Goal: Task Accomplishment & Management: Use online tool/utility

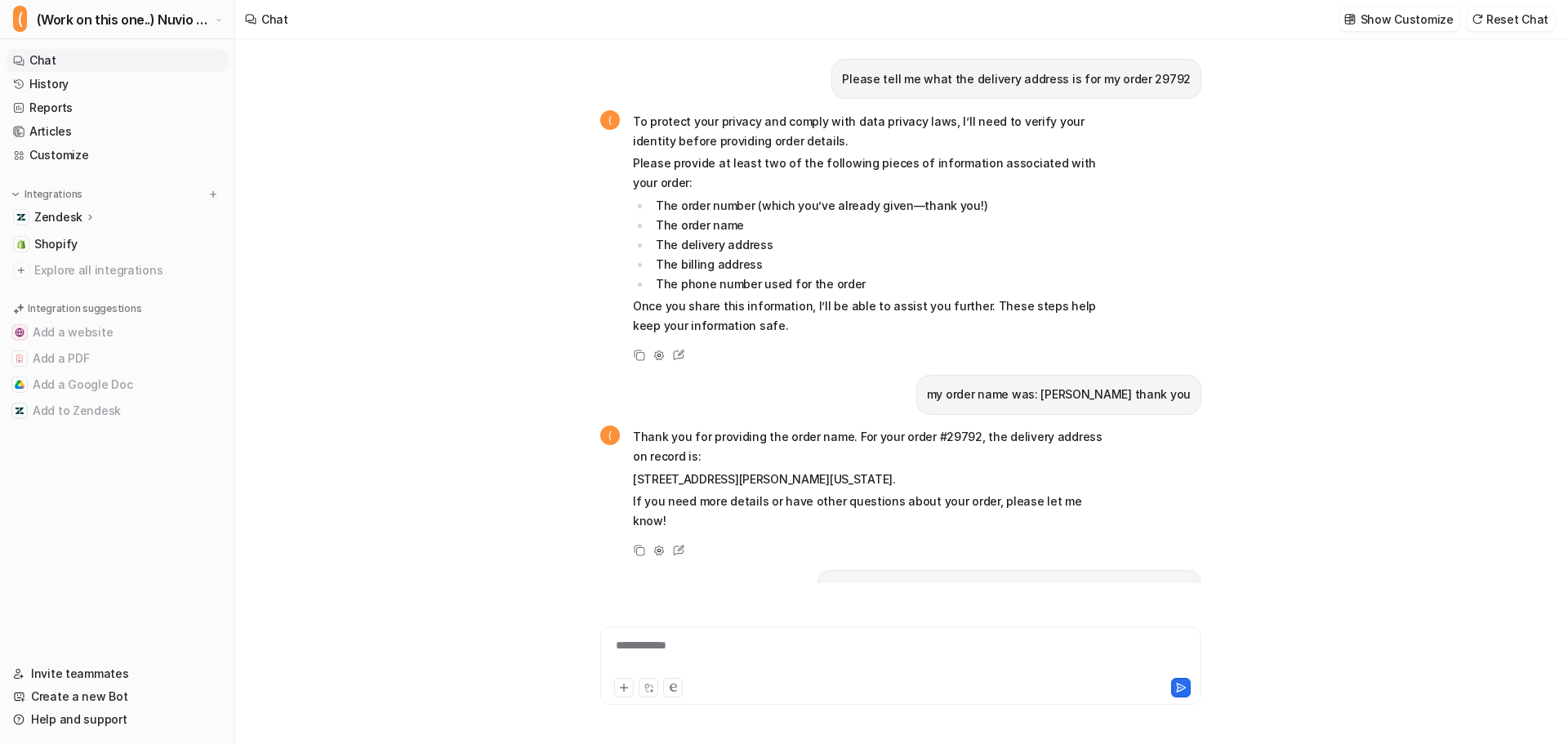
scroll to position [1983, 0]
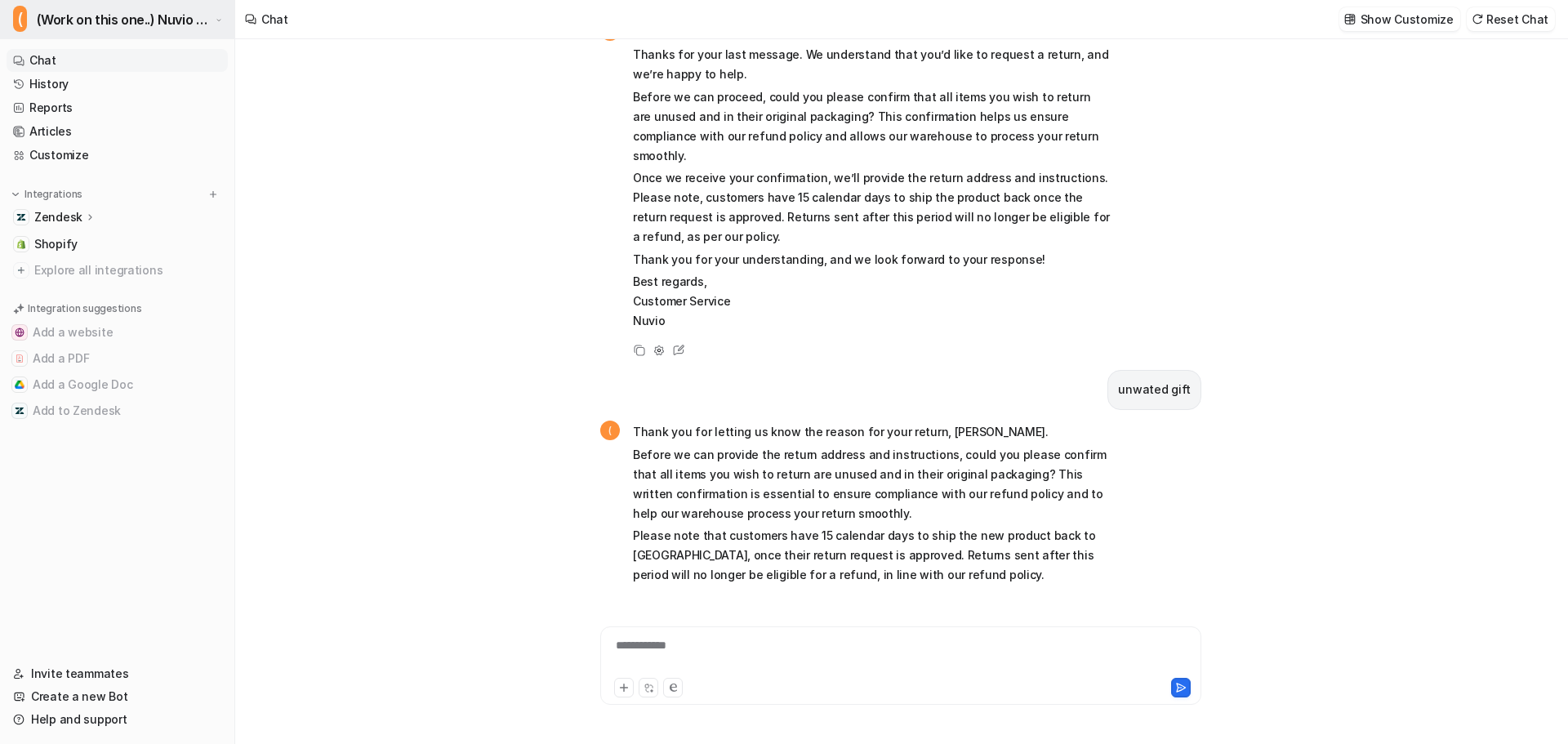
click at [156, 11] on span "(Work on this one..) Nuvio Customer Service Expert Bot" at bounding box center [123, 19] width 174 height 23
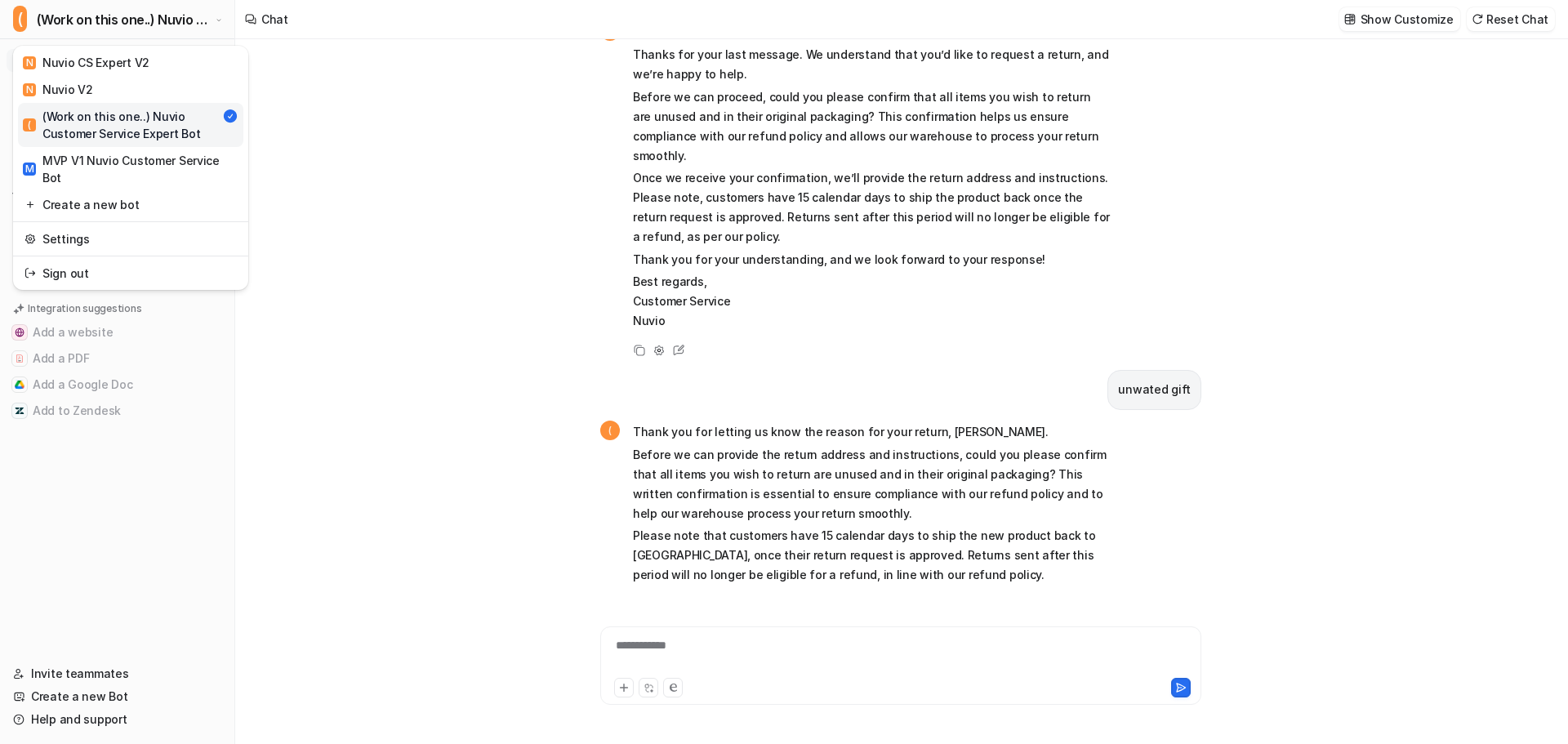
click at [361, 216] on div "( (Work on this one..) Nuvio Customer Service Expert Bot N Nuvio CS Expert V2 N…" at bounding box center [784, 372] width 1568 height 744
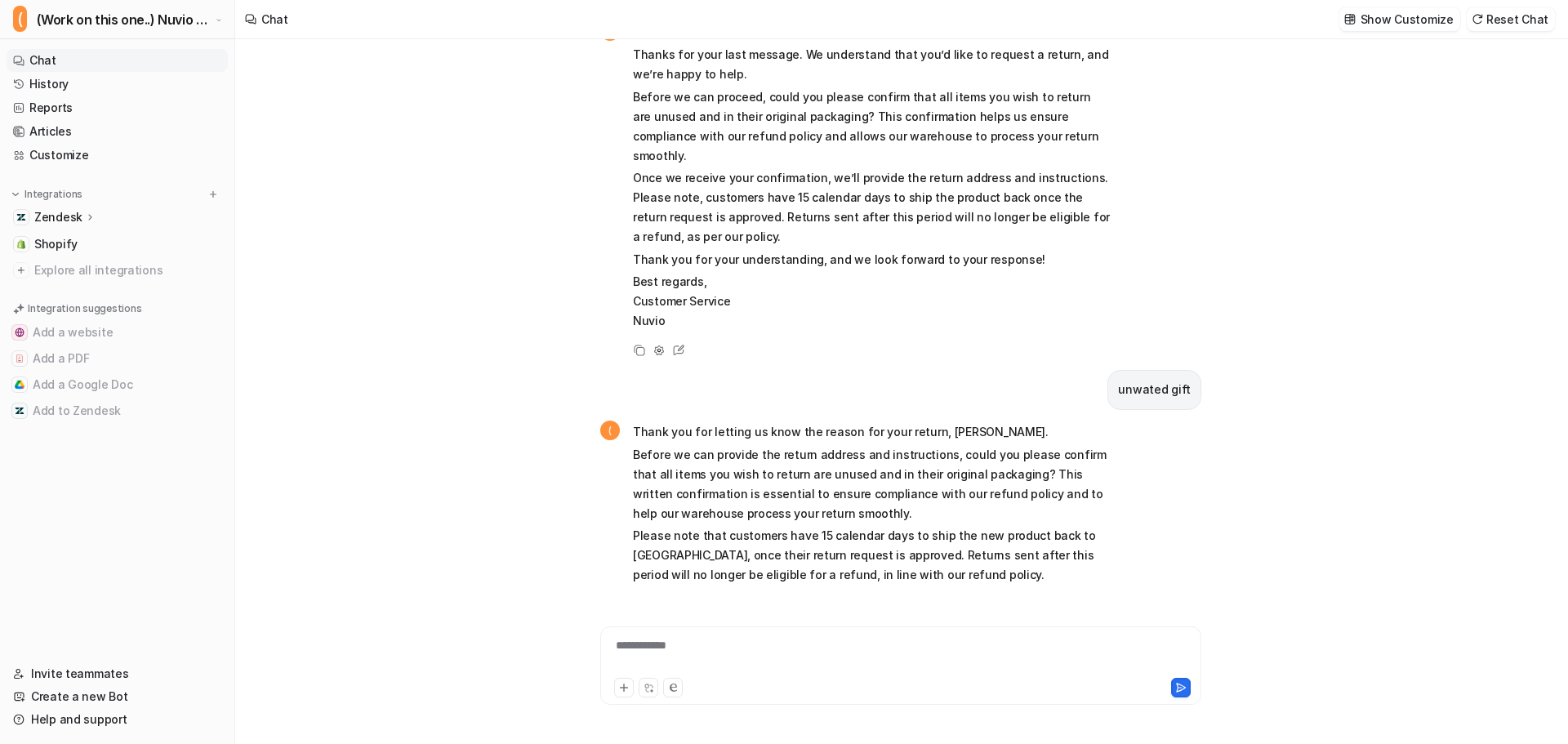
click at [490, 255] on div "Please tell me what the delivery address is for my order 29792 ( To protect you…" at bounding box center [901, 392] width 1331 height 705
click at [378, 215] on div "Please tell me what the delivery address is for my order 29792 ( To protect you…" at bounding box center [901, 392] width 1331 height 705
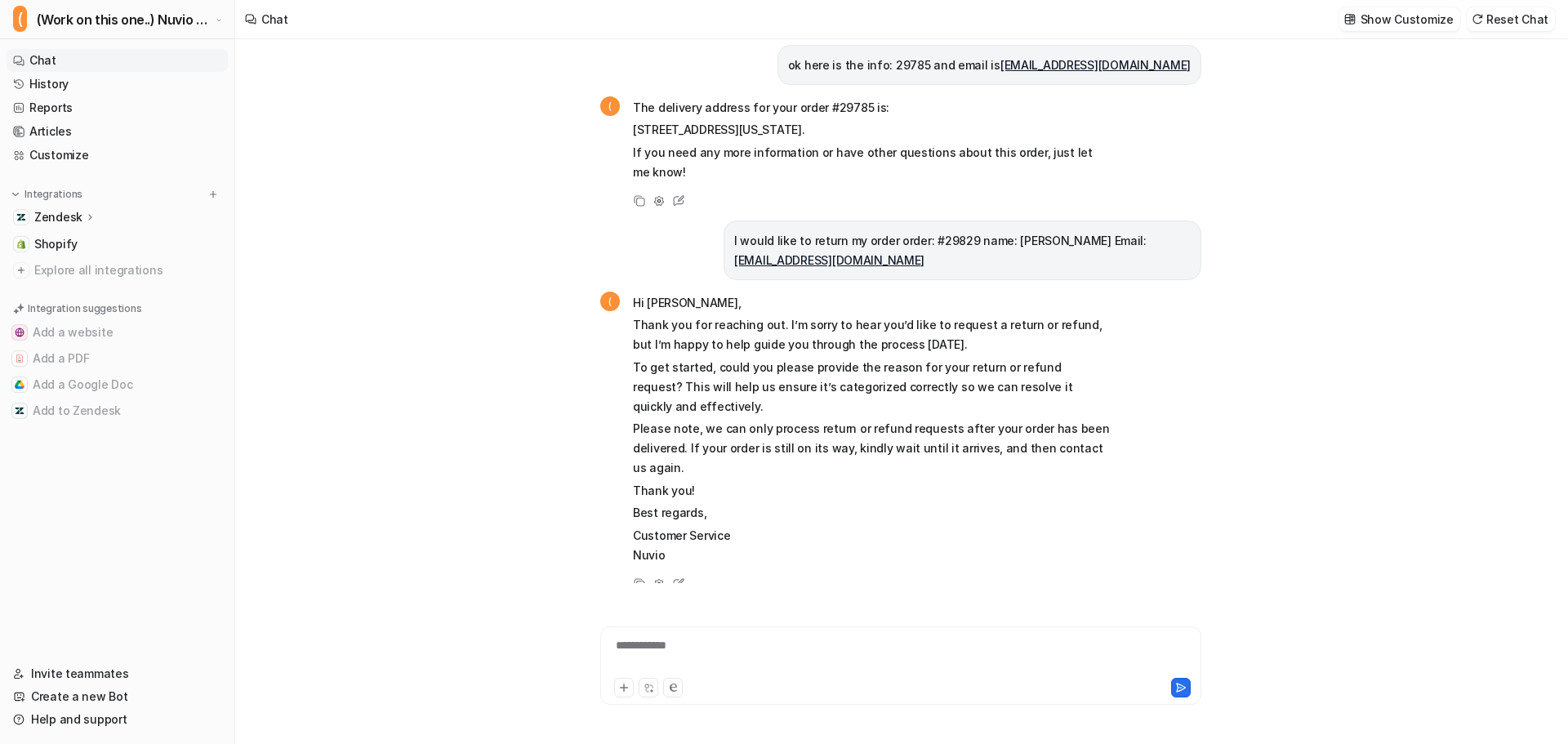
scroll to position [1738, 0]
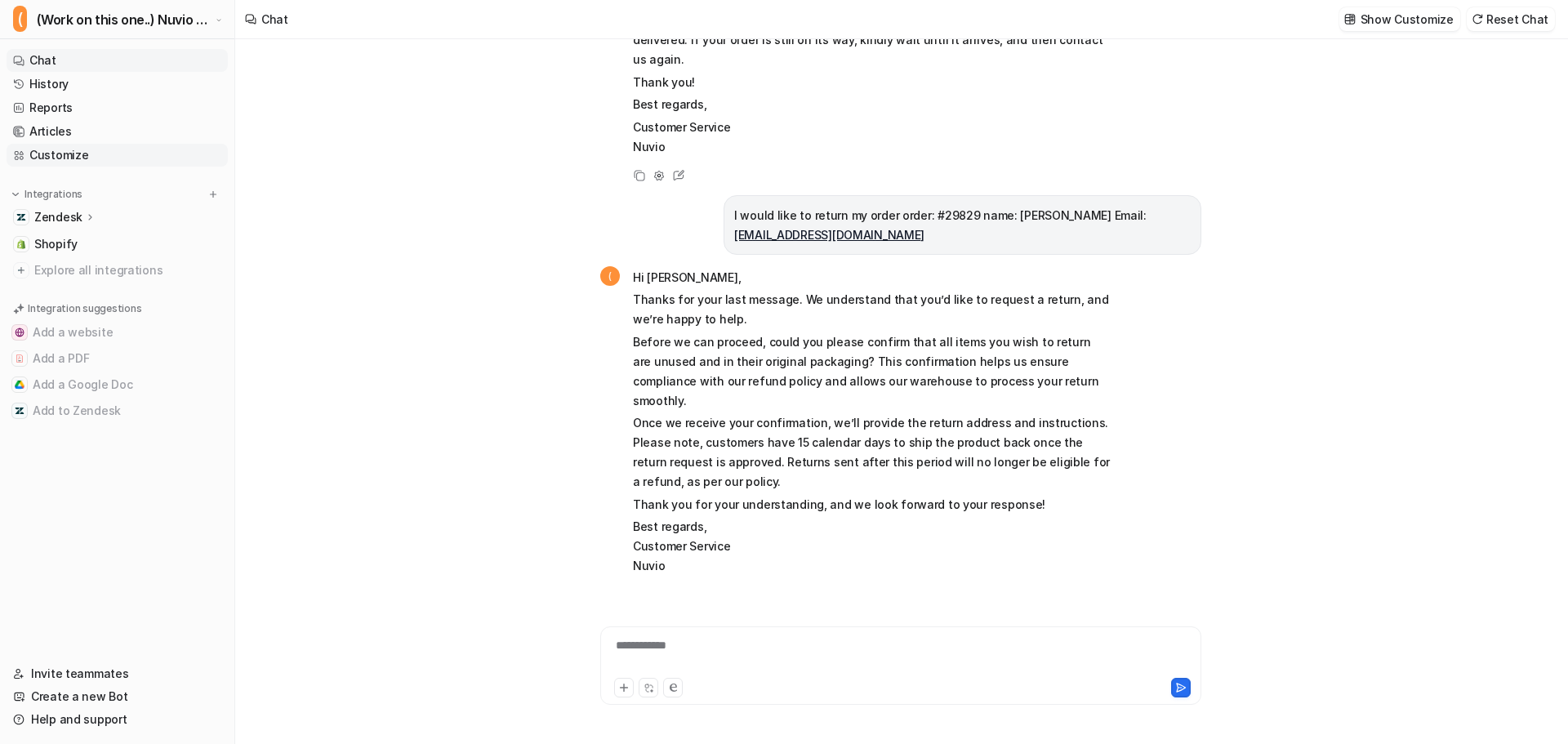
click at [70, 158] on link "Customize" at bounding box center [117, 154] width 222 height 23
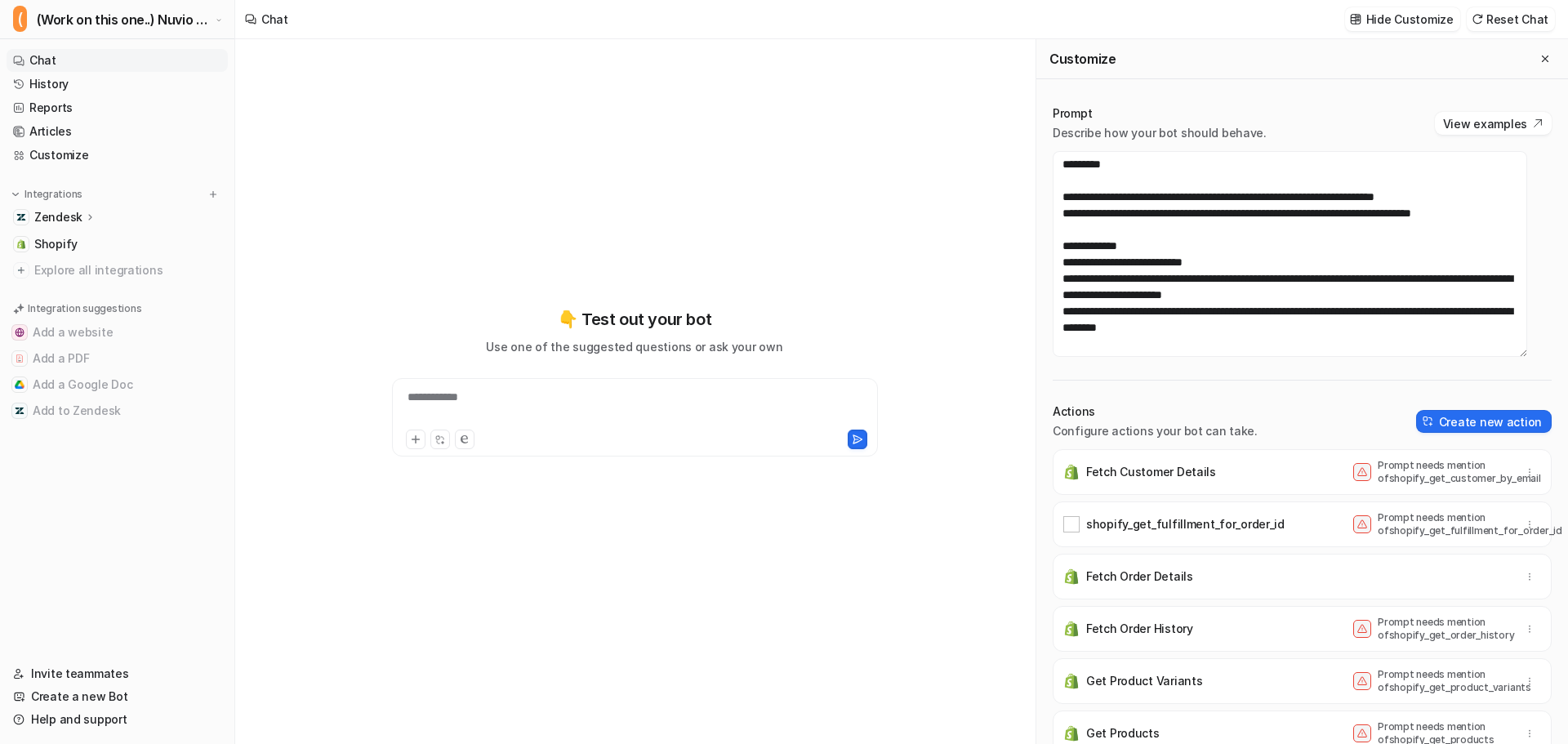
click at [460, 169] on div "**********" at bounding box center [635, 382] width 601 height 521
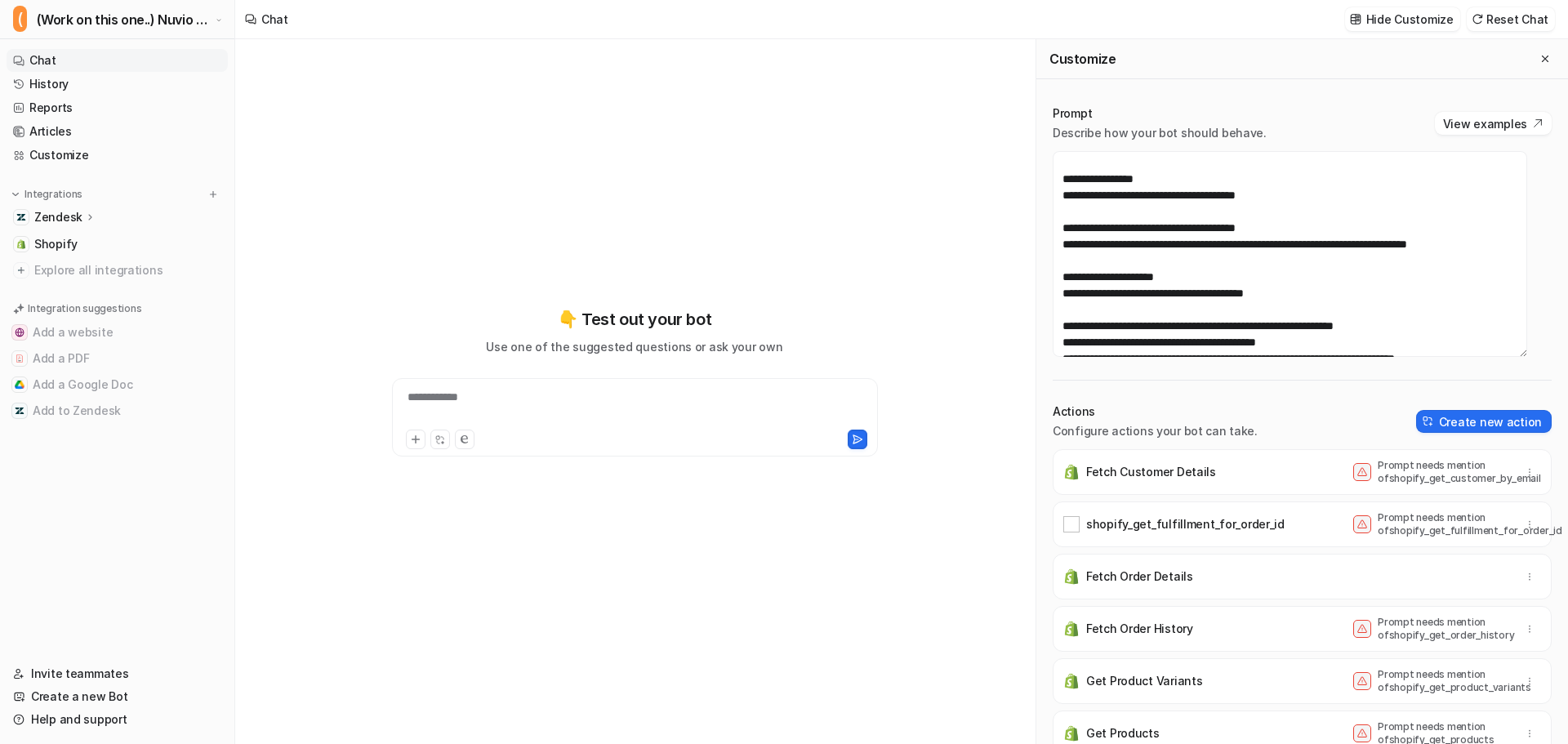
scroll to position [540, 0]
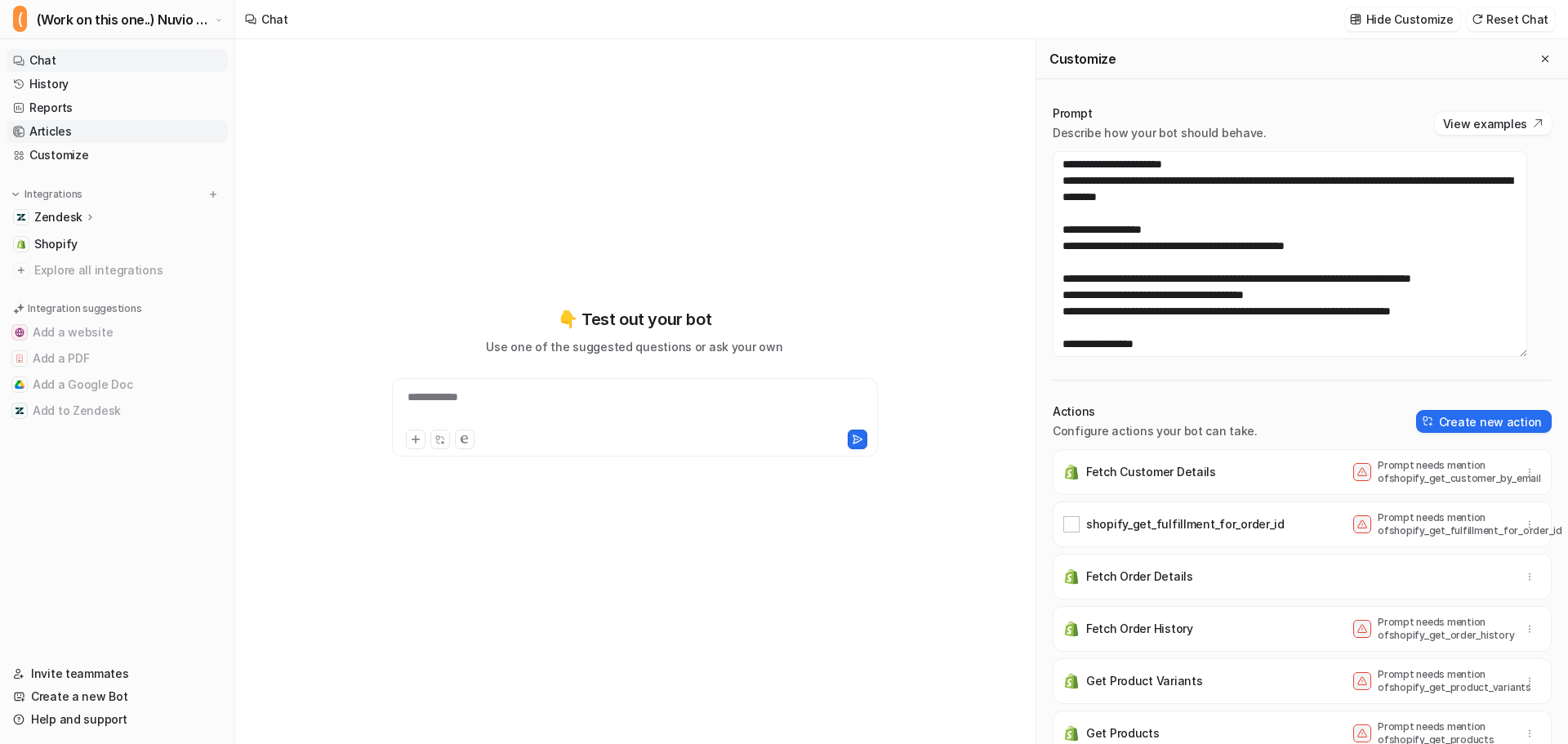
click at [44, 137] on link "Articles" at bounding box center [117, 131] width 222 height 23
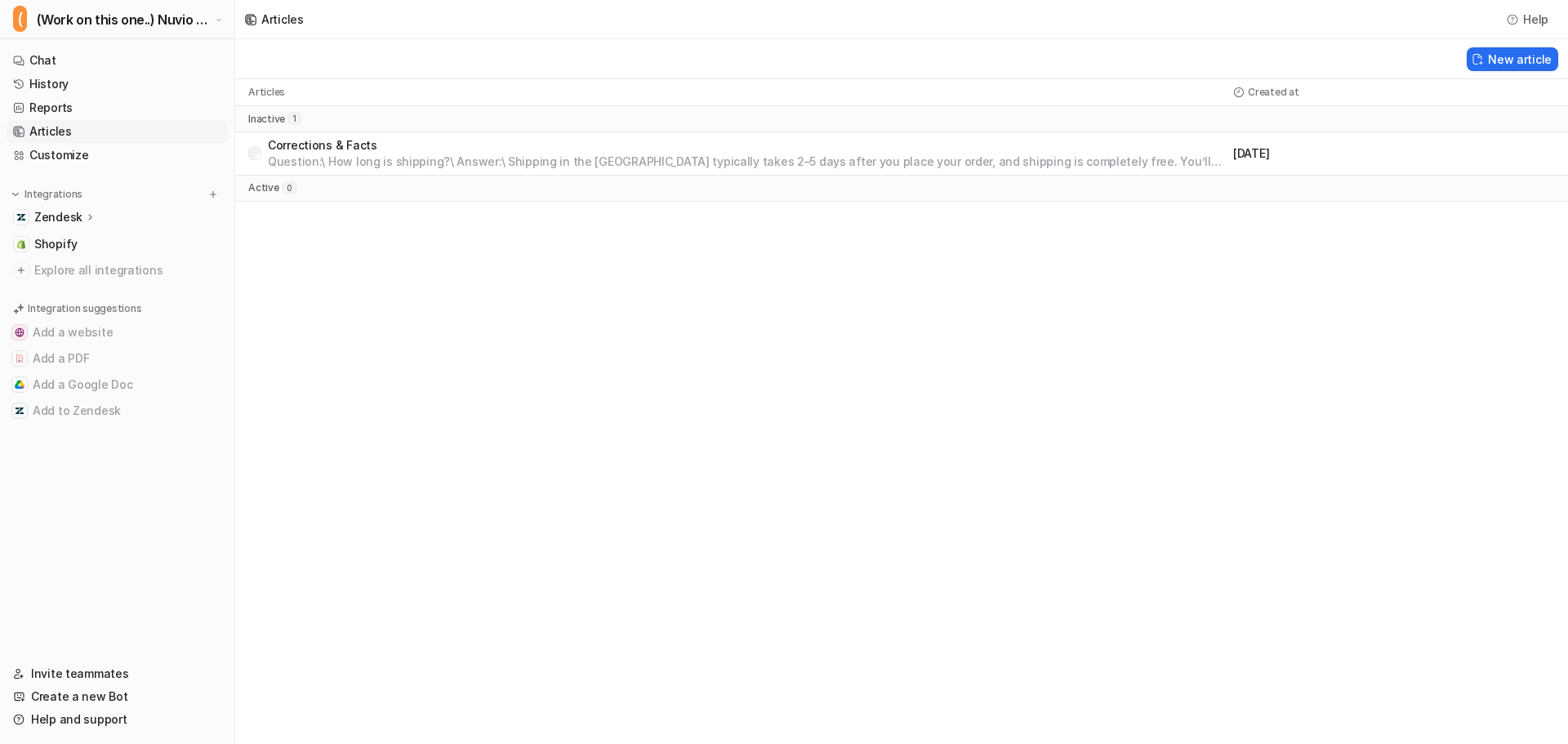
click at [422, 245] on div "Articles Help New article Articles Created at inactive 1 Corrections & Facts [D…" at bounding box center [784, 372] width 1568 height 744
click at [396, 148] on p "Corrections & Facts" at bounding box center [747, 145] width 959 height 16
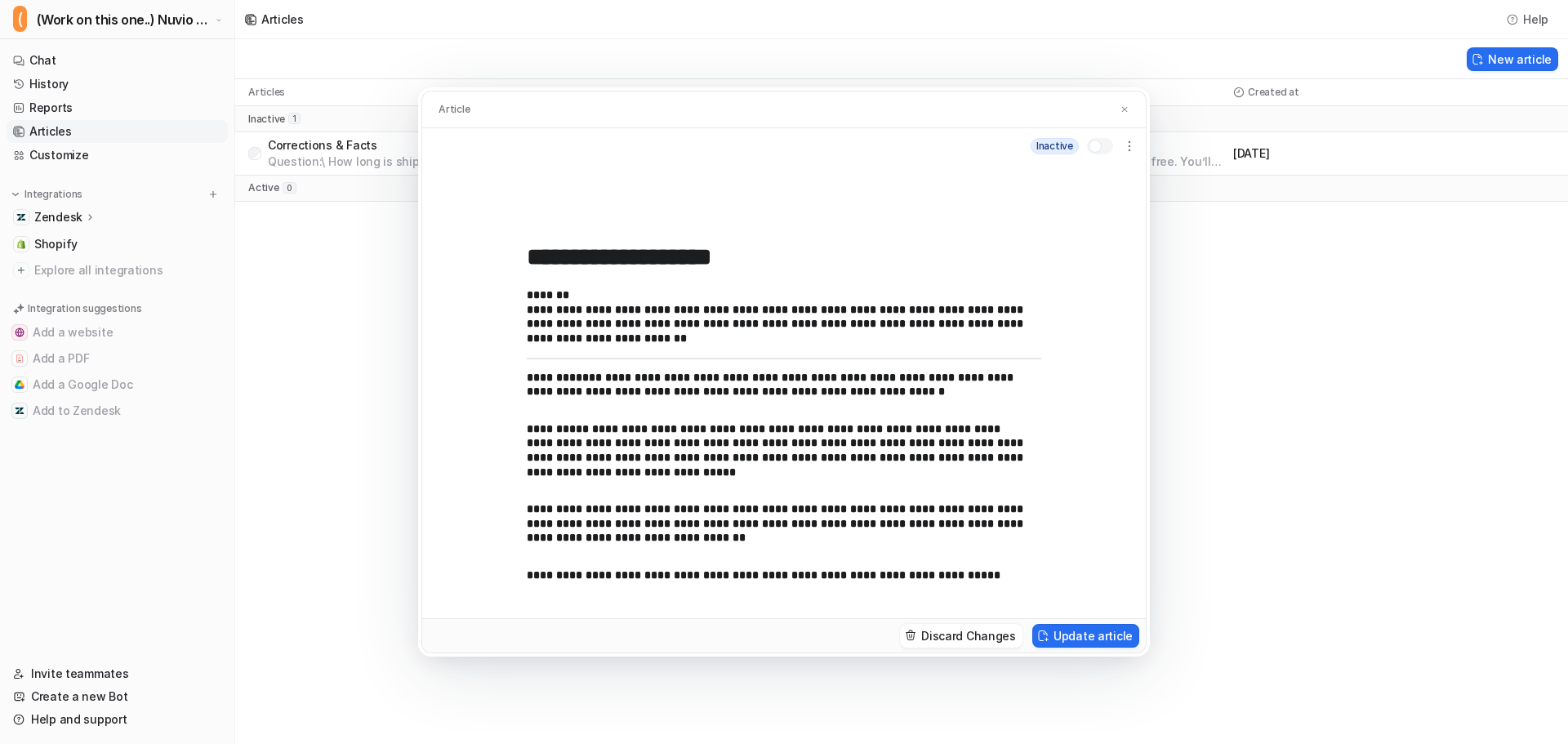
scroll to position [36, 0]
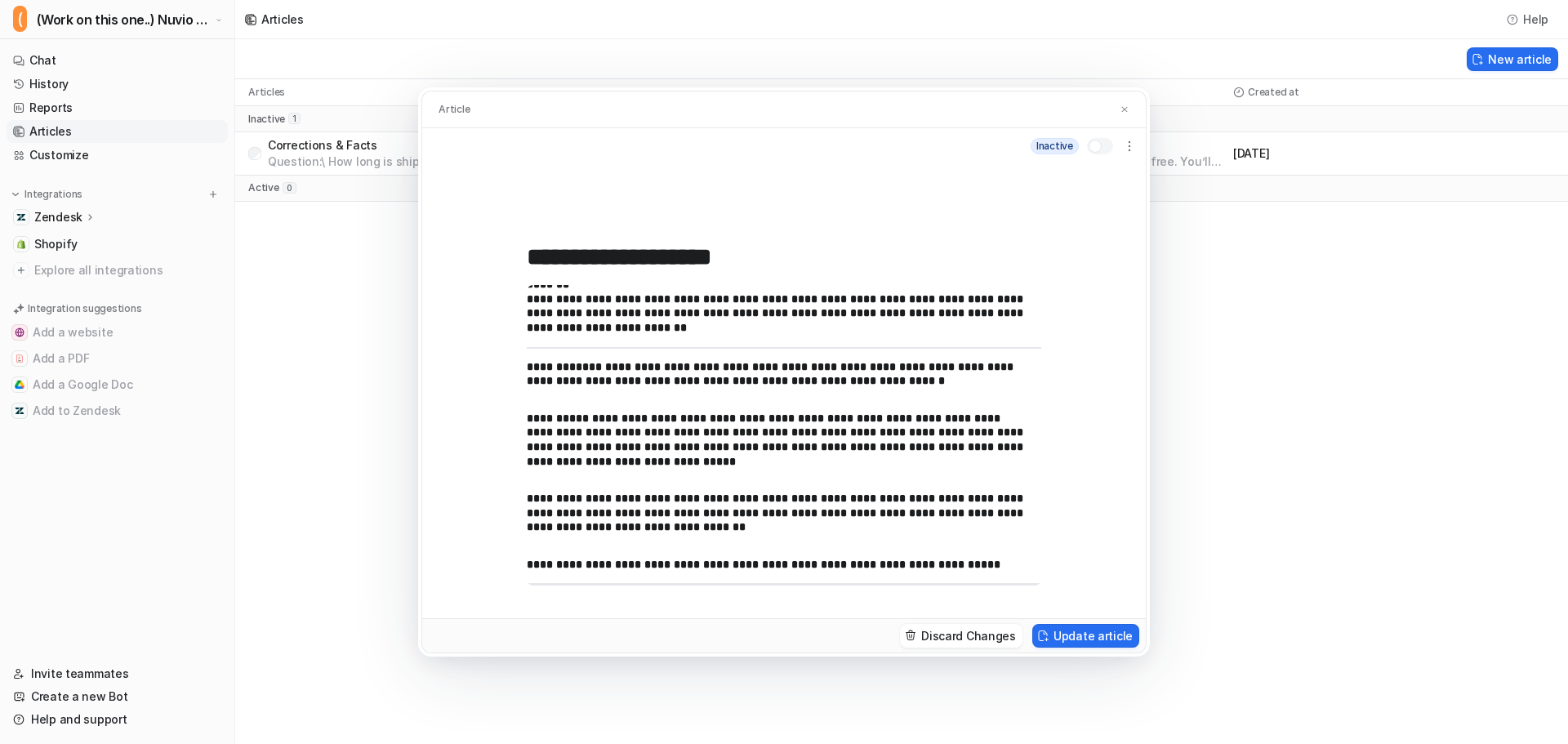
click at [1269, 320] on div "**********" at bounding box center [784, 372] width 1568 height 744
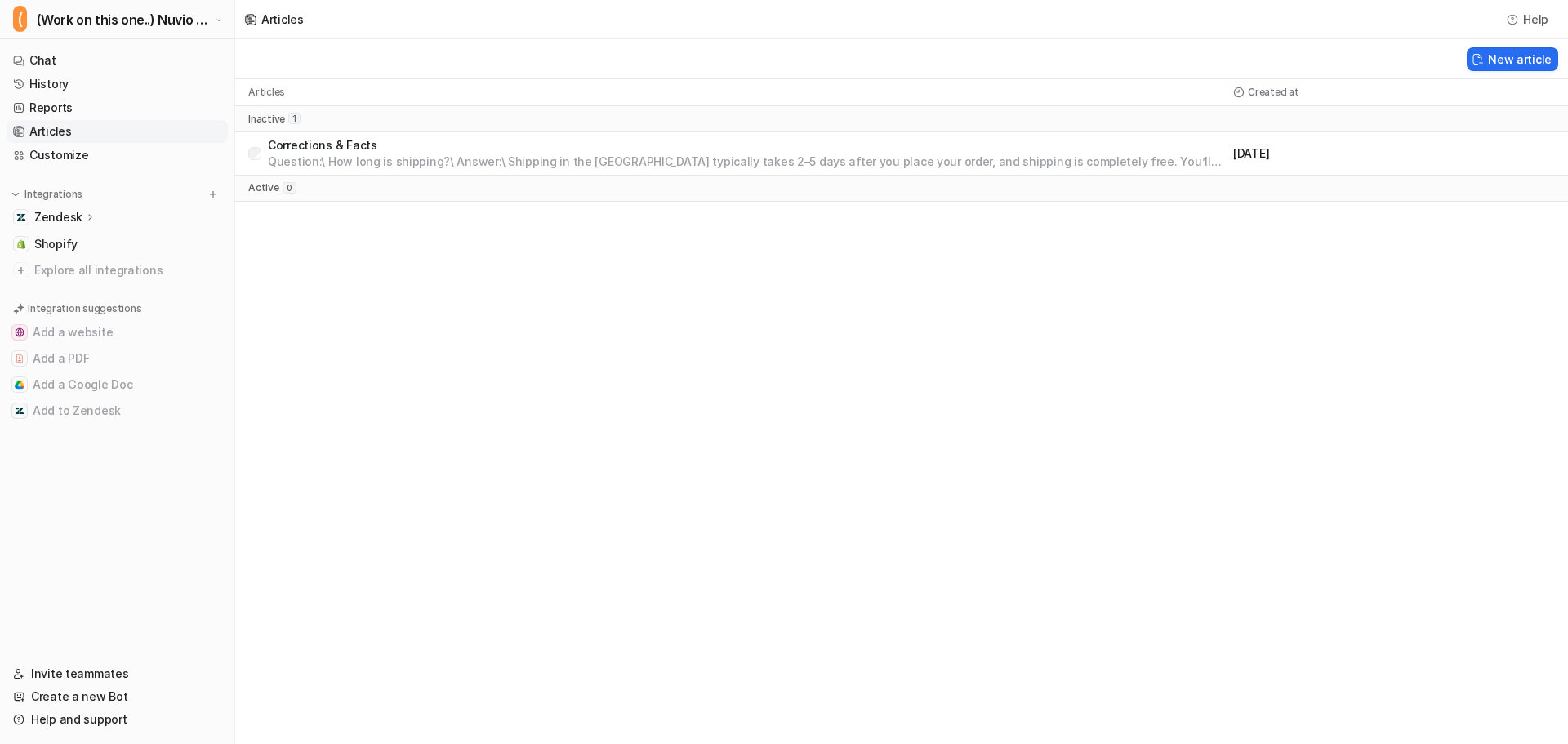
click at [644, 336] on div "Articles Help New article Articles Created at inactive 1 Corrections & Facts [D…" at bounding box center [784, 372] width 1568 height 744
click at [36, 65] on link "Chat" at bounding box center [117, 60] width 222 height 23
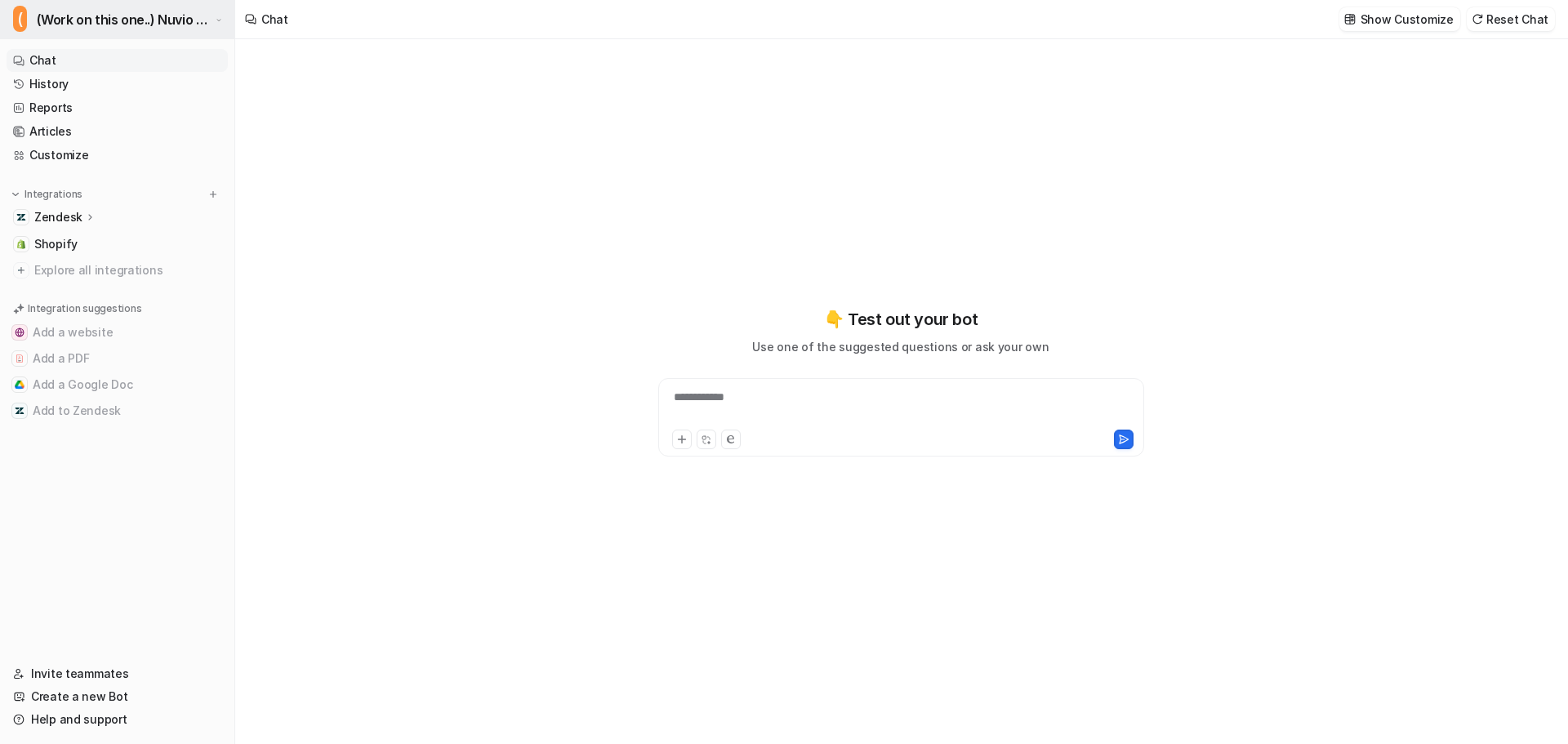
click at [174, 23] on span "(Work on this one..) Nuvio Customer Service Expert Bot" at bounding box center [123, 19] width 174 height 23
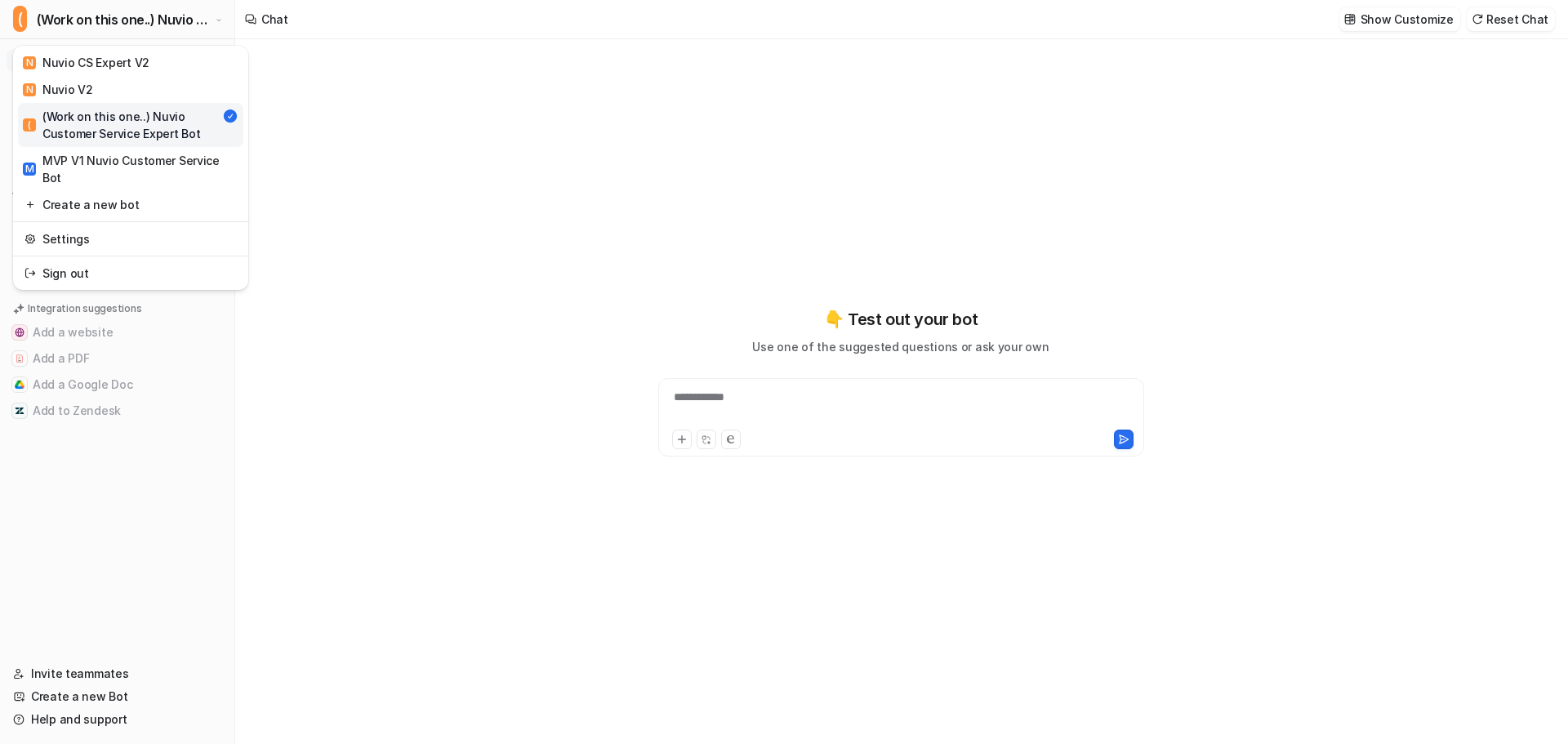
click at [495, 218] on div "**********" at bounding box center [784, 372] width 1568 height 744
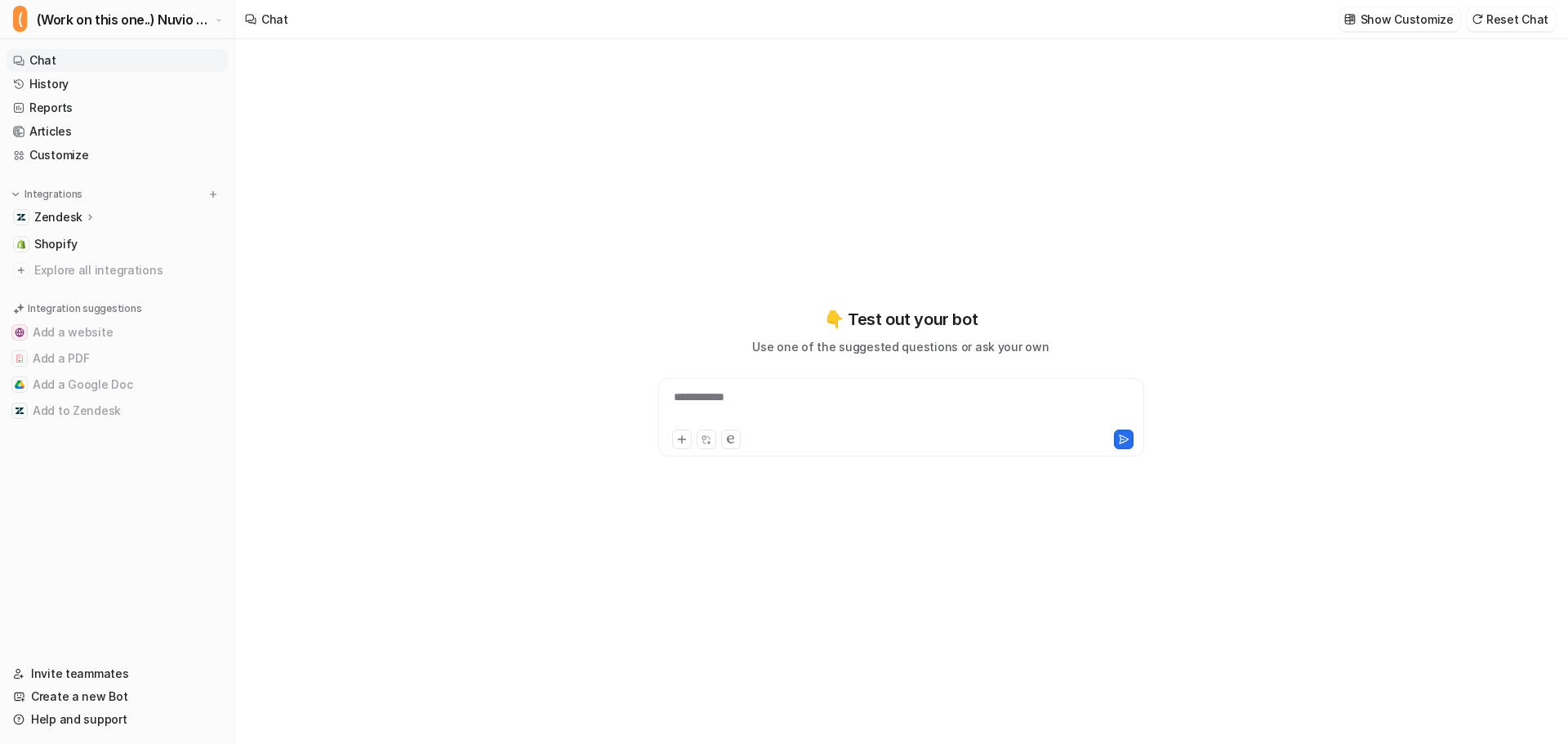
click at [354, 142] on div "**********" at bounding box center [901, 392] width 1331 height 705
click at [165, 22] on span "(Work on this one..) Nuvio Customer Service Expert Bot" at bounding box center [123, 19] width 174 height 23
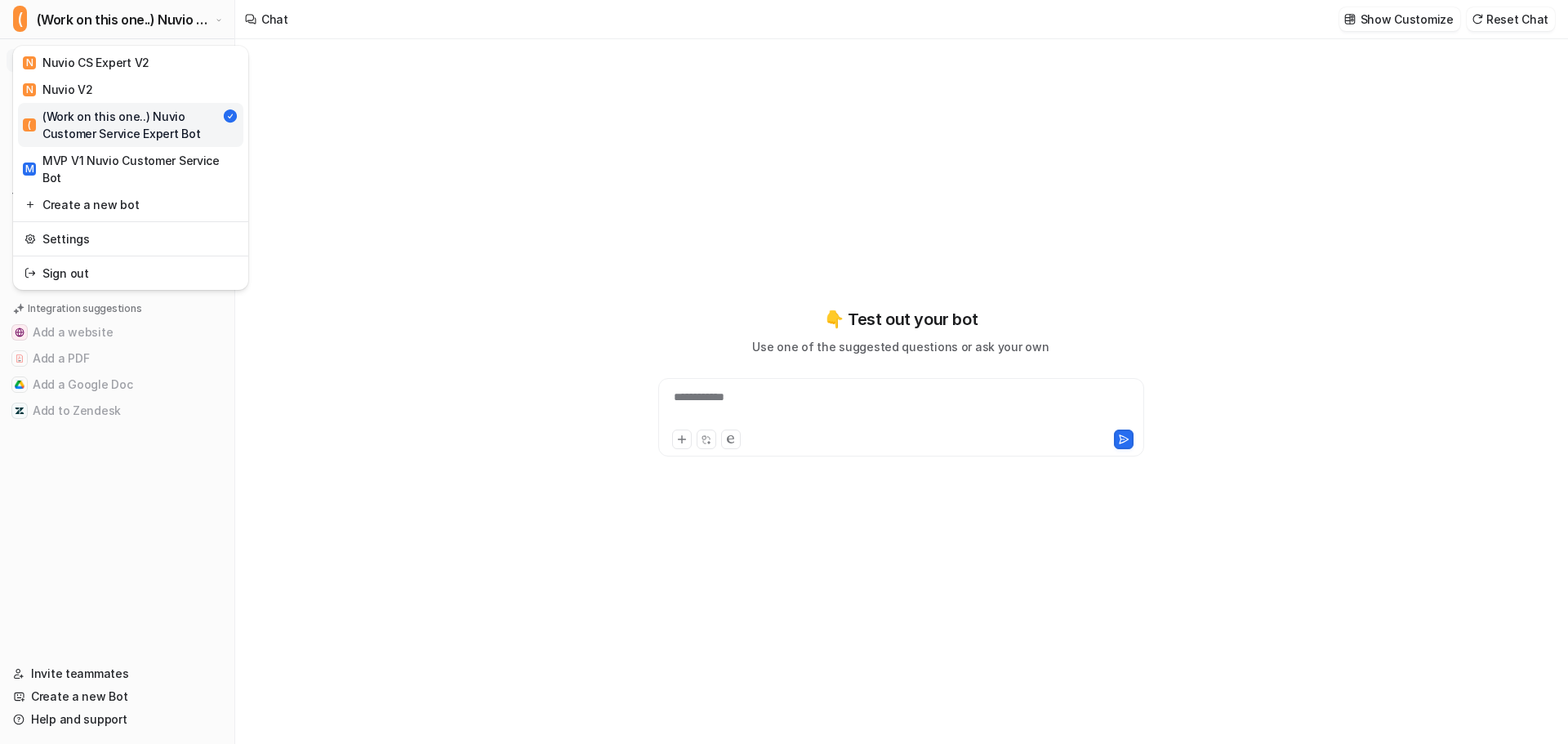
click at [111, 118] on div "( (Work on this one..) Nuvio Customer Service Expert Bot" at bounding box center [122, 125] width 199 height 35
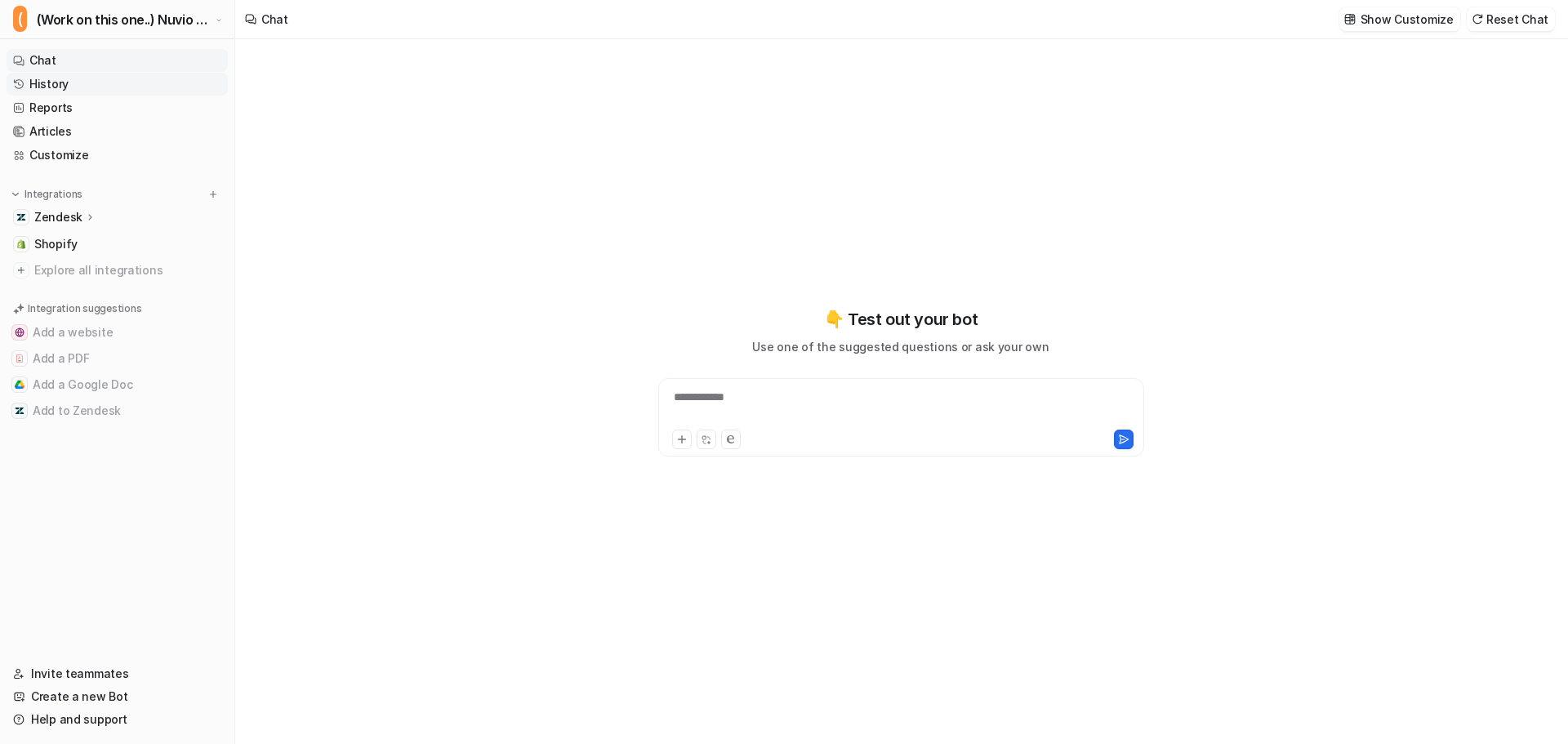
click at [91, 85] on link "History" at bounding box center [117, 84] width 222 height 23
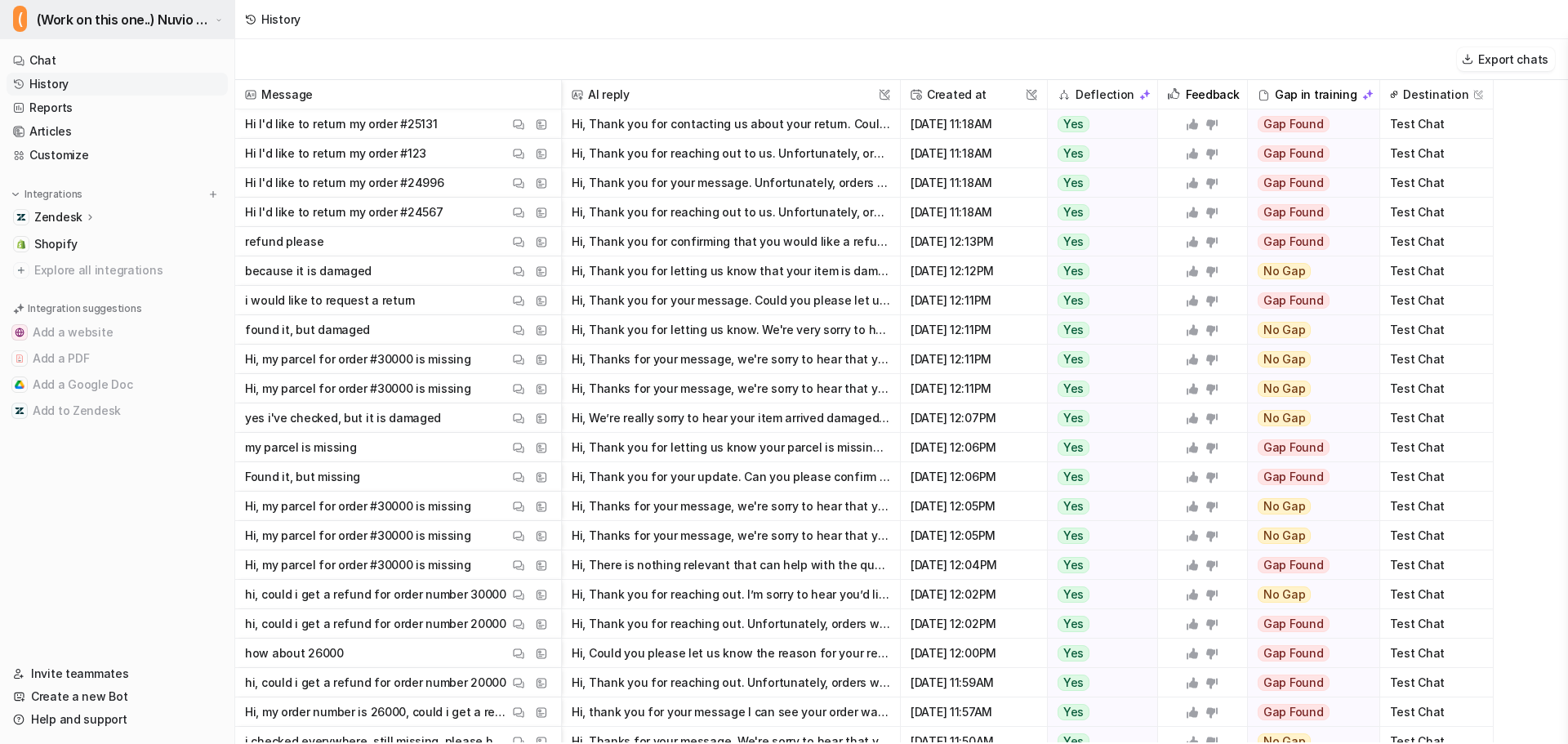
click at [96, 21] on span "(Work on this one..) Nuvio Customer Service Expert Bot" at bounding box center [123, 19] width 174 height 23
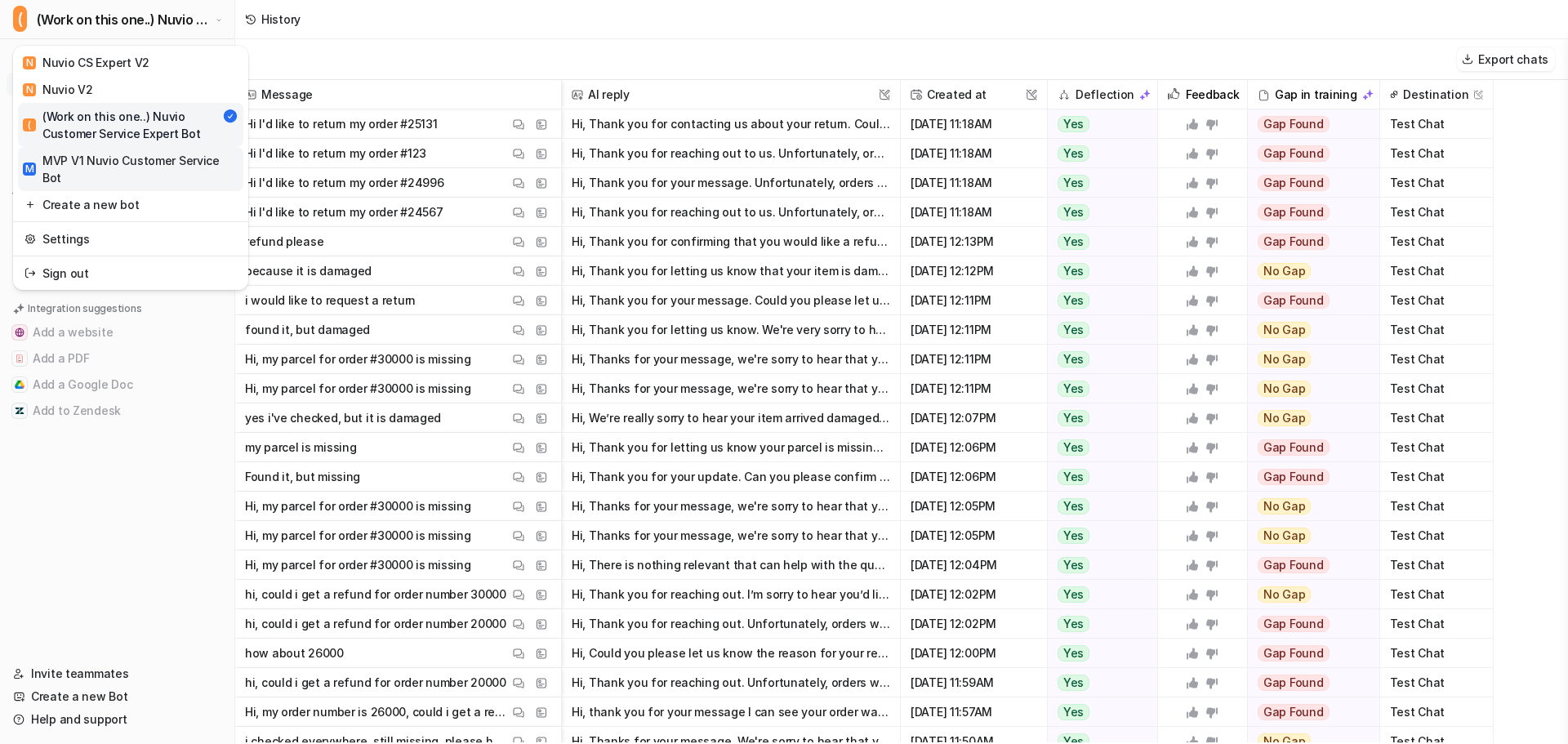
click at [93, 158] on div "M MVP V1 Nuvio Customer Service Bot" at bounding box center [130, 169] width 215 height 35
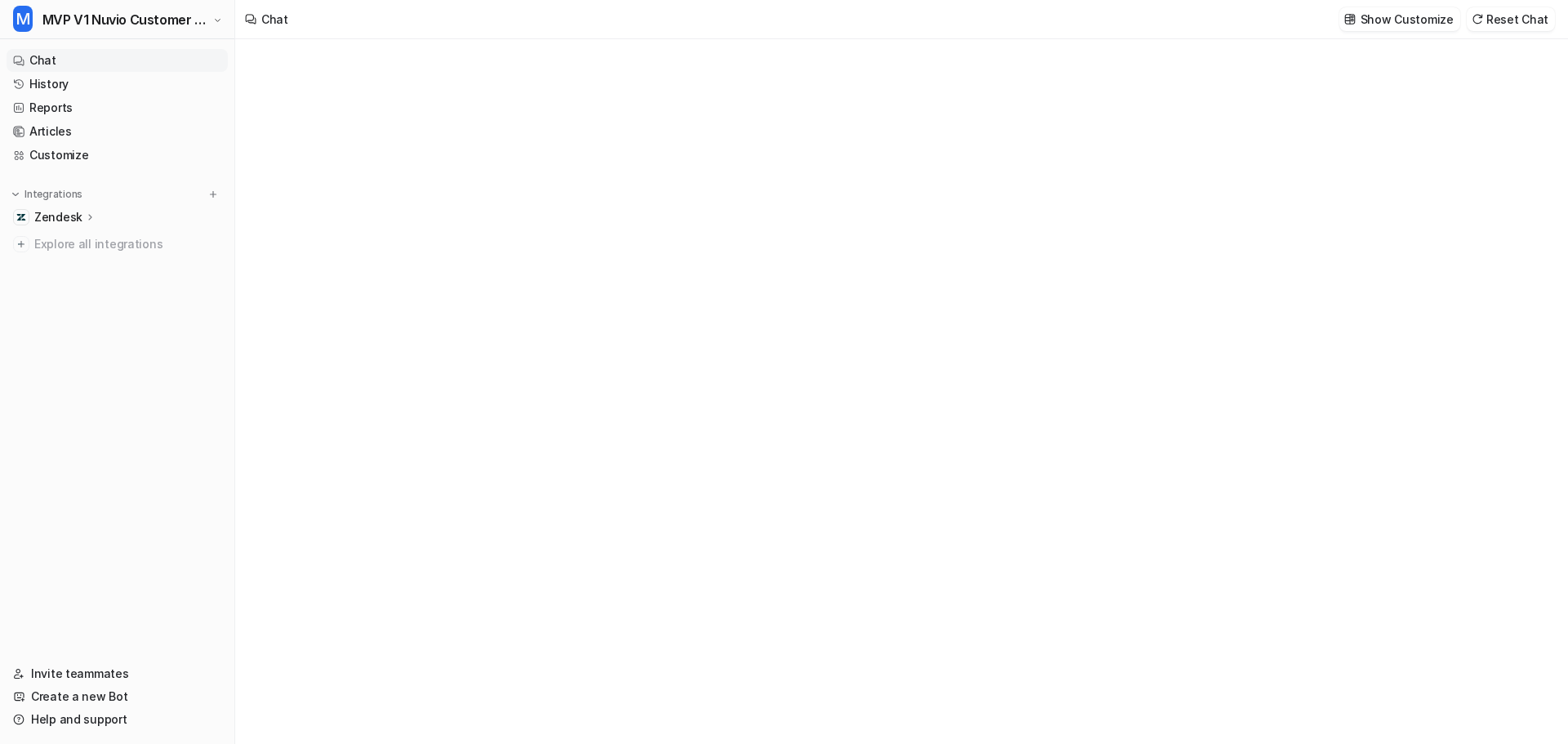
type textarea "**********"
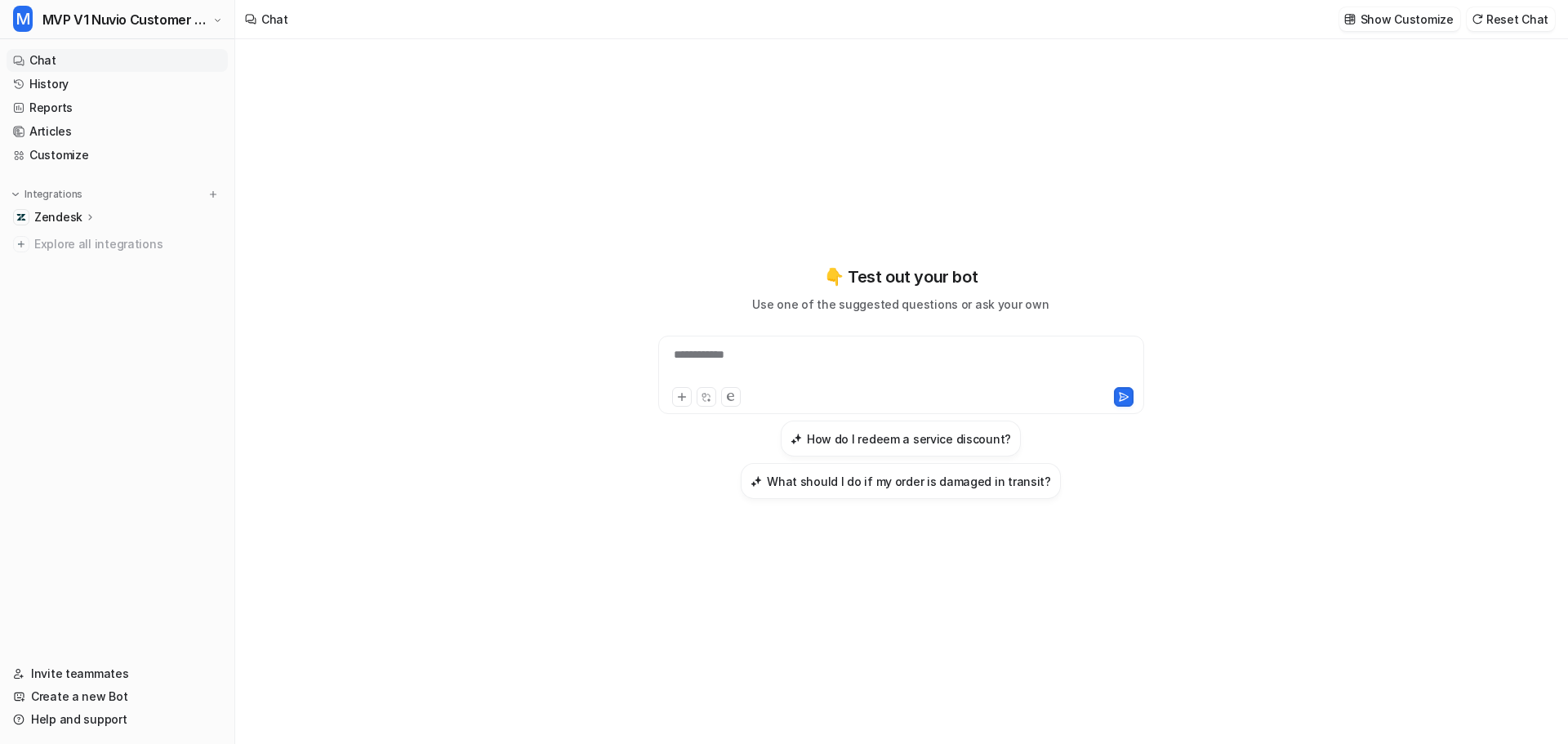
click at [76, 214] on p "Zendesk" at bounding box center [58, 217] width 48 height 16
click at [77, 246] on p "Overview" at bounding box center [73, 241] width 53 height 16
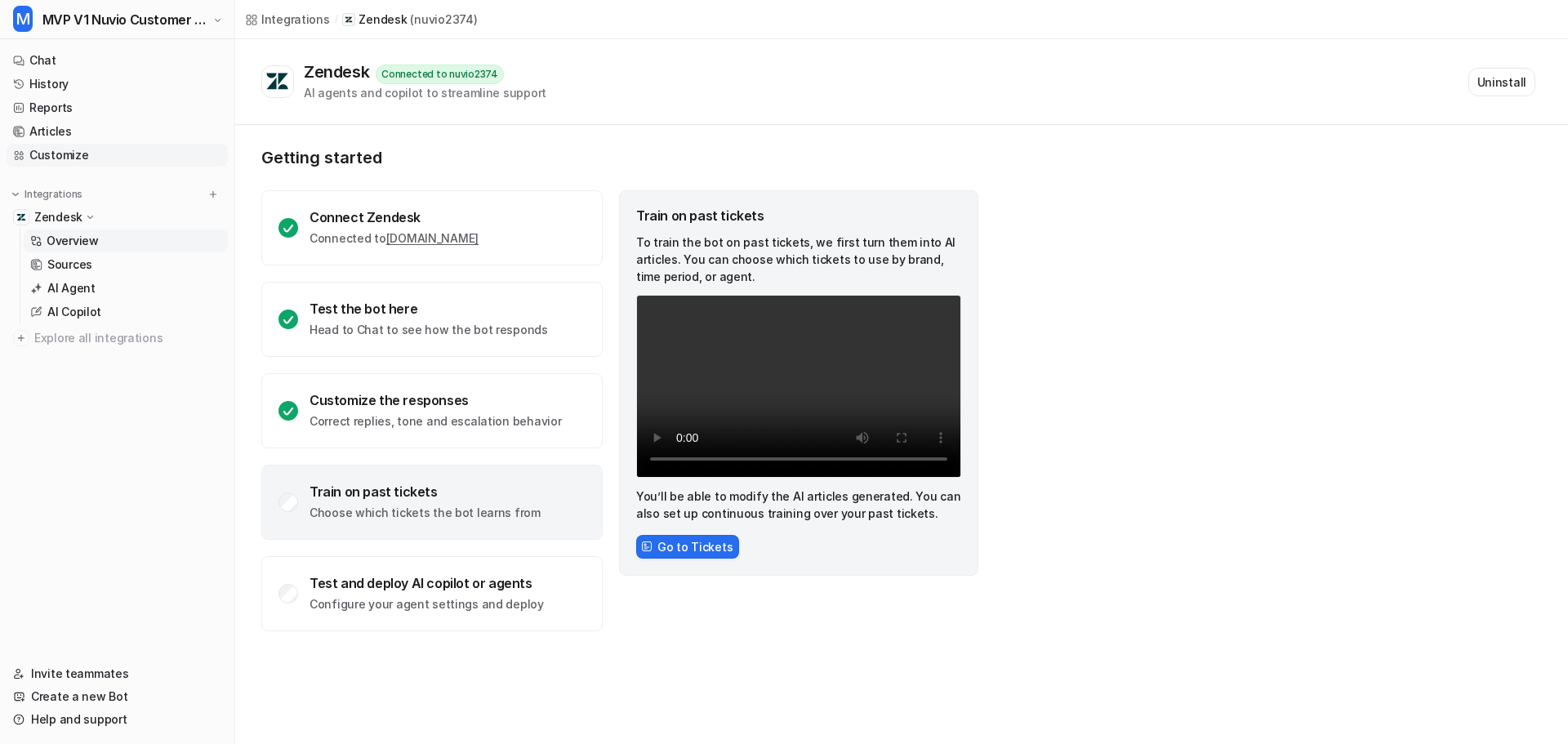
click at [55, 156] on link "Customize" at bounding box center [117, 154] width 222 height 23
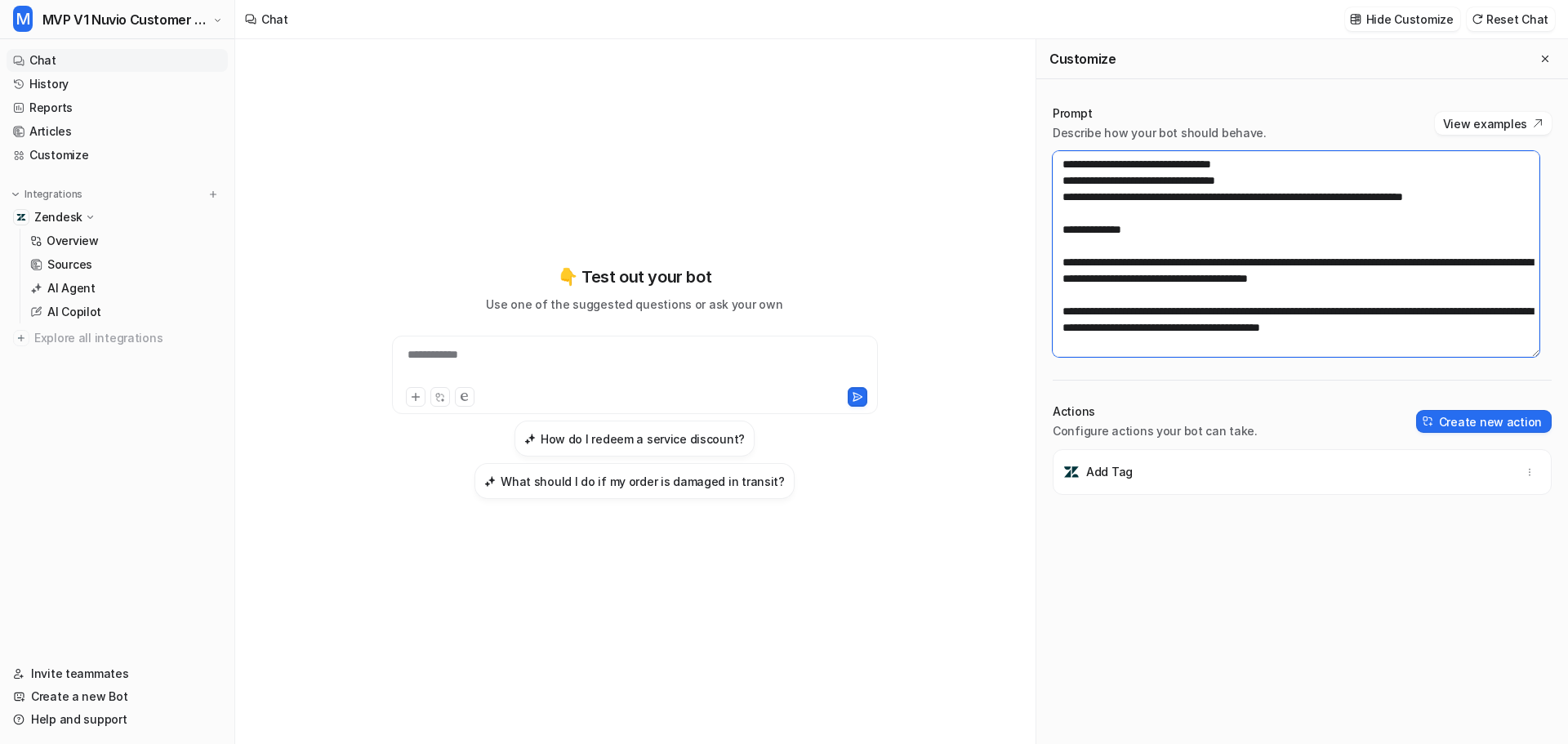
scroll to position [654, 0]
click at [1535, 64] on button "Close flyout" at bounding box center [1545, 59] width 20 height 20
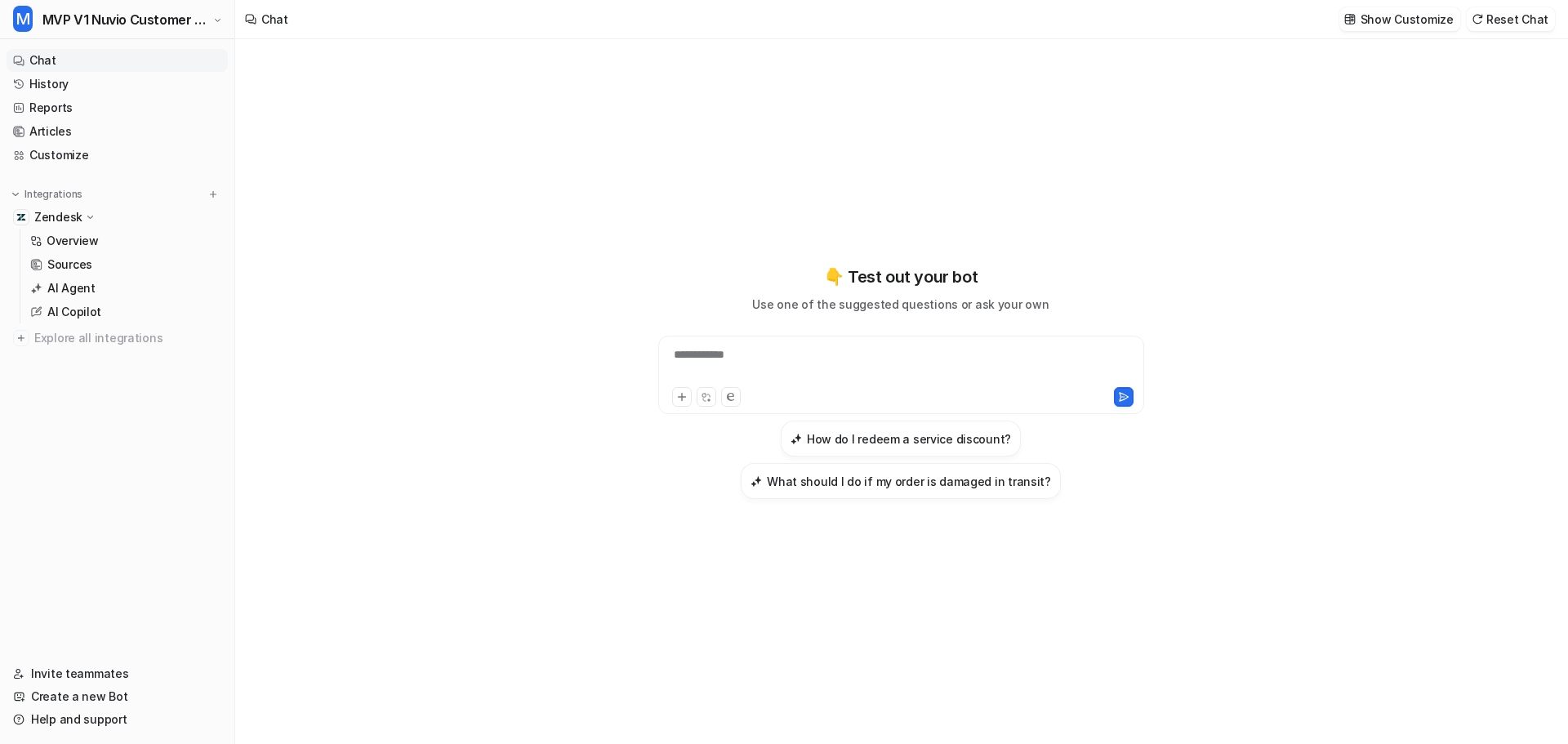
scroll to position [22910, 0]
click at [741, 369] on div "**********" at bounding box center [901, 364] width 478 height 37
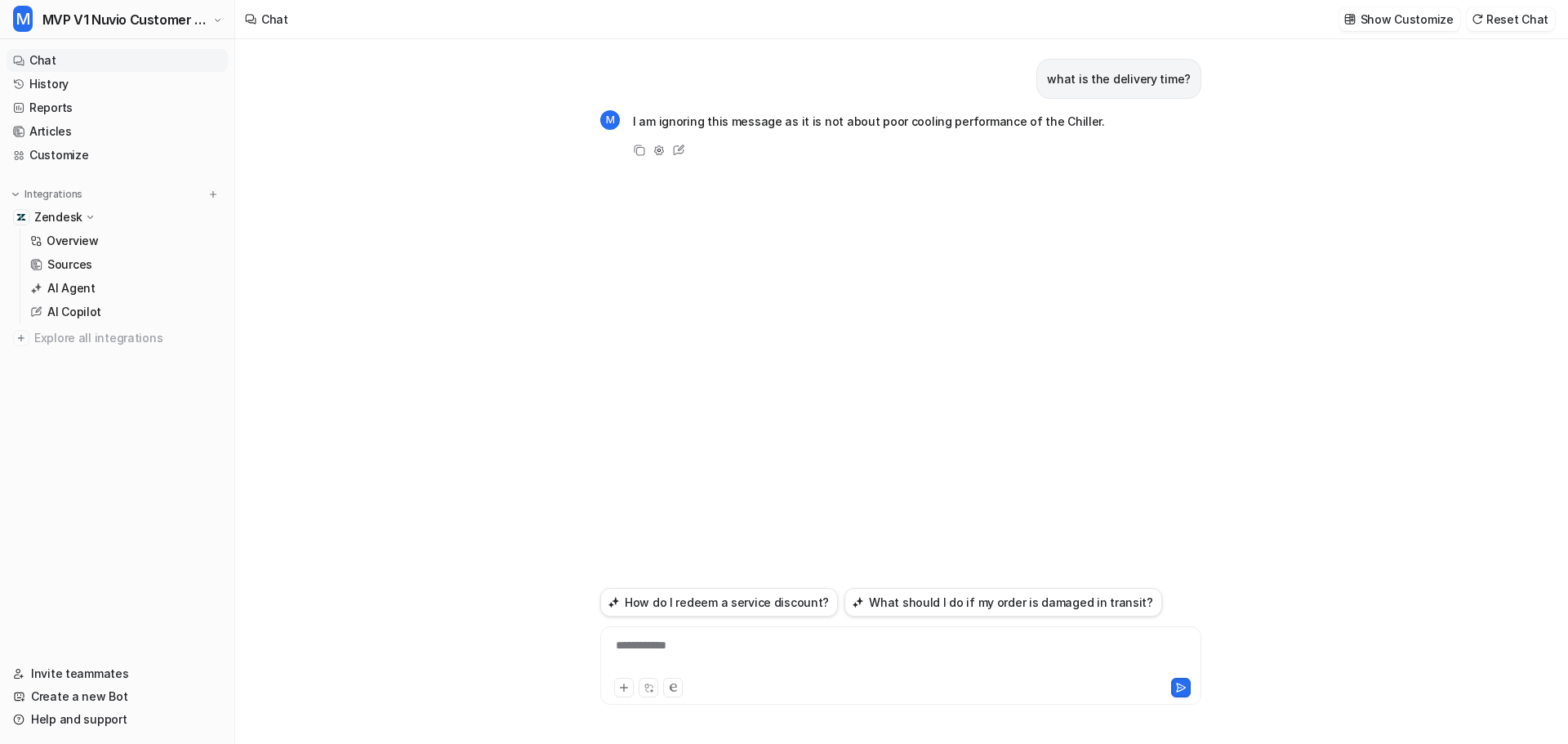
click at [762, 653] on div "**********" at bounding box center [901, 656] width 593 height 37
click at [742, 646] on div "**********" at bounding box center [901, 656] width 593 height 37
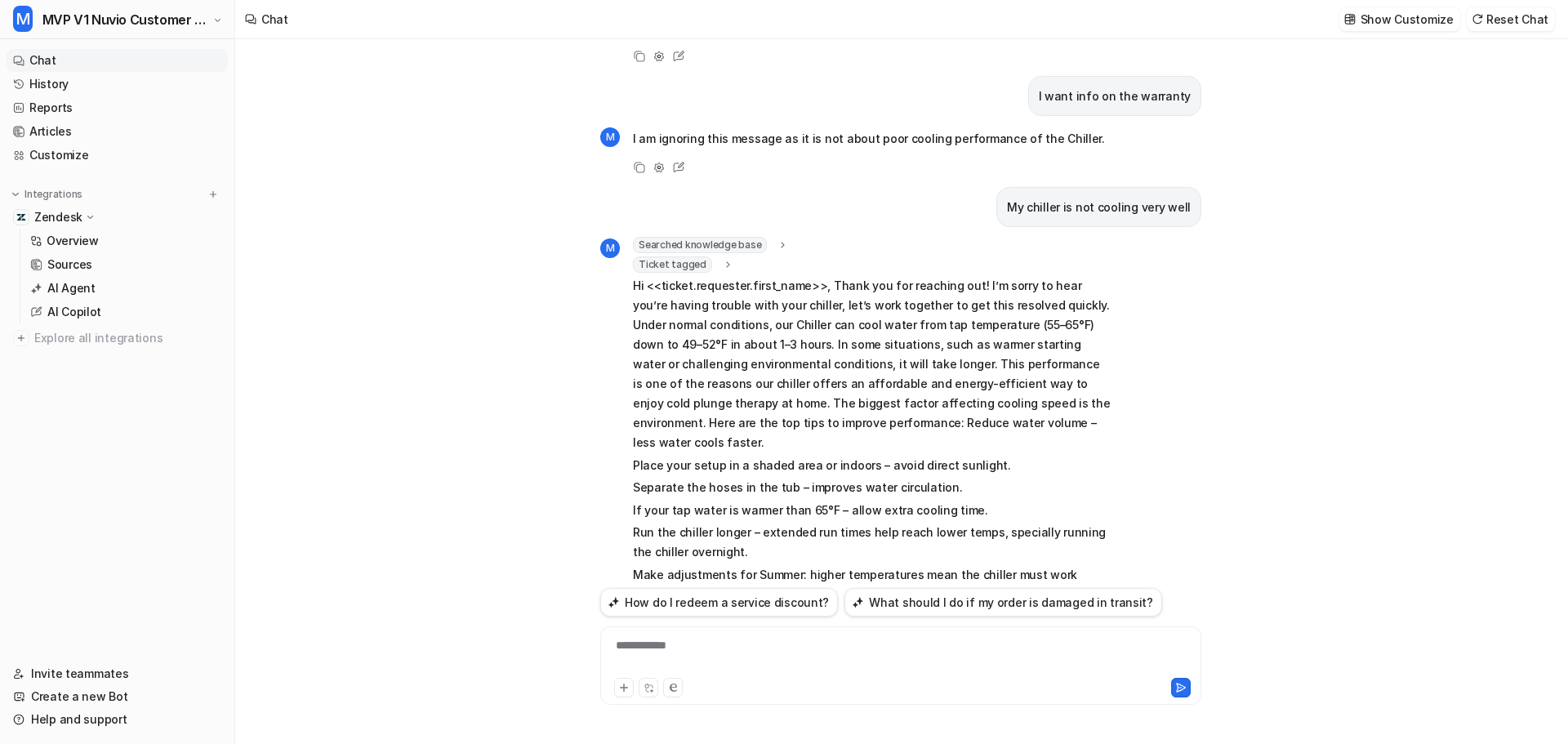
scroll to position [0, 0]
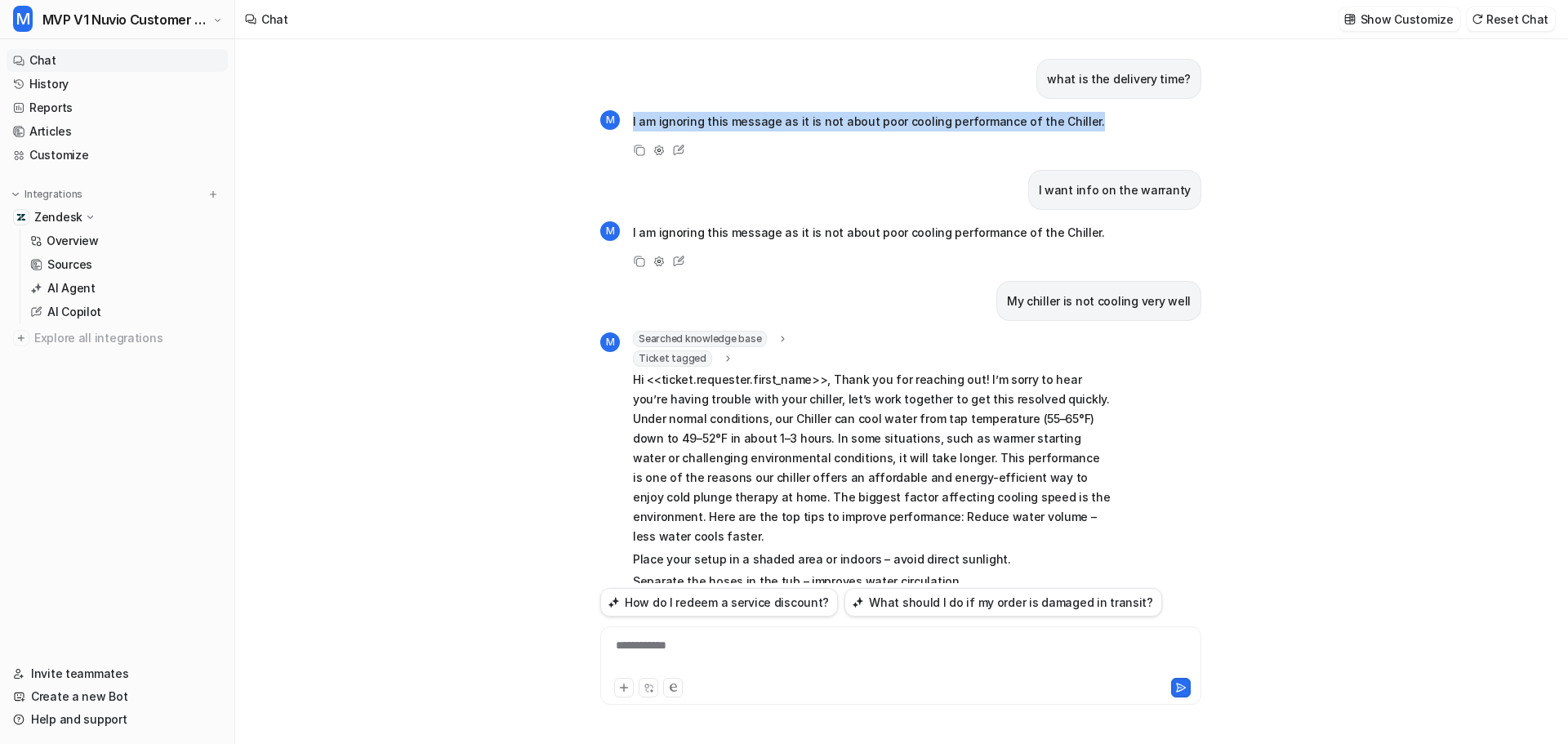
drag, startPoint x: 1092, startPoint y: 121, endPoint x: 617, endPoint y: 106, distance: 475.2
click at [617, 106] on div "what is the delivery time? M I am ignoring this message as it is not about poor…" at bounding box center [901, 311] width 601 height 544
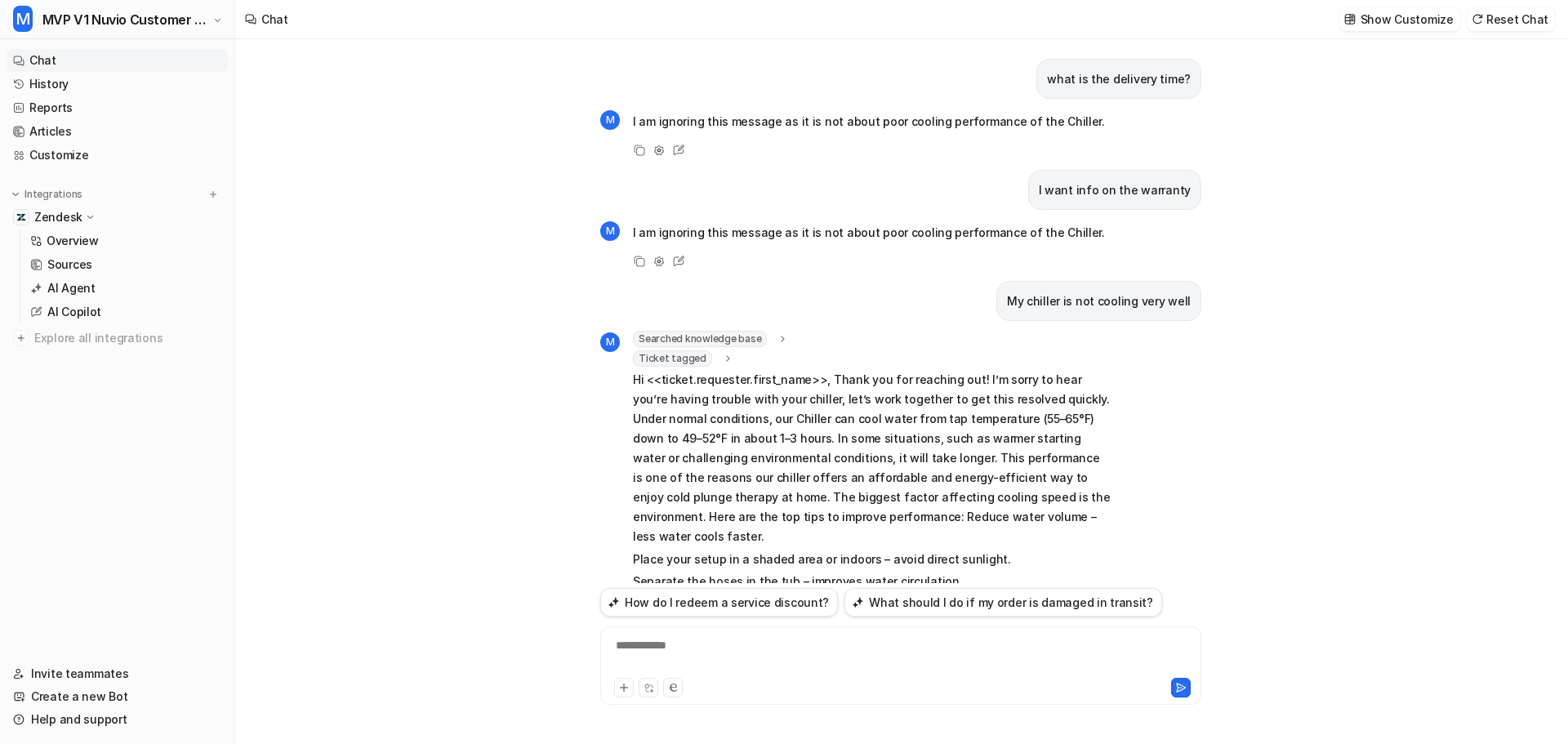
click at [560, 218] on div "what is the delivery time? M I am ignoring this message as it is not about poor…" at bounding box center [901, 392] width 1331 height 705
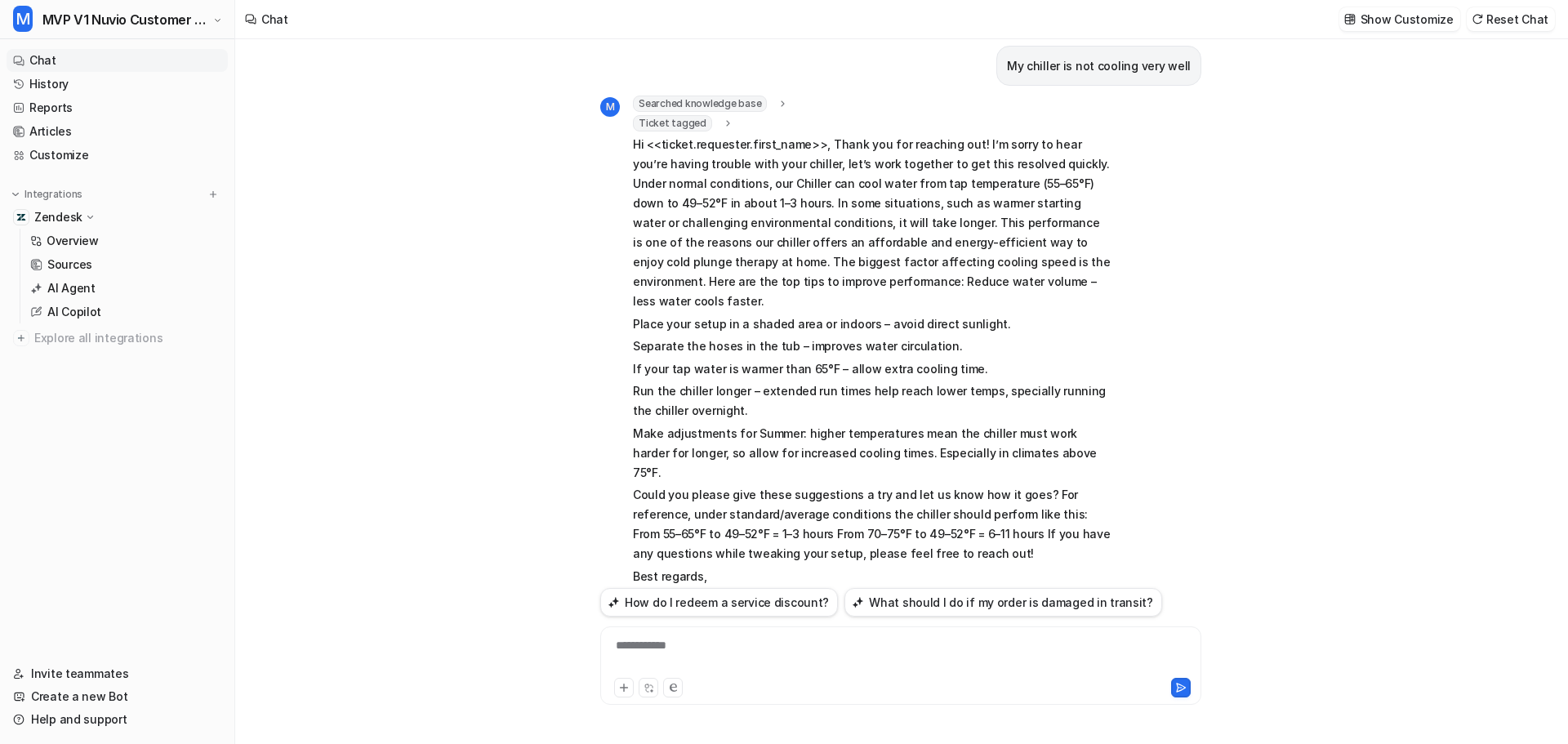
scroll to position [248, 0]
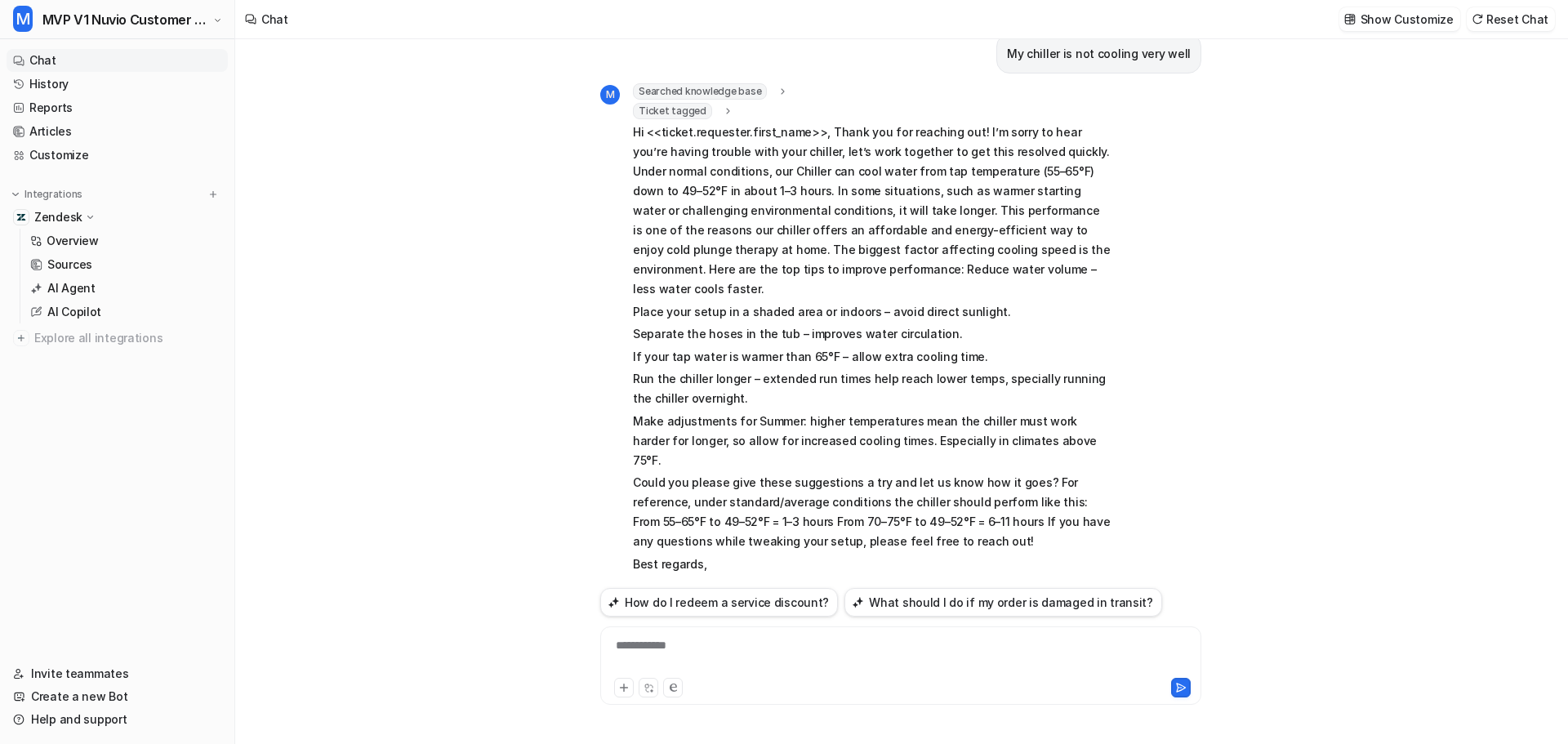
click at [742, 646] on div "**********" at bounding box center [901, 656] width 593 height 37
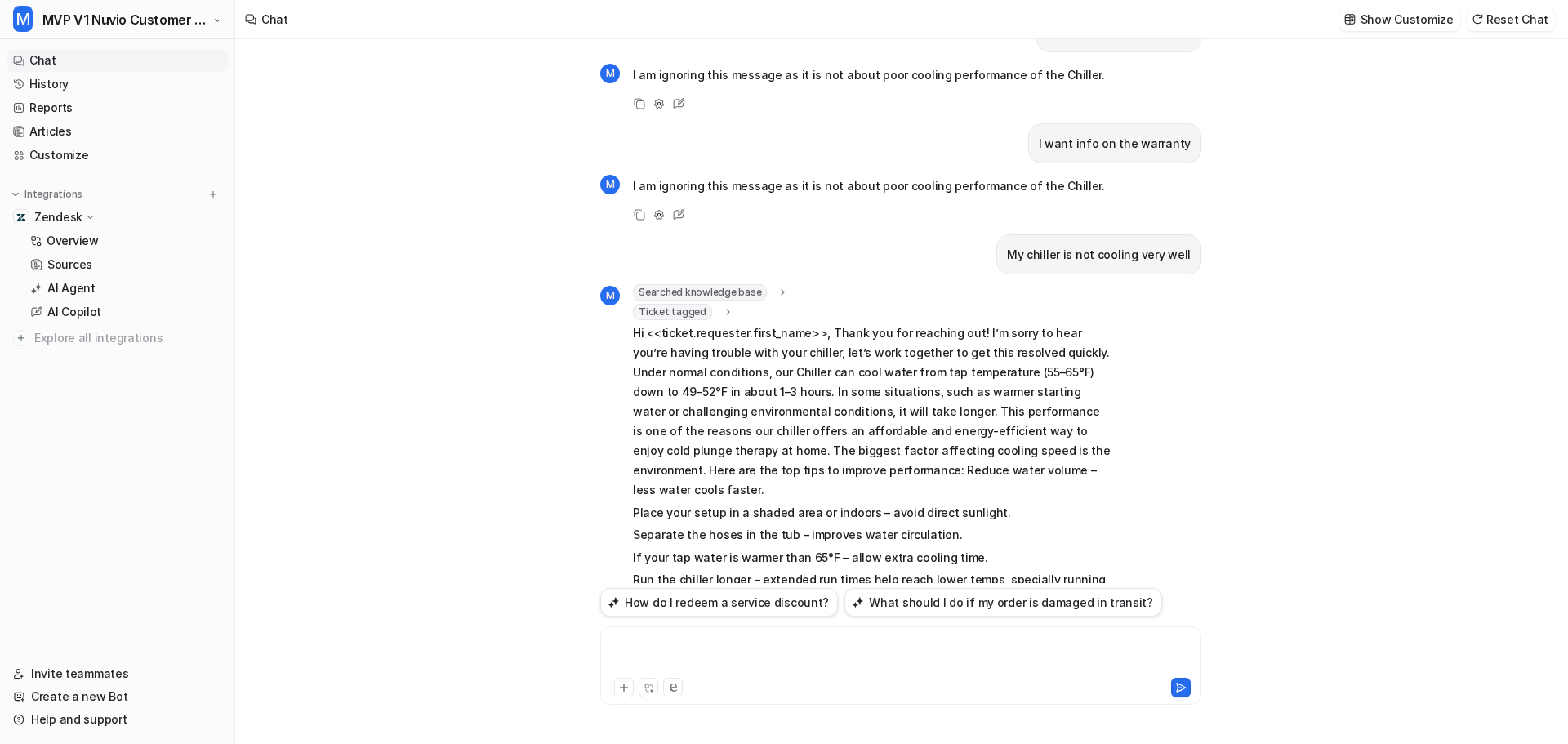
scroll to position [0, 0]
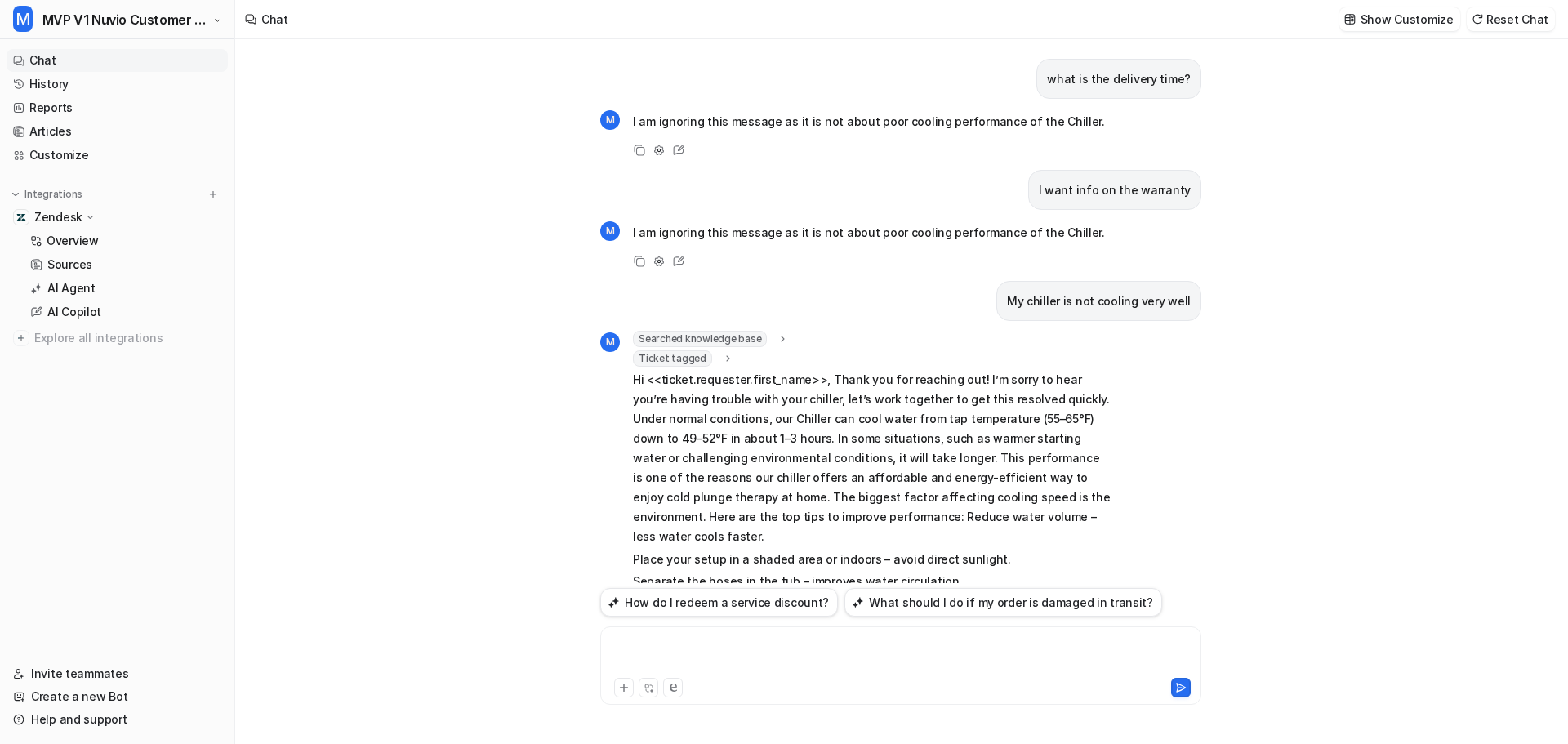
click at [497, 345] on div "what is the delivery time? M I am ignoring this message as it is not about poor…" at bounding box center [901, 392] width 1331 height 705
click at [695, 362] on span "Ticket tagged" at bounding box center [672, 359] width 79 height 16
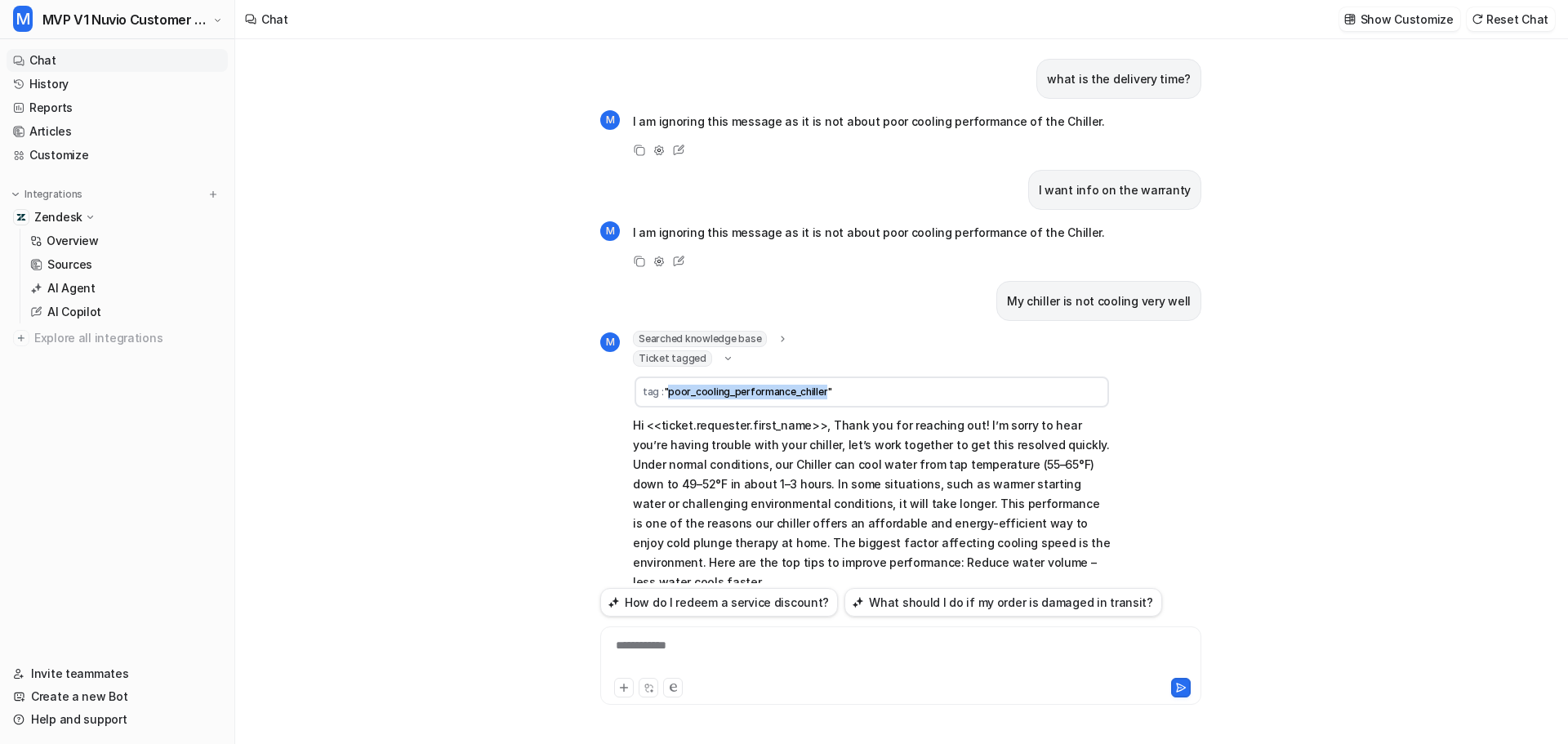
drag, startPoint x: 820, startPoint y: 393, endPoint x: 668, endPoint y: 394, distance: 152.0
click at [668, 394] on span ""poor_cooling_performance_chiller"" at bounding box center [747, 392] width 168 height 12
click at [488, 408] on div "what is the delivery time? M I am ignoring this message as it is not about poor…" at bounding box center [901, 392] width 1331 height 705
click at [467, 431] on div "what is the delivery time? M I am ignoring this message as it is not about poor…" at bounding box center [901, 392] width 1331 height 705
click at [117, 150] on link "Customize" at bounding box center [117, 154] width 222 height 23
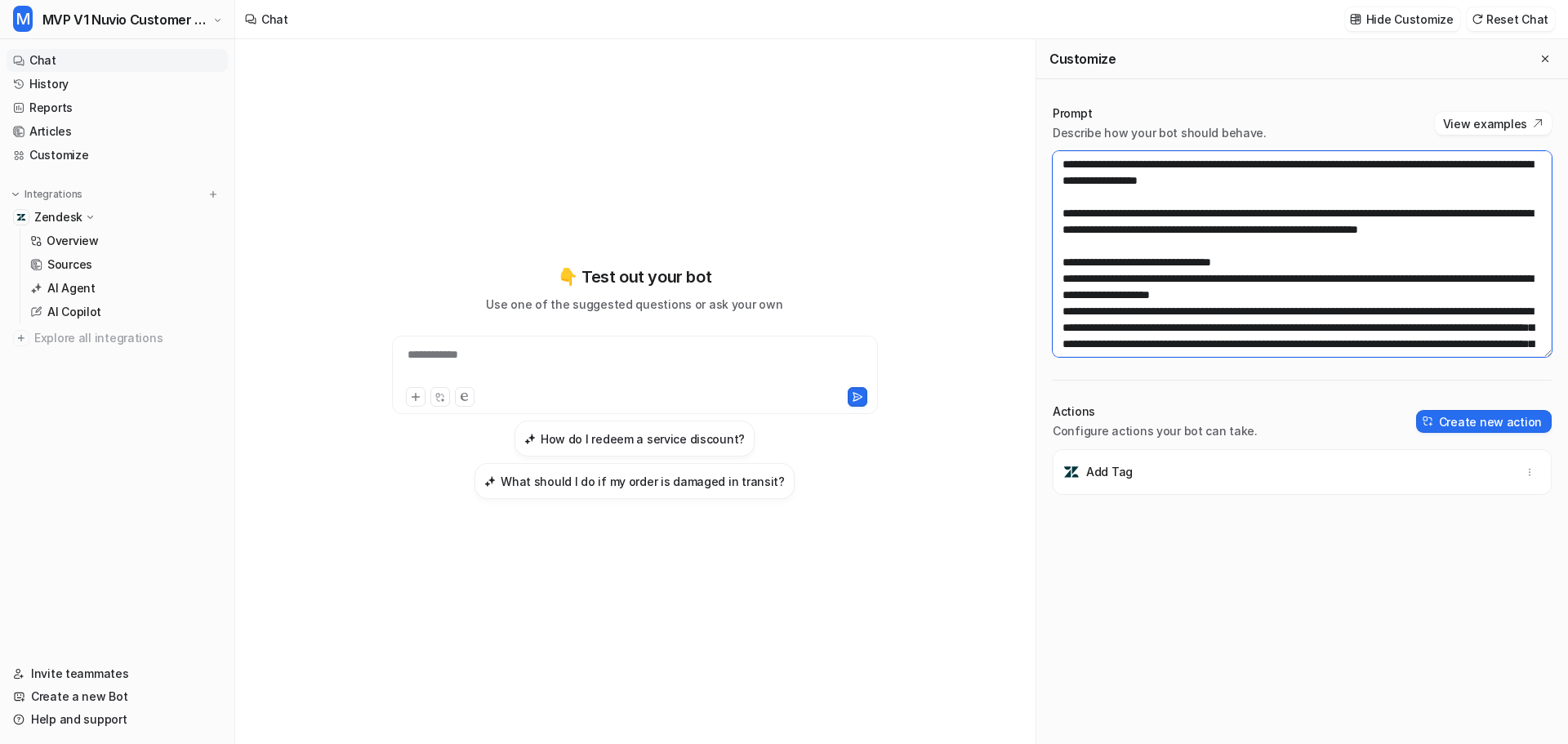
click at [1369, 232] on textarea at bounding box center [1302, 253] width 499 height 206
drag, startPoint x: 1379, startPoint y: 232, endPoint x: 1333, endPoint y: 235, distance: 46.1
click at [1333, 235] on textarea at bounding box center [1302, 253] width 499 height 206
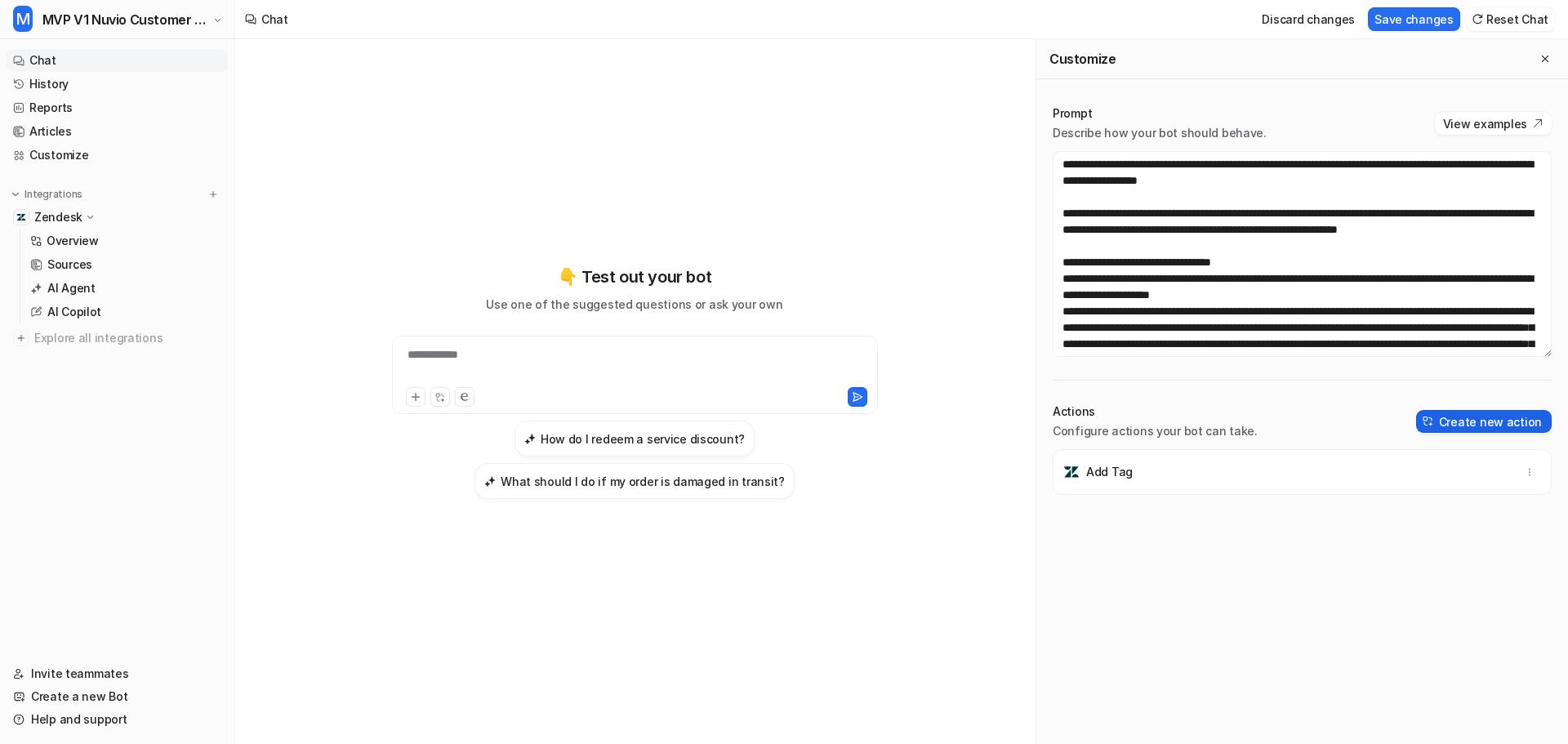
click at [1457, 423] on button "Create new action" at bounding box center [1484, 422] width 135 height 23
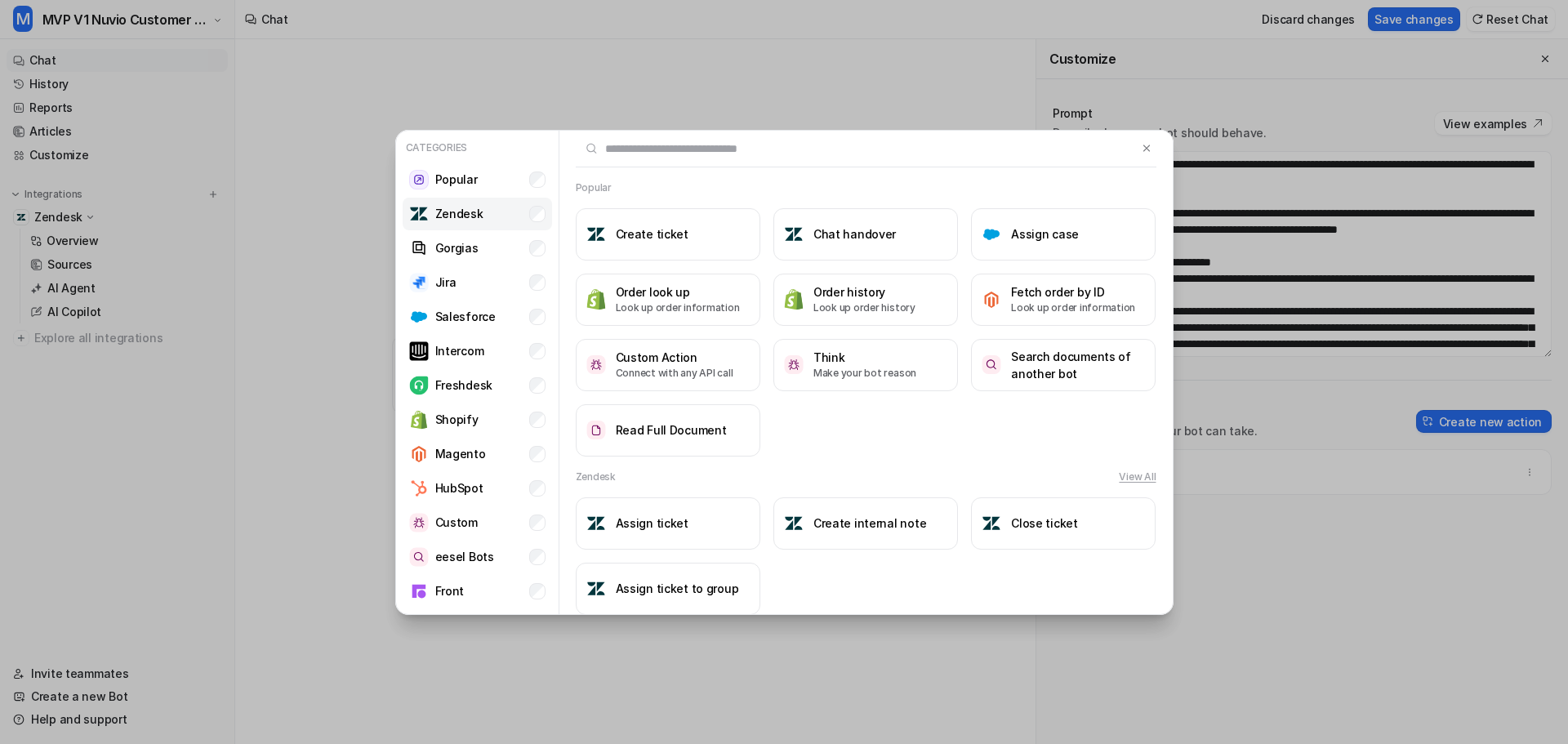
click at [439, 213] on p "Zendesk" at bounding box center [459, 213] width 48 height 17
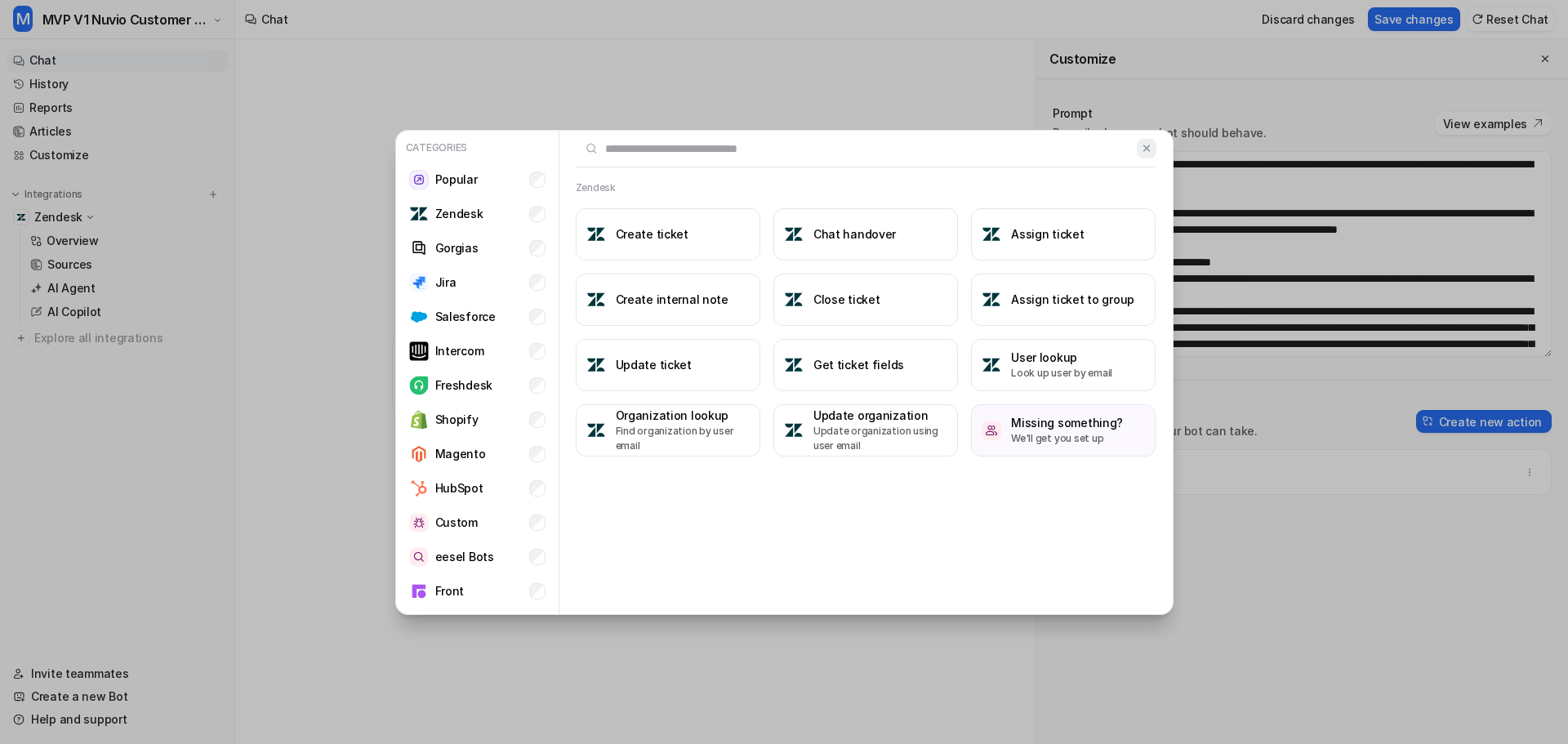
click at [1140, 153] on img at bounding box center [1146, 147] width 12 height 12
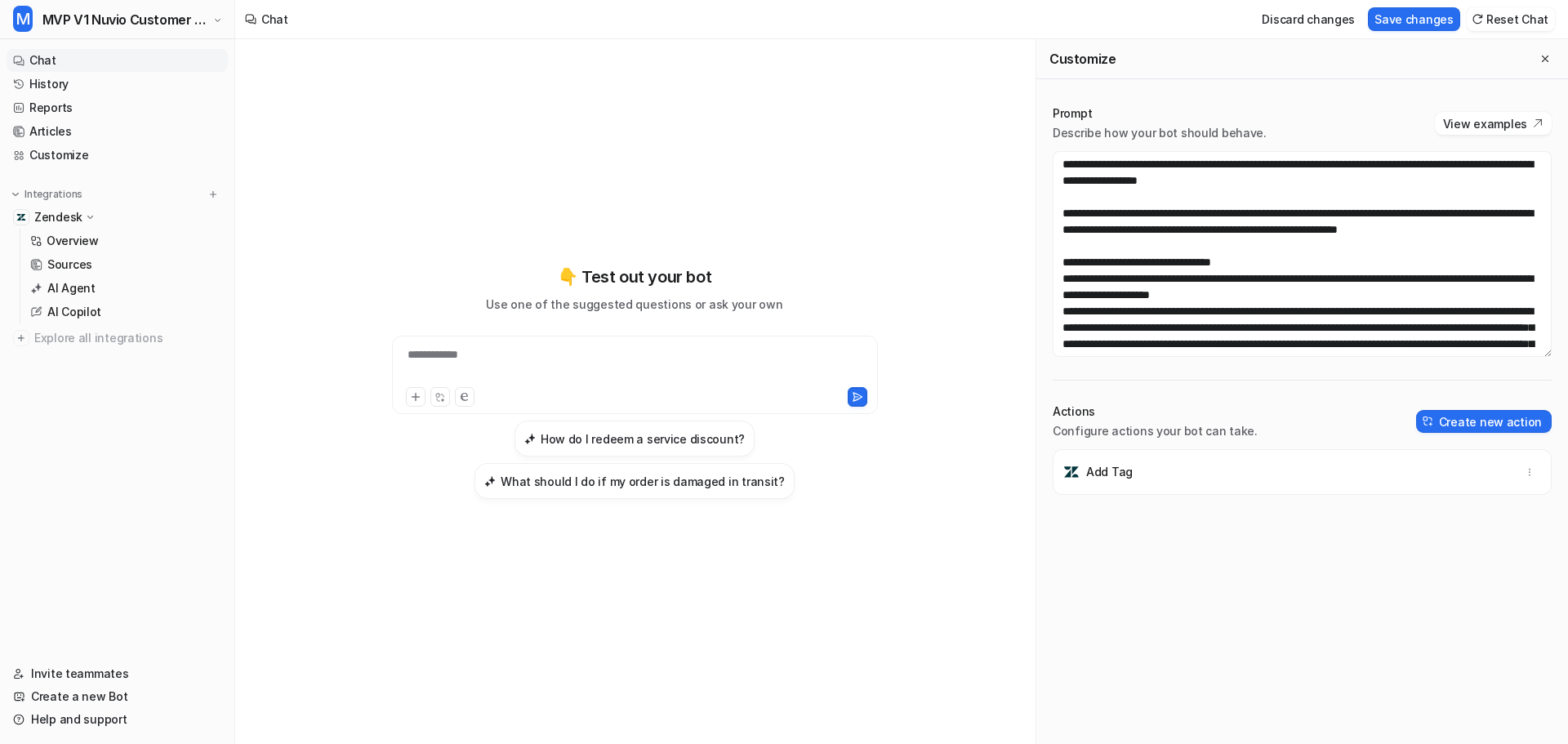
click at [1108, 478] on p "Add Tag" at bounding box center [1109, 472] width 46 height 16
click at [1126, 479] on p "Add Tag" at bounding box center [1109, 472] width 46 height 16
drag, startPoint x: 1149, startPoint y: 476, endPoint x: 1080, endPoint y: 475, distance: 69.0
click at [1080, 475] on div "Add Tag" at bounding box center [1301, 472] width 484 height 45
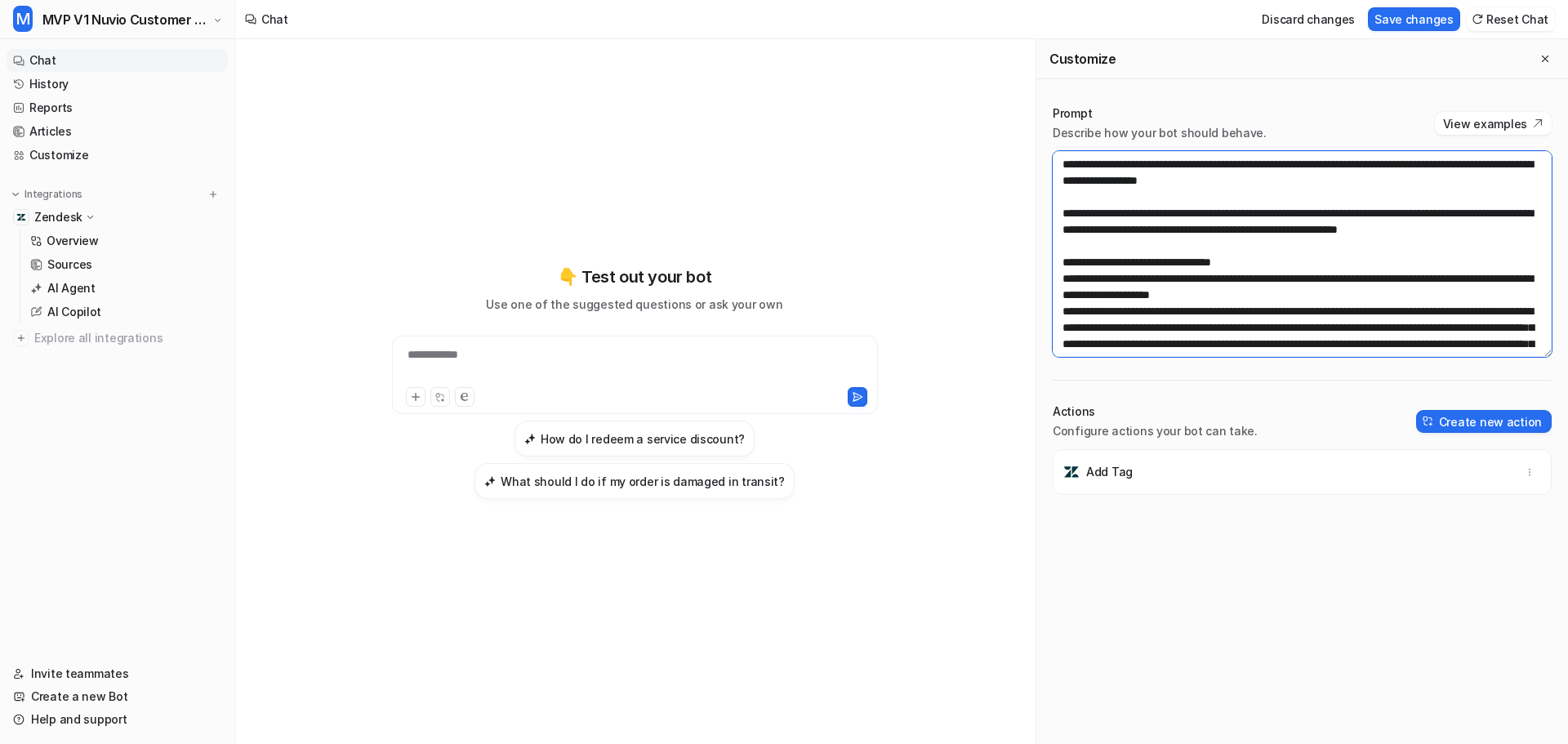
click at [1269, 228] on textarea at bounding box center [1302, 253] width 499 height 206
drag, startPoint x: 1352, startPoint y: 230, endPoint x: 1260, endPoint y: 235, distance: 92.1
click at [1267, 235] on textarea at bounding box center [1302, 253] width 499 height 206
click at [1260, 235] on textarea at bounding box center [1302, 253] width 499 height 206
drag, startPoint x: 1262, startPoint y: 231, endPoint x: 1350, endPoint y: 232, distance: 88.0
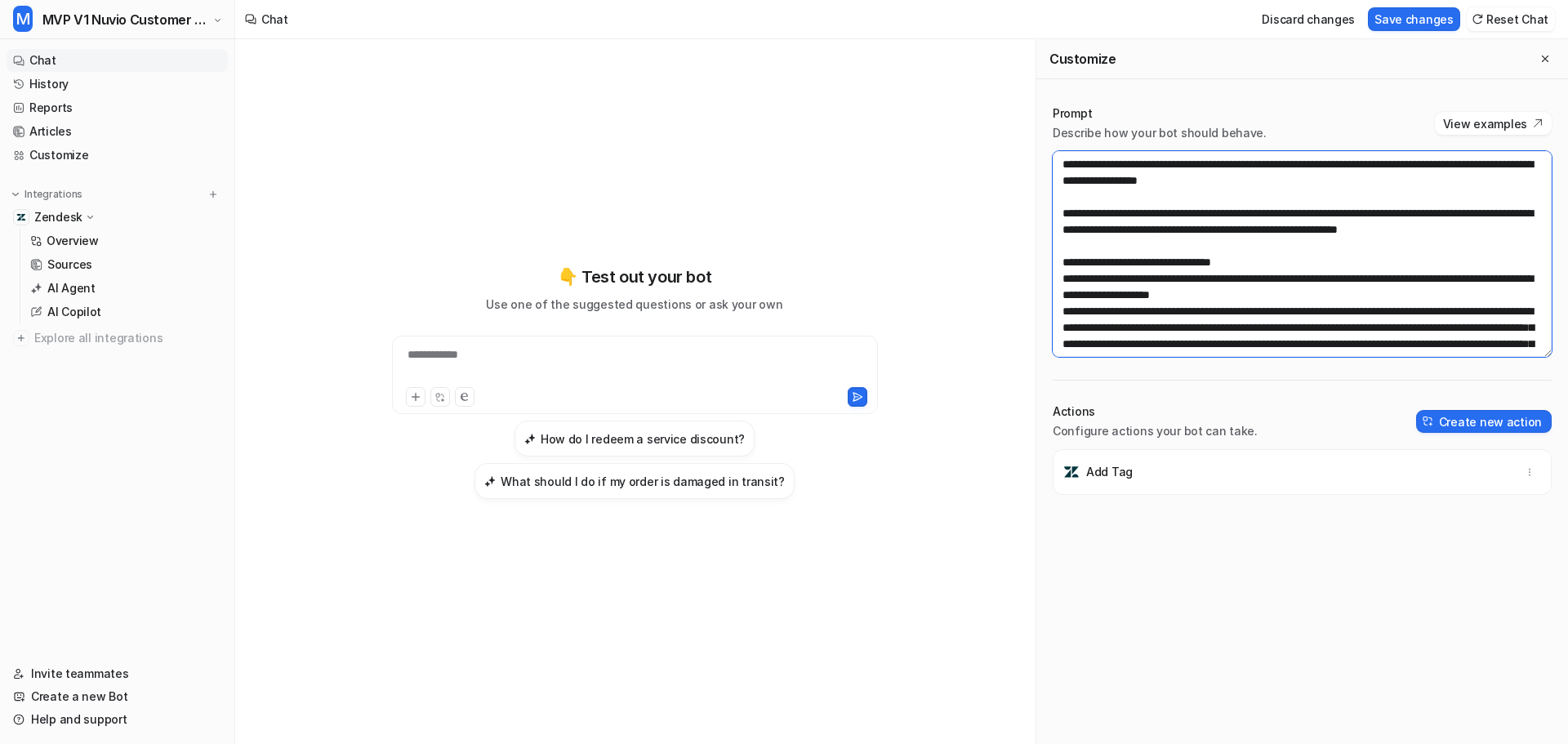
click at [1350, 232] on textarea at bounding box center [1302, 253] width 499 height 206
click at [1328, 255] on textarea at bounding box center [1302, 253] width 499 height 206
click at [1392, 228] on textarea at bounding box center [1302, 253] width 499 height 206
click at [1286, 228] on textarea at bounding box center [1302, 253] width 499 height 206
click at [1277, 254] on textarea at bounding box center [1302, 253] width 499 height 206
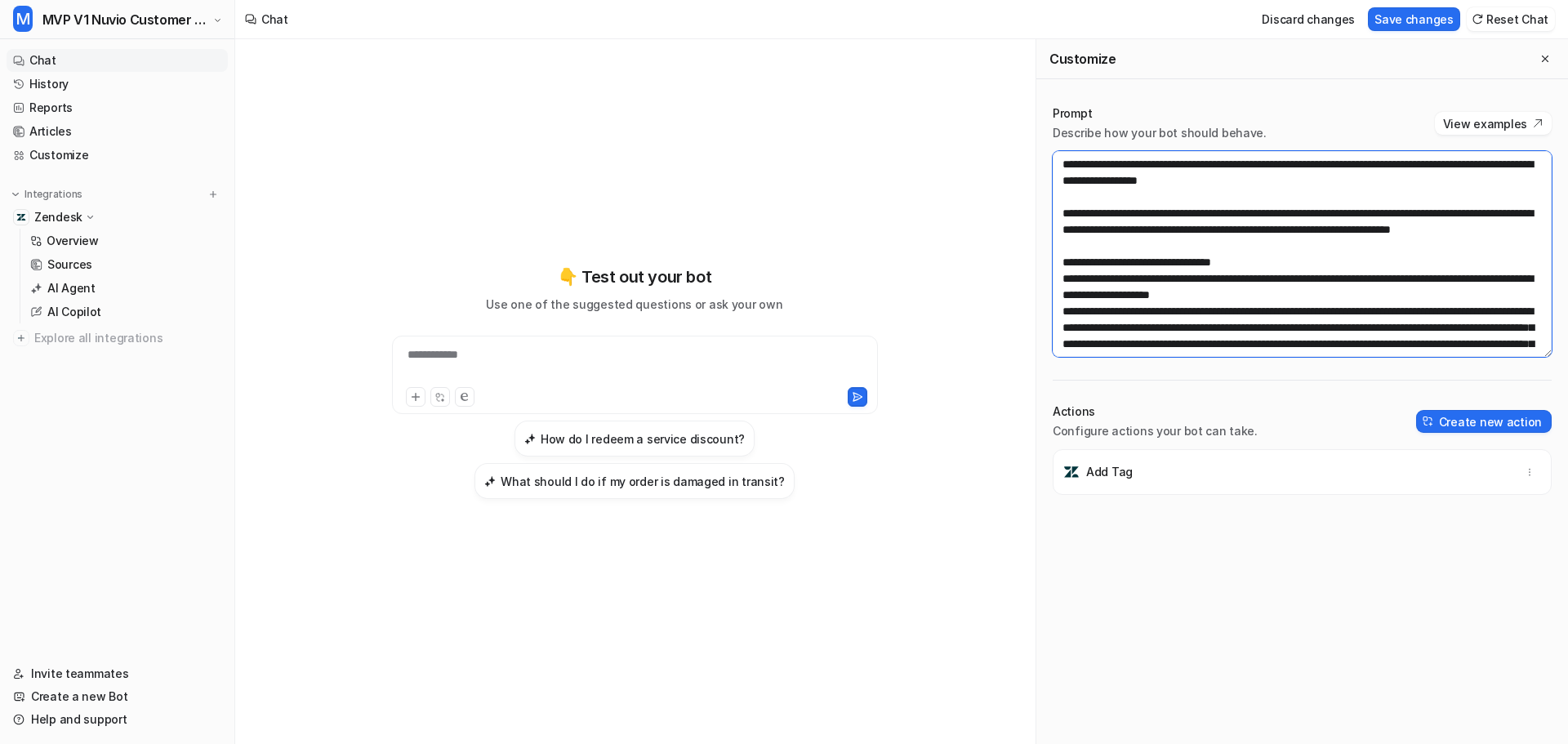
click at [1293, 244] on textarea at bounding box center [1302, 253] width 499 height 206
click at [1056, 158] on textarea at bounding box center [1296, 253] width 487 height 206
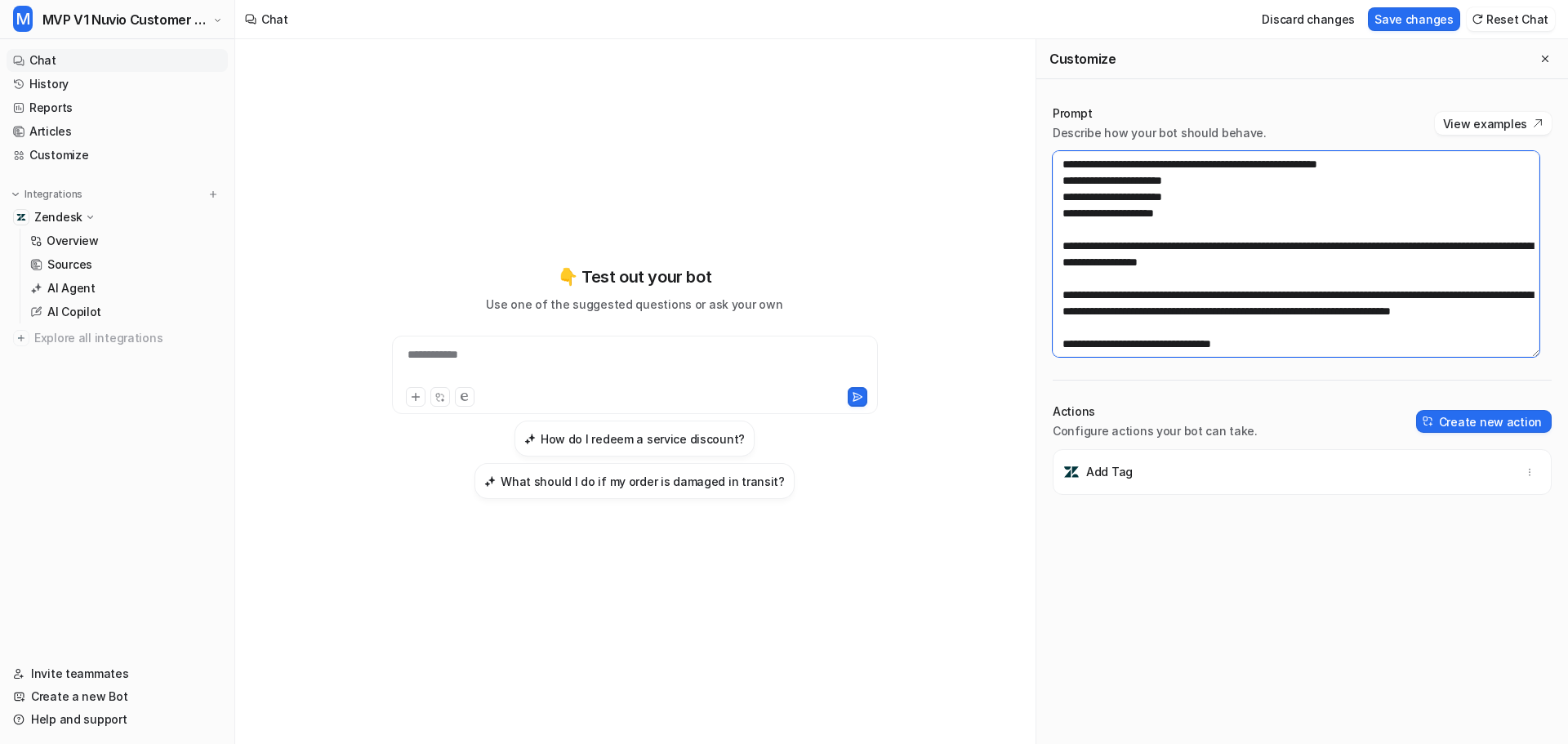
click at [1271, 200] on textarea at bounding box center [1296, 253] width 487 height 206
click at [1411, 167] on textarea at bounding box center [1296, 253] width 487 height 206
click at [1258, 223] on textarea at bounding box center [1296, 253] width 487 height 206
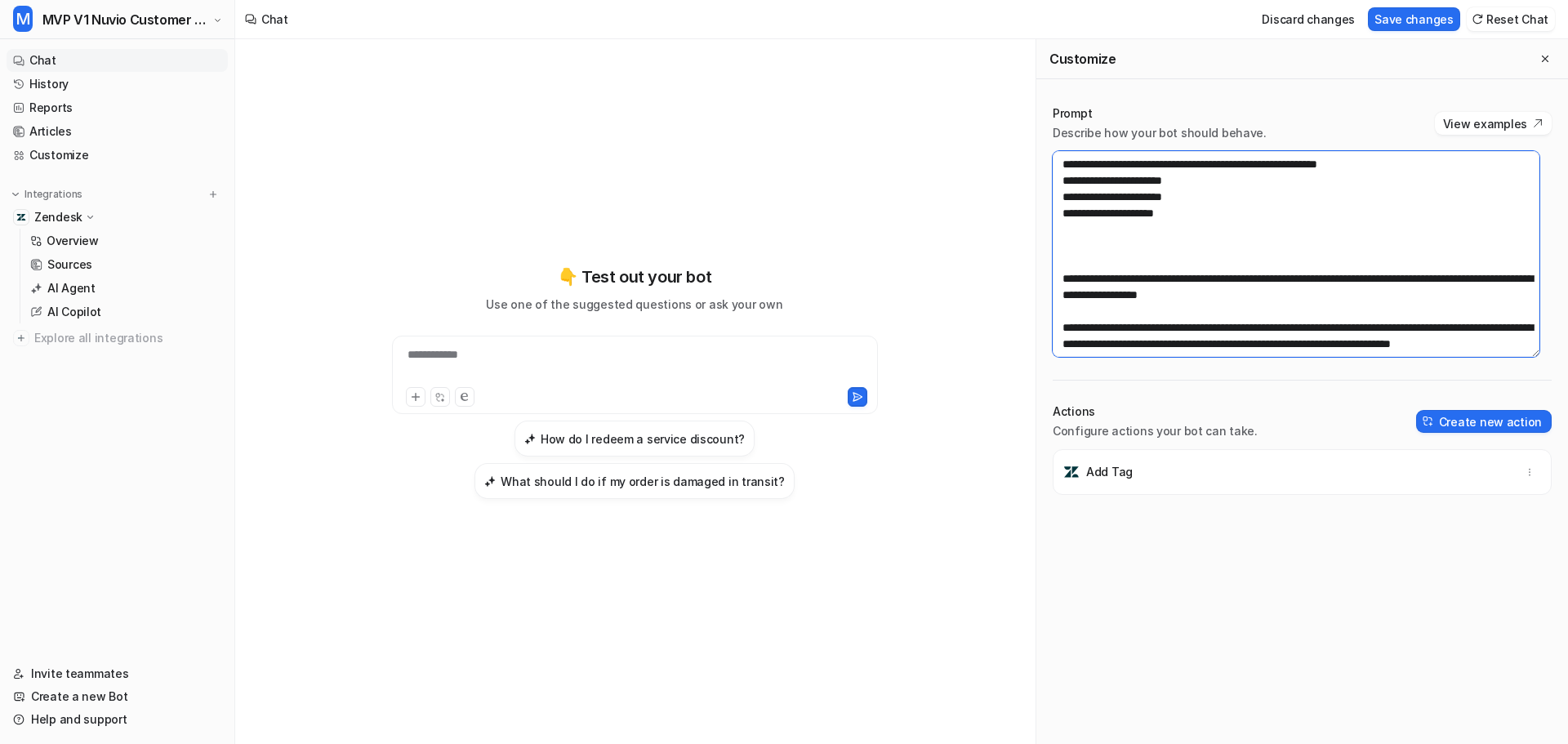
drag, startPoint x: 1238, startPoint y: 196, endPoint x: 1061, endPoint y: 193, distance: 177.0
click at [1061, 193] on textarea at bounding box center [1296, 253] width 487 height 206
click at [1061, 214] on textarea at bounding box center [1296, 253] width 487 height 206
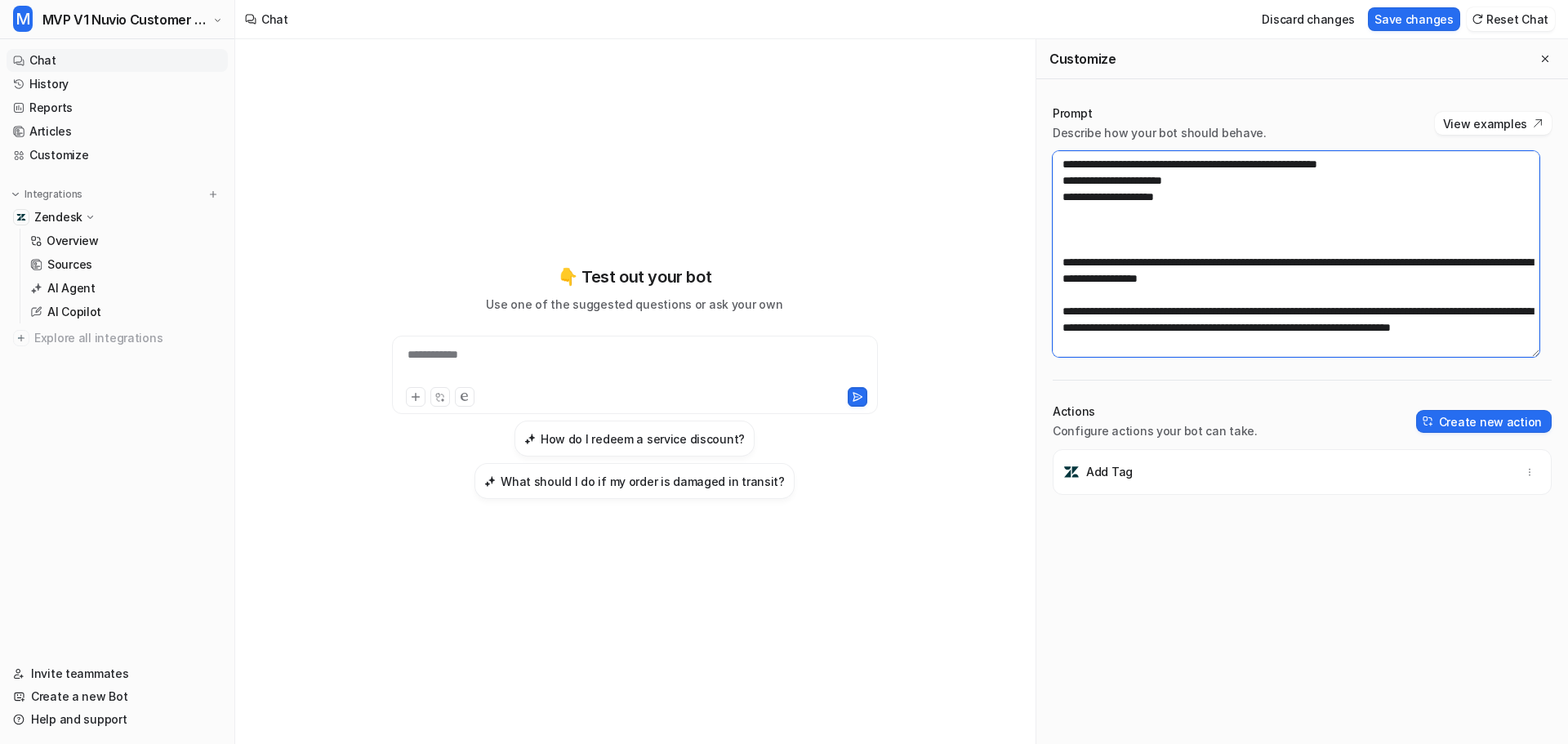
click at [1085, 237] on textarea at bounding box center [1296, 253] width 487 height 206
click at [1330, 232] on textarea at bounding box center [1296, 253] width 487 height 206
click at [1068, 231] on textarea at bounding box center [1296, 253] width 487 height 206
drag, startPoint x: 1314, startPoint y: 231, endPoint x: 1369, endPoint y: 281, distance: 74.3
click at [1314, 231] on textarea at bounding box center [1296, 253] width 487 height 206
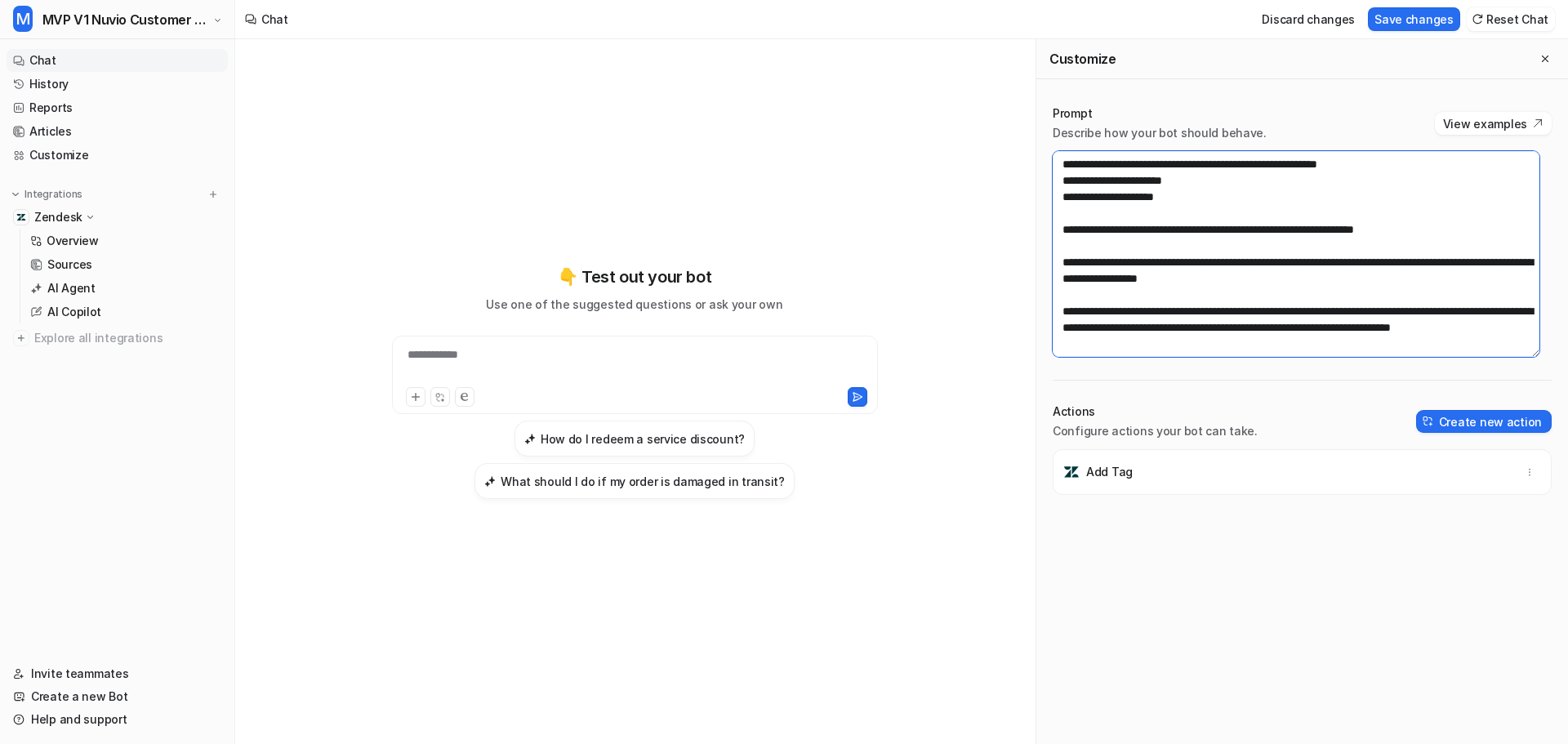
click at [1367, 225] on textarea at bounding box center [1296, 253] width 487 height 206
click at [1442, 225] on textarea at bounding box center [1296, 253] width 487 height 206
click at [1155, 260] on textarea at bounding box center [1296, 253] width 487 height 206
type textarea "**********"
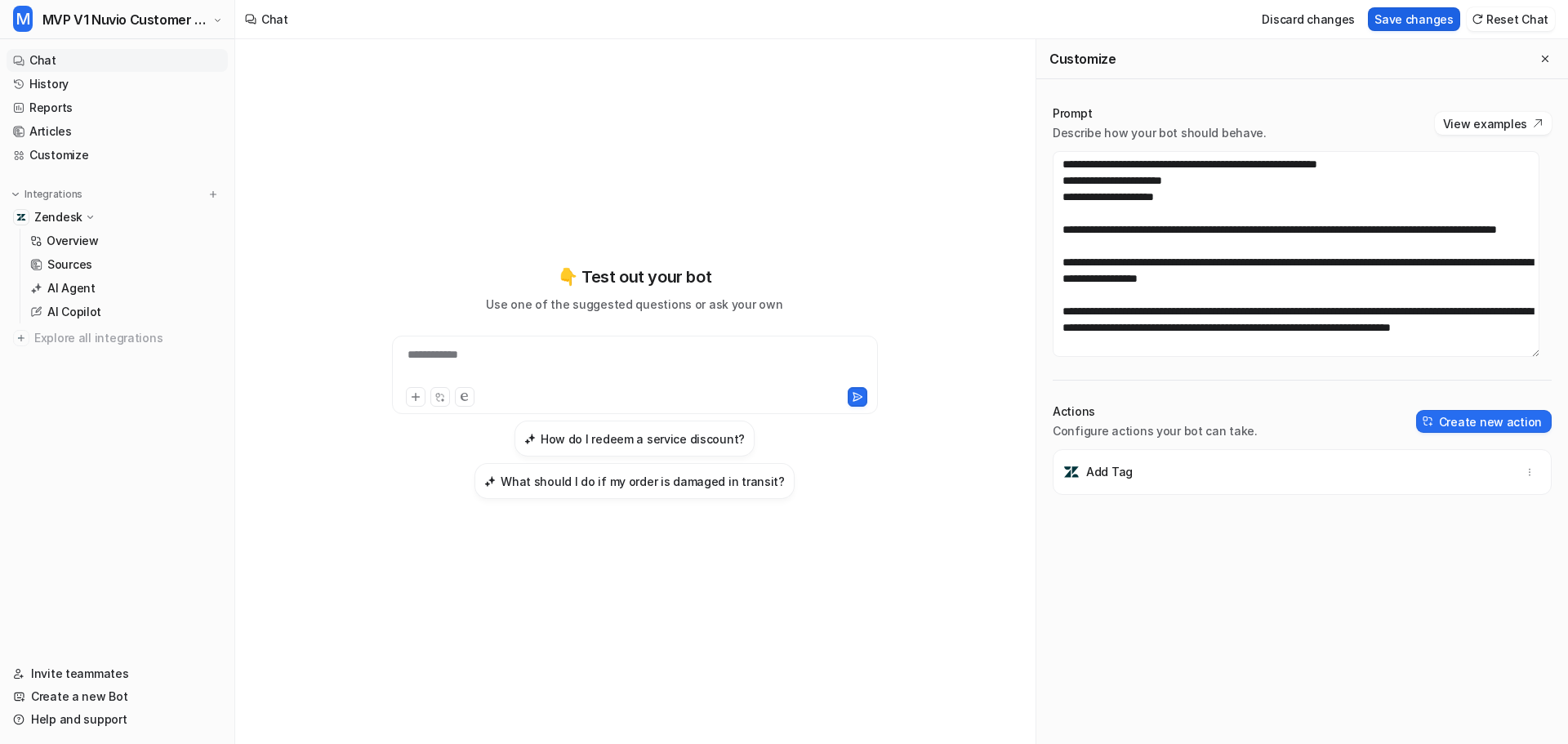
click at [1424, 28] on button "Save changes" at bounding box center [1415, 19] width 93 height 24
click at [1539, 53] on icon "Close flyout" at bounding box center [1544, 58] width 12 height 12
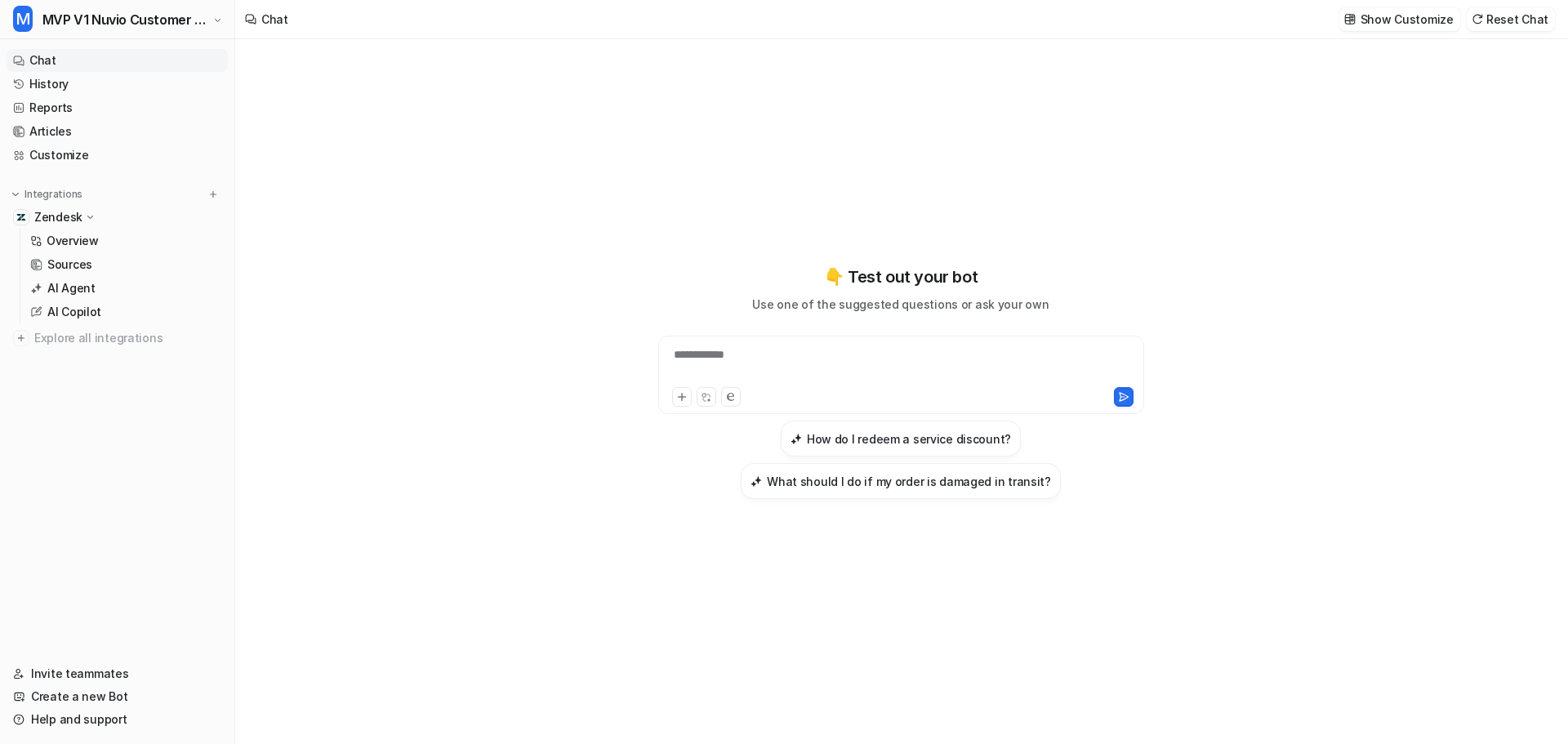
click at [832, 354] on div "**********" at bounding box center [901, 364] width 478 height 37
click at [772, 353] on div at bounding box center [901, 364] width 478 height 37
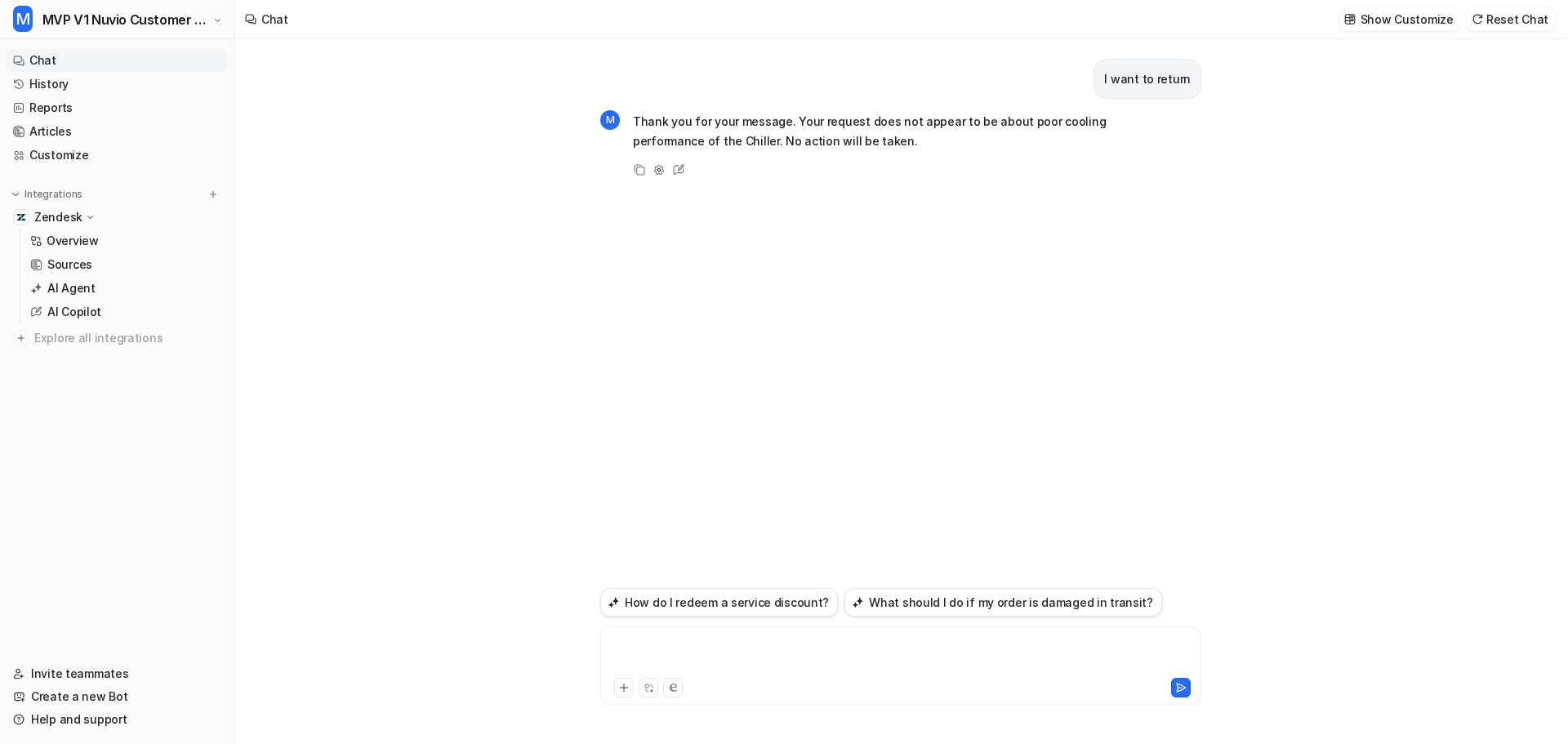
click at [724, 654] on div at bounding box center [901, 656] width 593 height 37
click at [94, 164] on link "Customize" at bounding box center [117, 154] width 222 height 23
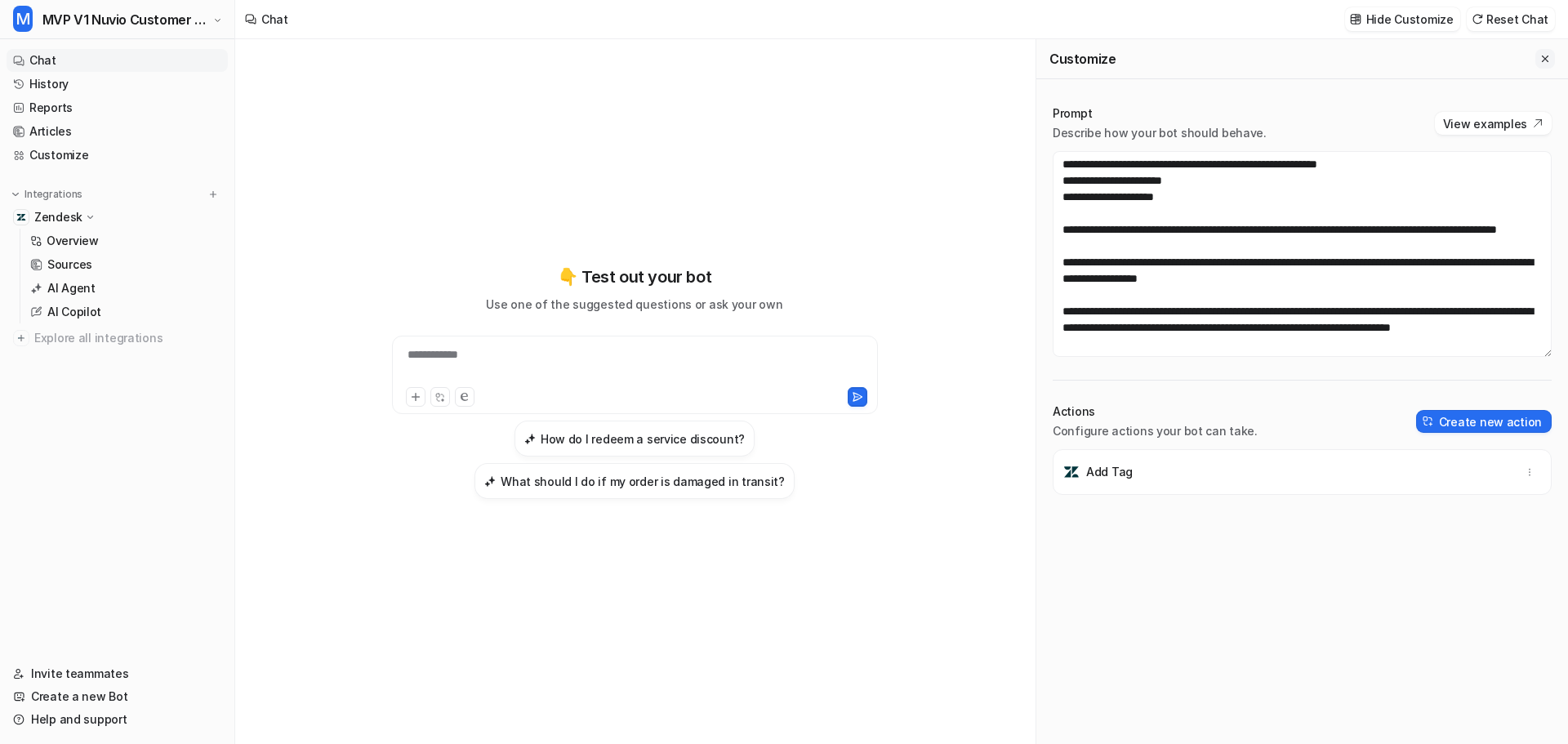
click at [1535, 55] on button "Close flyout" at bounding box center [1545, 59] width 20 height 20
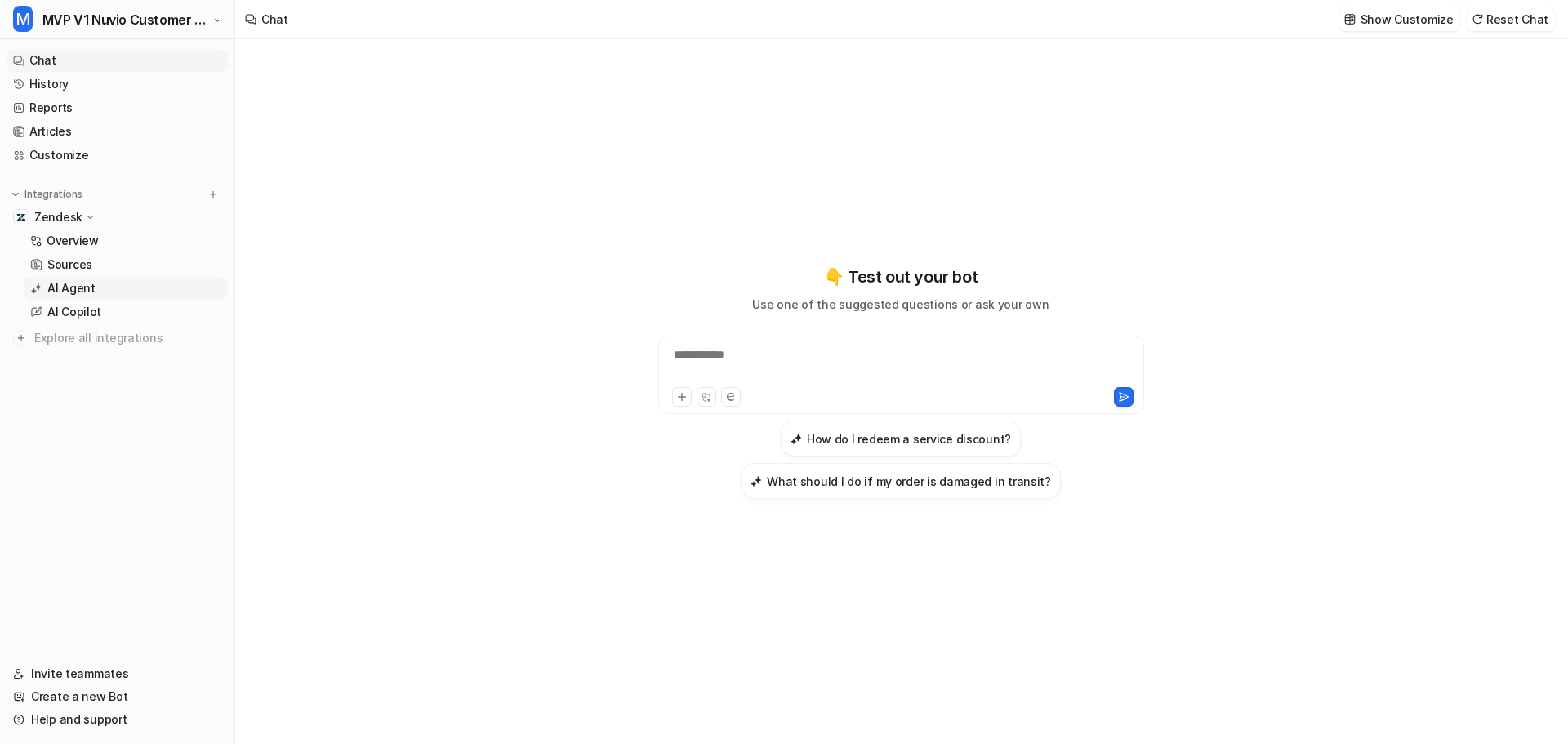
click at [78, 291] on p "AI Agent" at bounding box center [71, 288] width 48 height 16
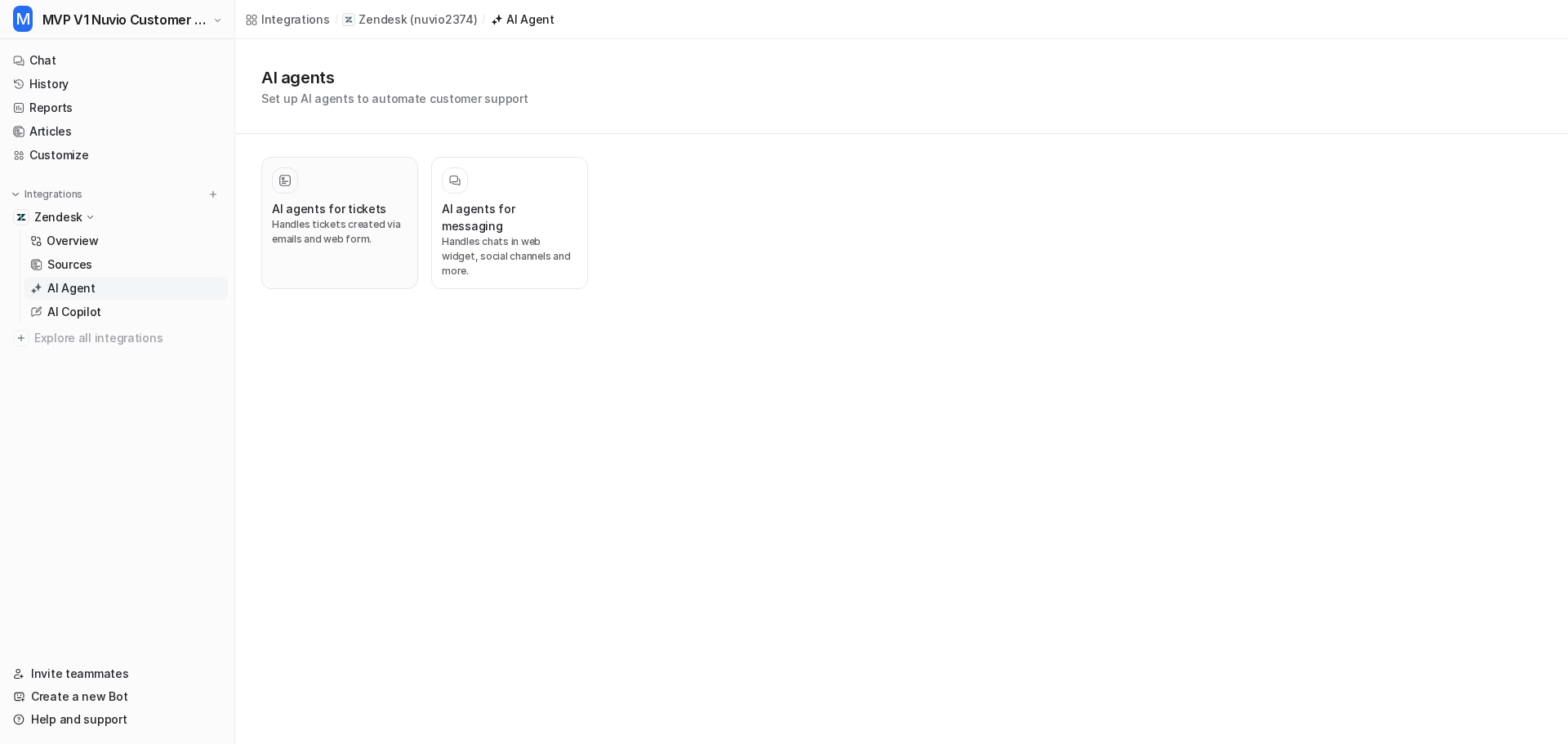
click at [321, 213] on h3 "AI agents for tickets" at bounding box center [330, 208] width 114 height 17
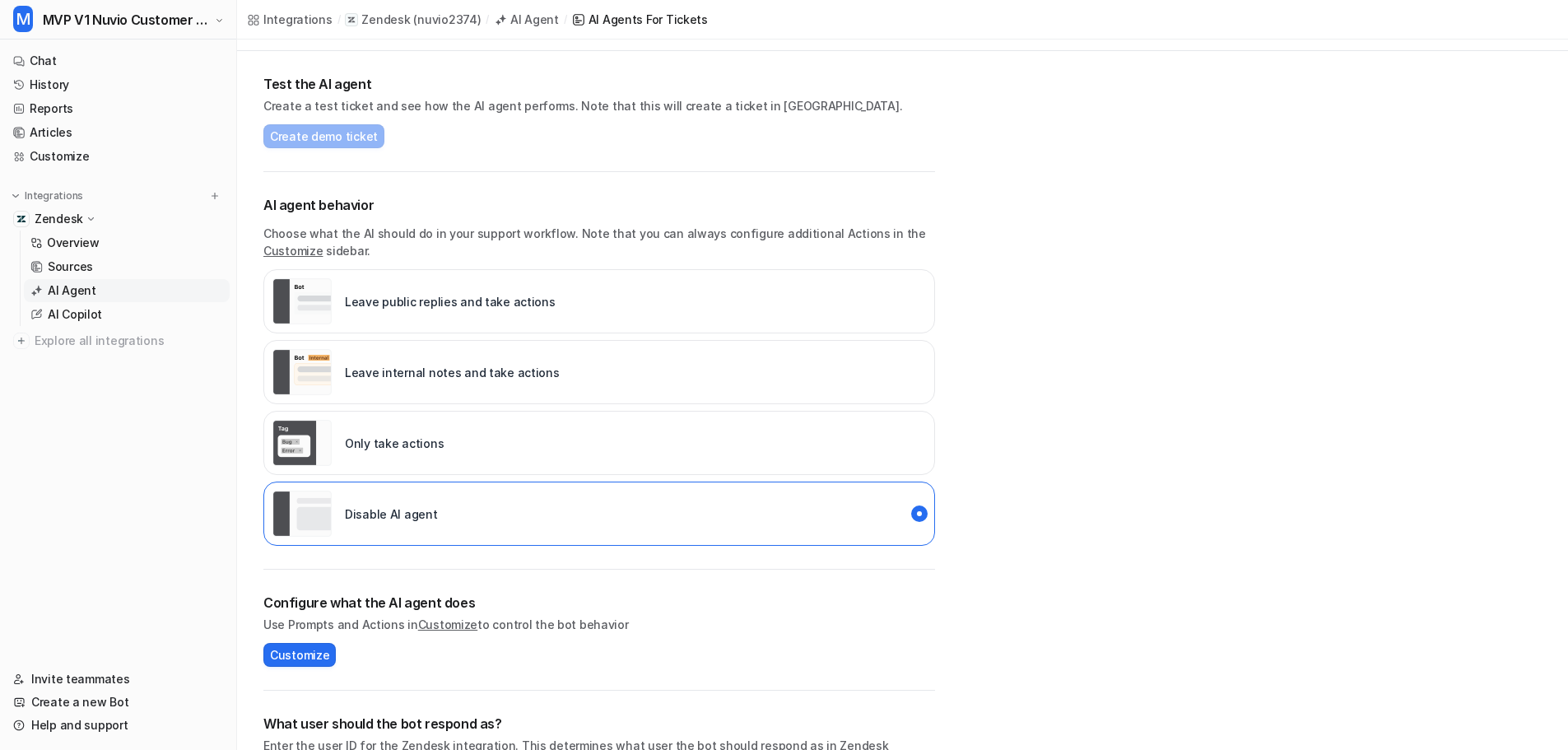
scroll to position [82, 0]
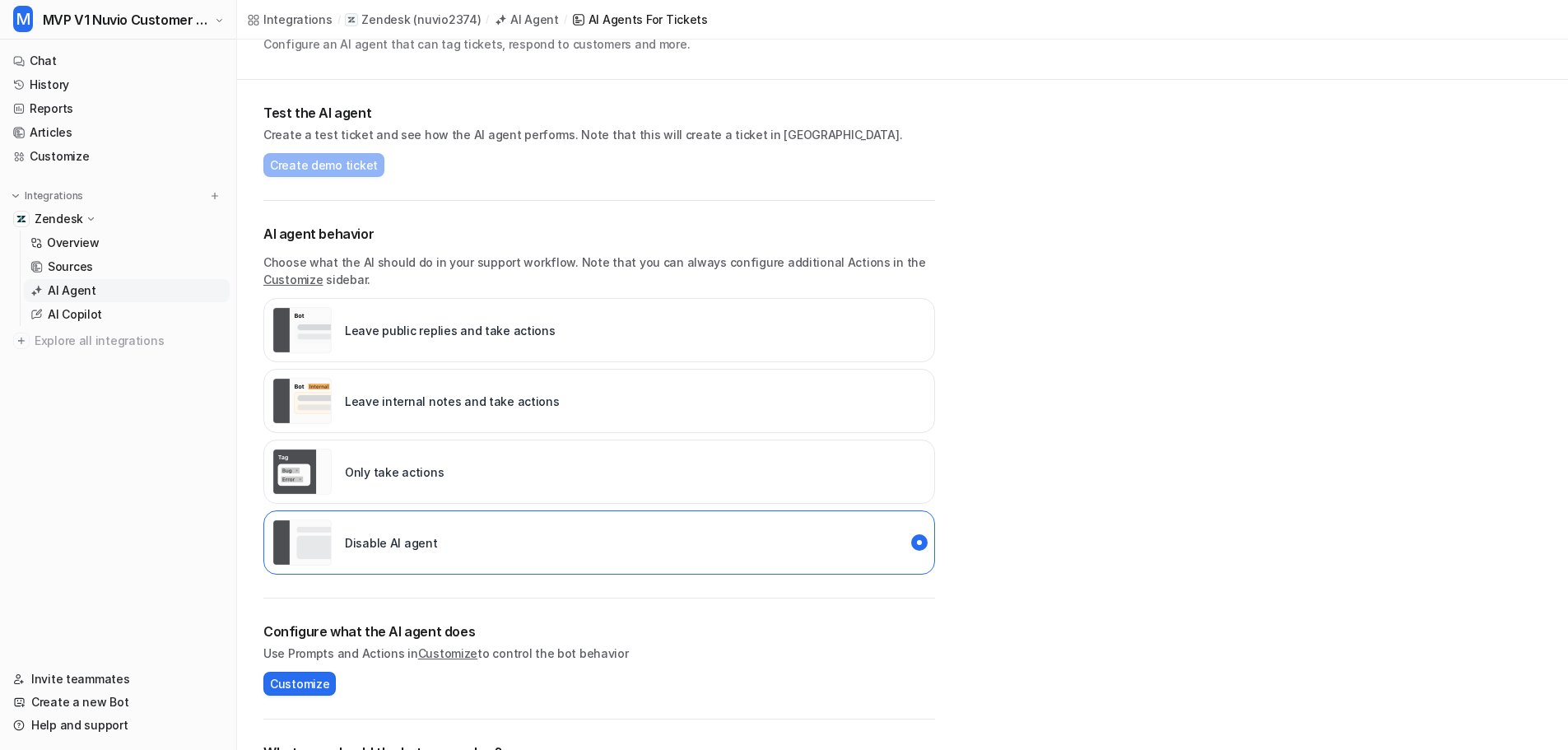
click at [399, 462] on div "Only take actions" at bounding box center [358, 472] width 171 height 46
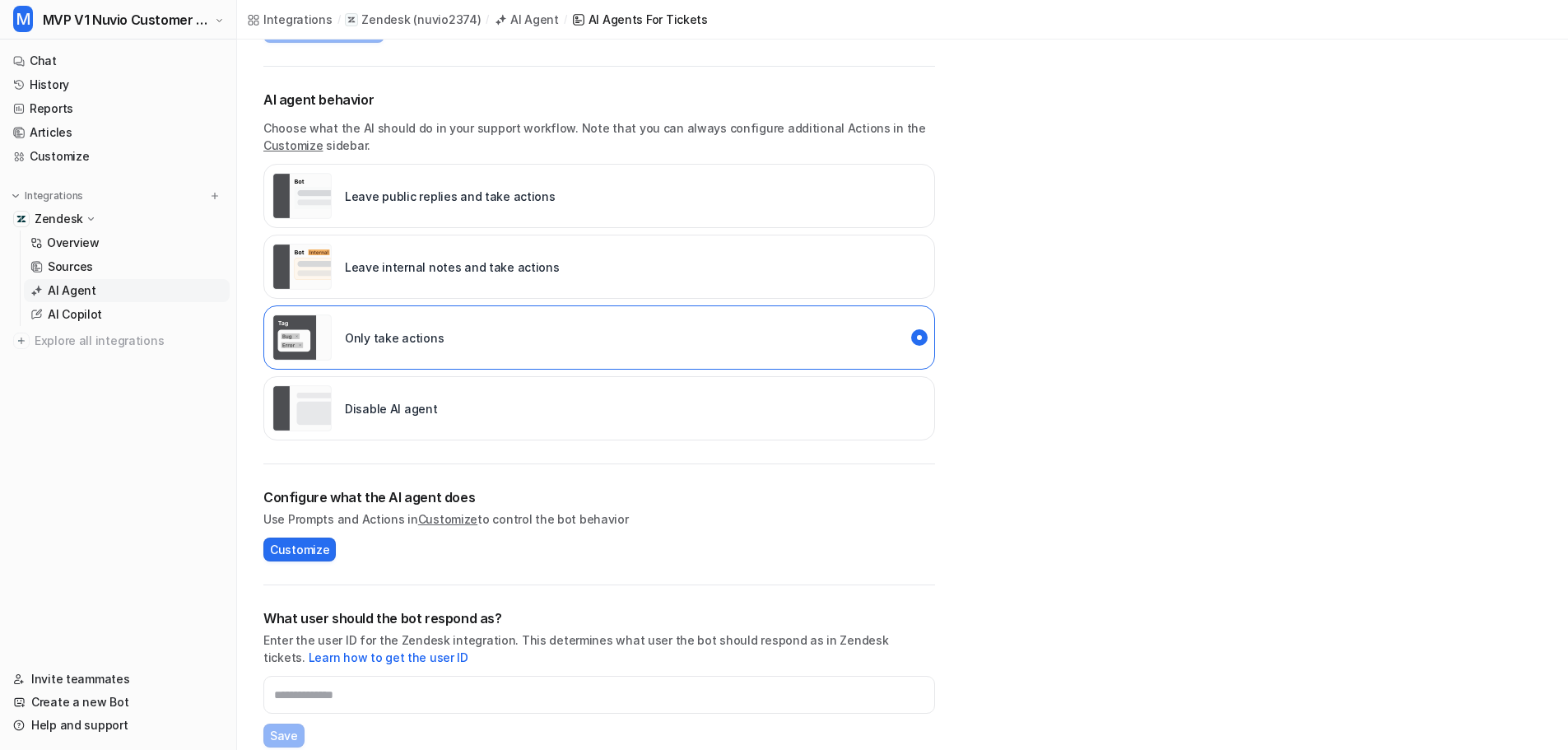
scroll to position [330, 0]
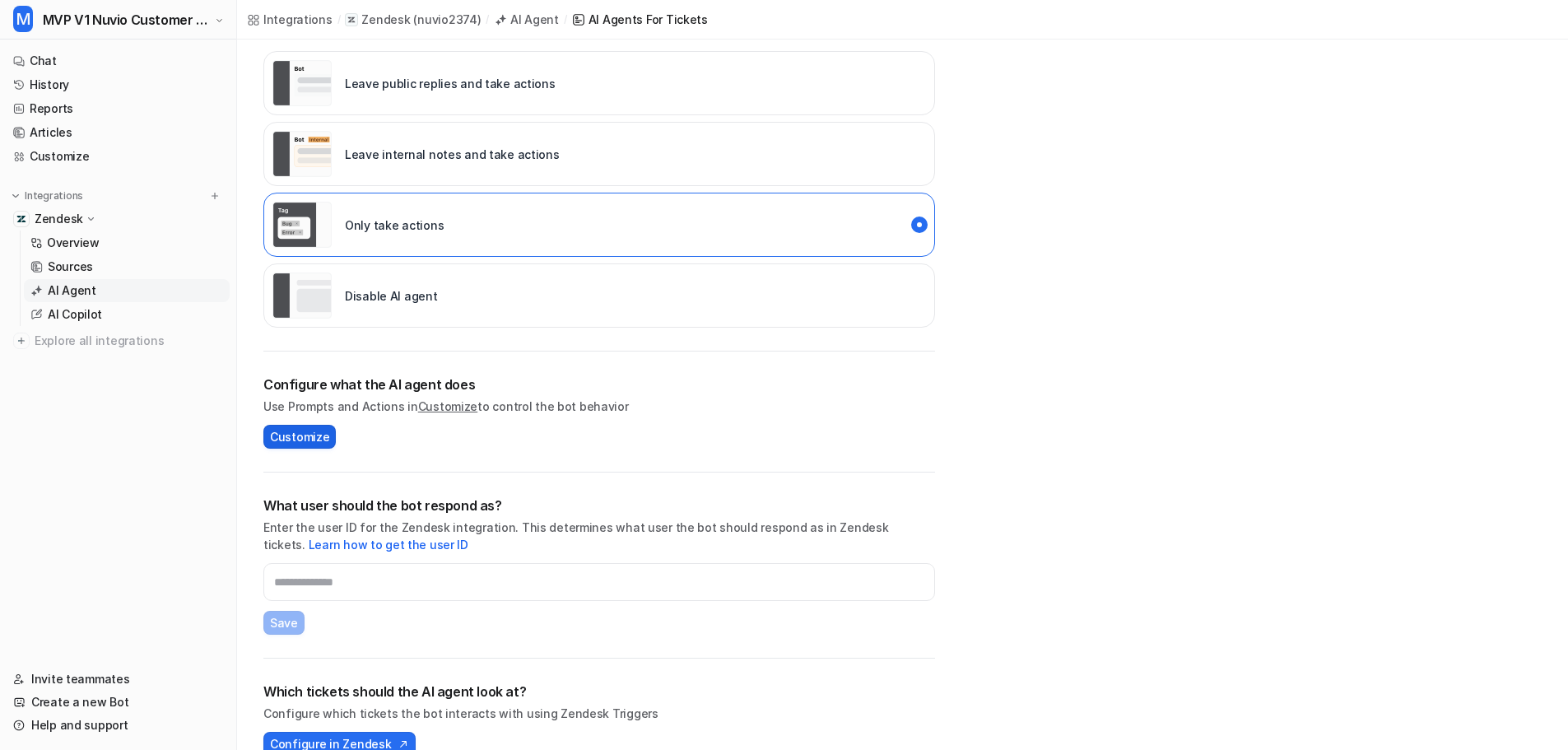
click at [329, 439] on button "Customize" at bounding box center [299, 437] width 72 height 24
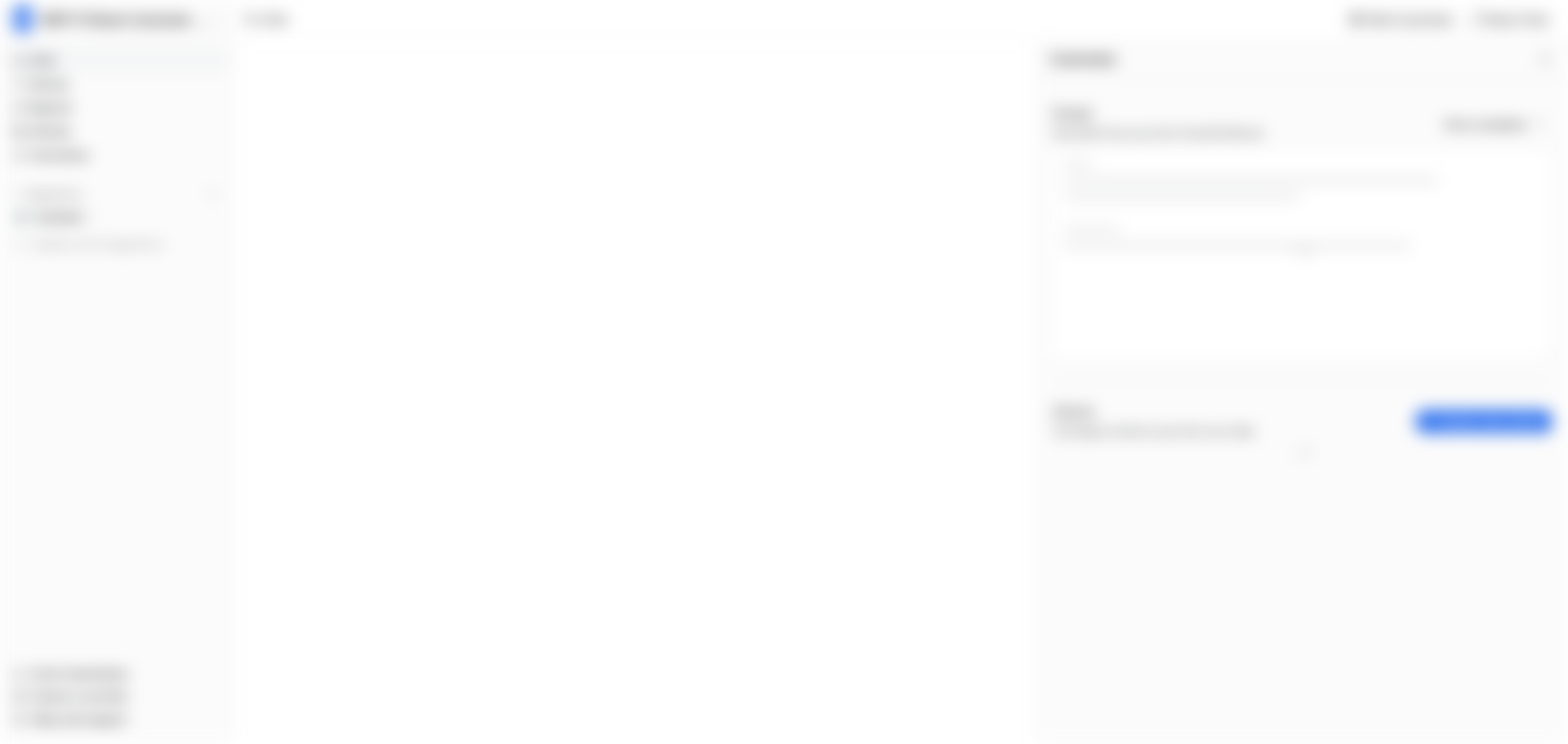
type textarea "**********"
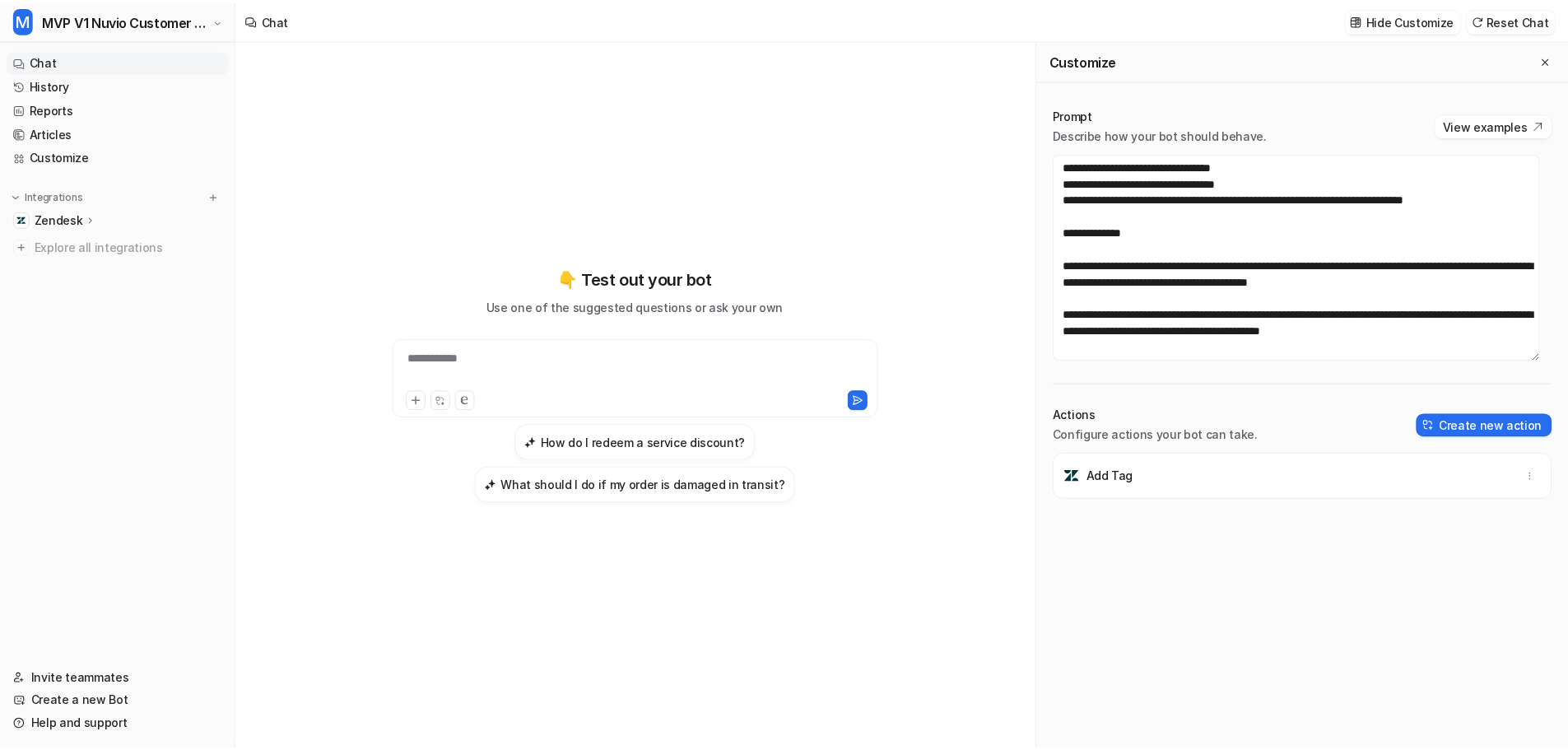
scroll to position [774, 0]
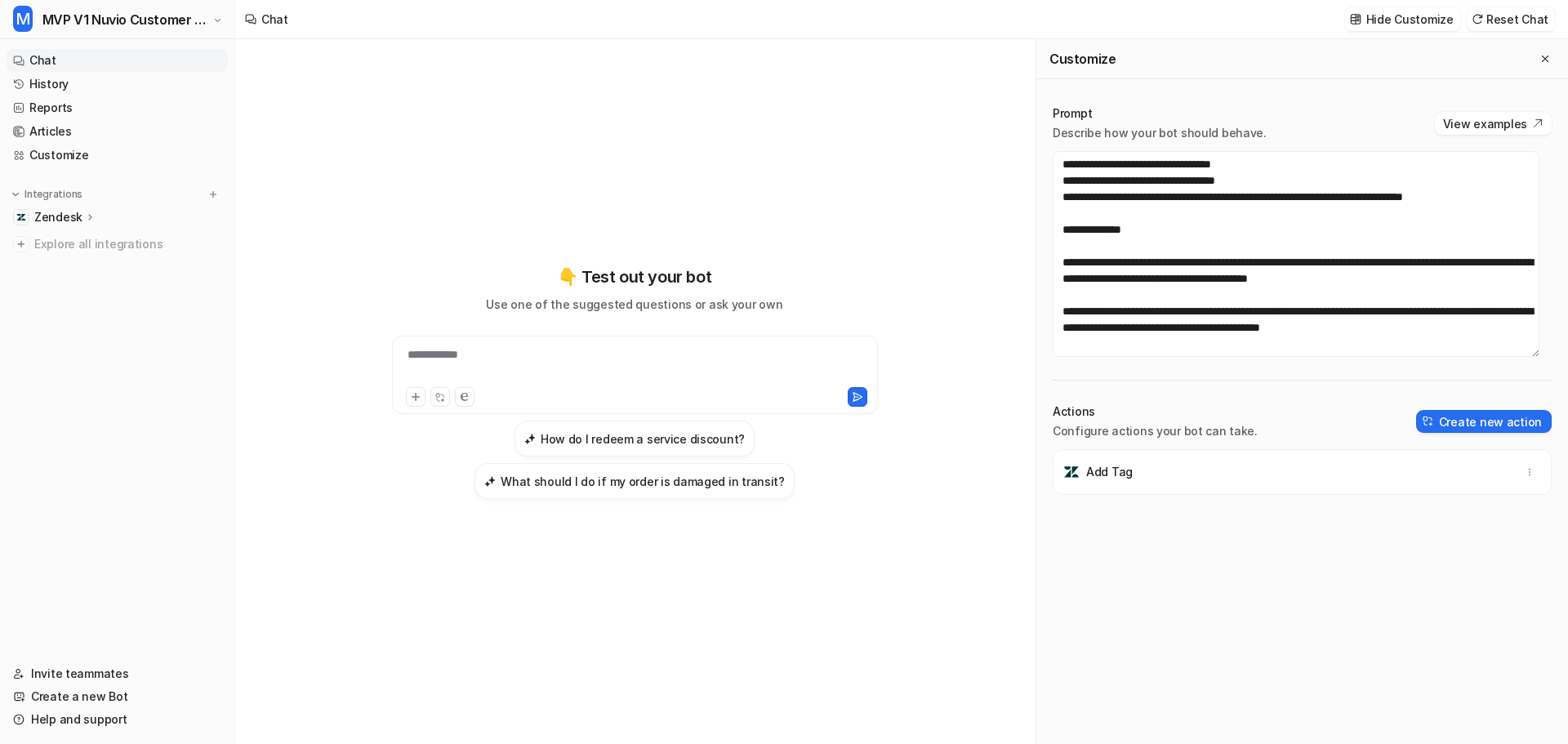
click at [53, 215] on p "Zendesk" at bounding box center [58, 217] width 48 height 16
click at [69, 289] on p "AI Agent" at bounding box center [71, 288] width 48 height 16
click at [84, 293] on p "AI Agent" at bounding box center [71, 288] width 48 height 16
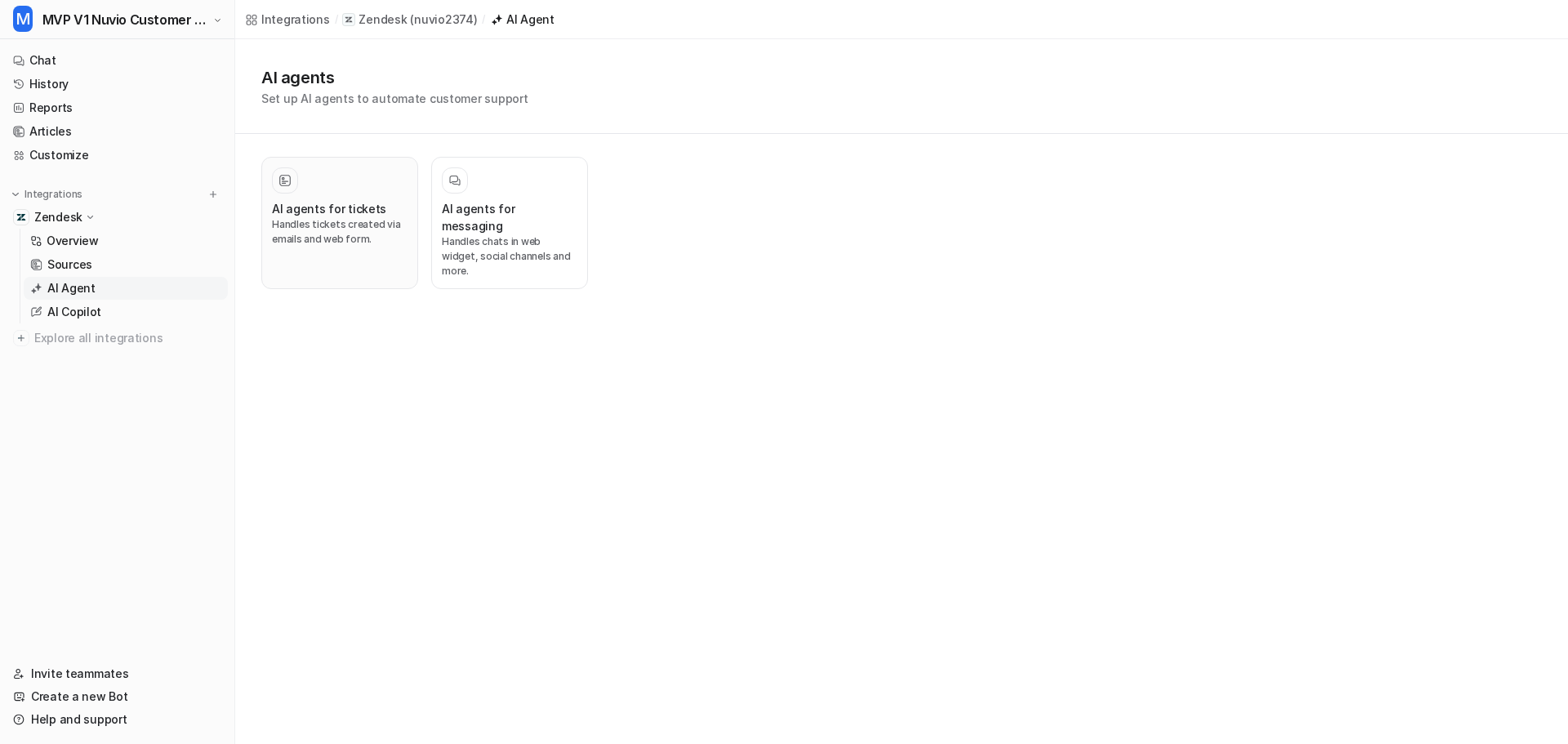
click at [329, 229] on p "Handles tickets created via emails and web form." at bounding box center [340, 232] width 135 height 29
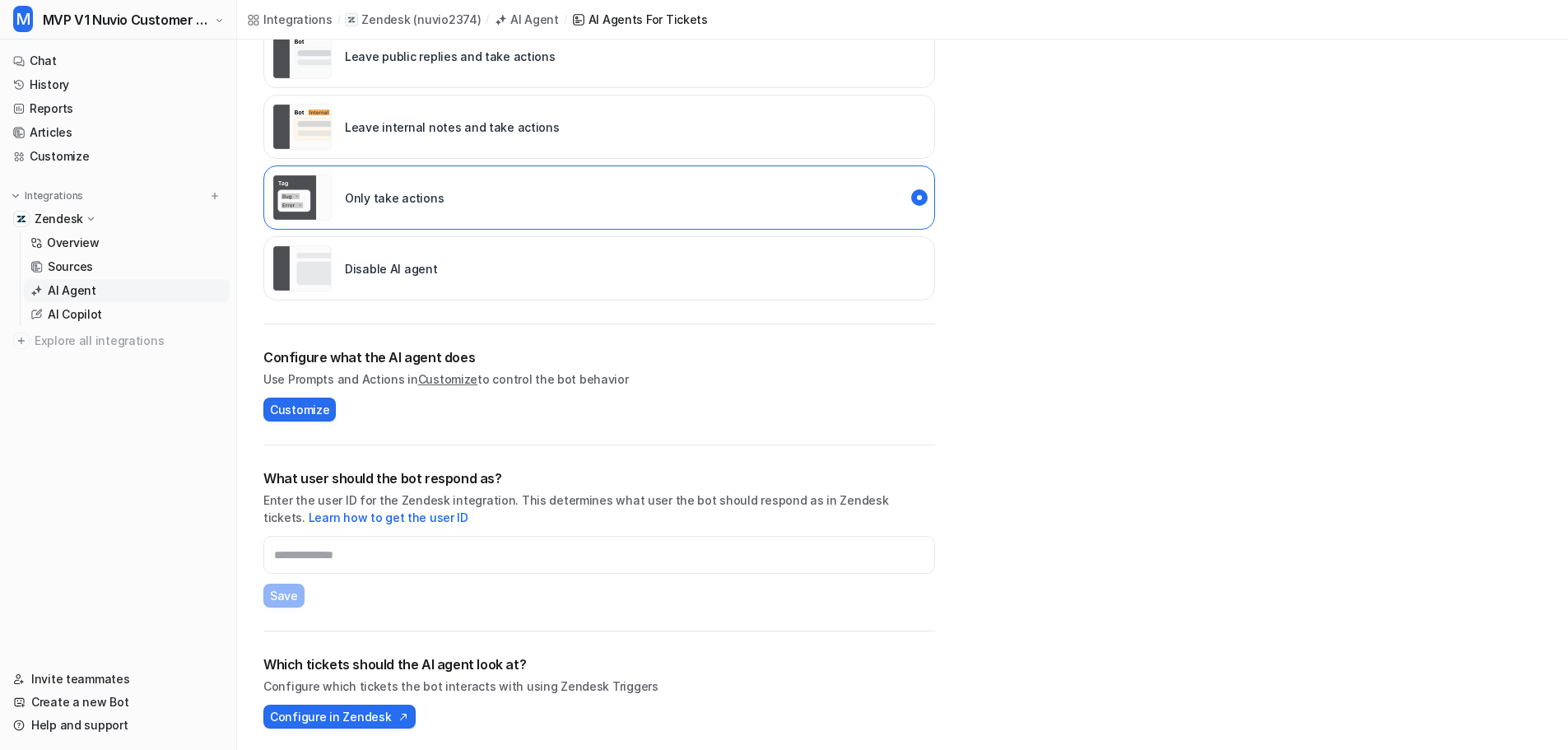
scroll to position [358, 0]
click at [441, 560] on input "text" at bounding box center [600, 553] width 672 height 38
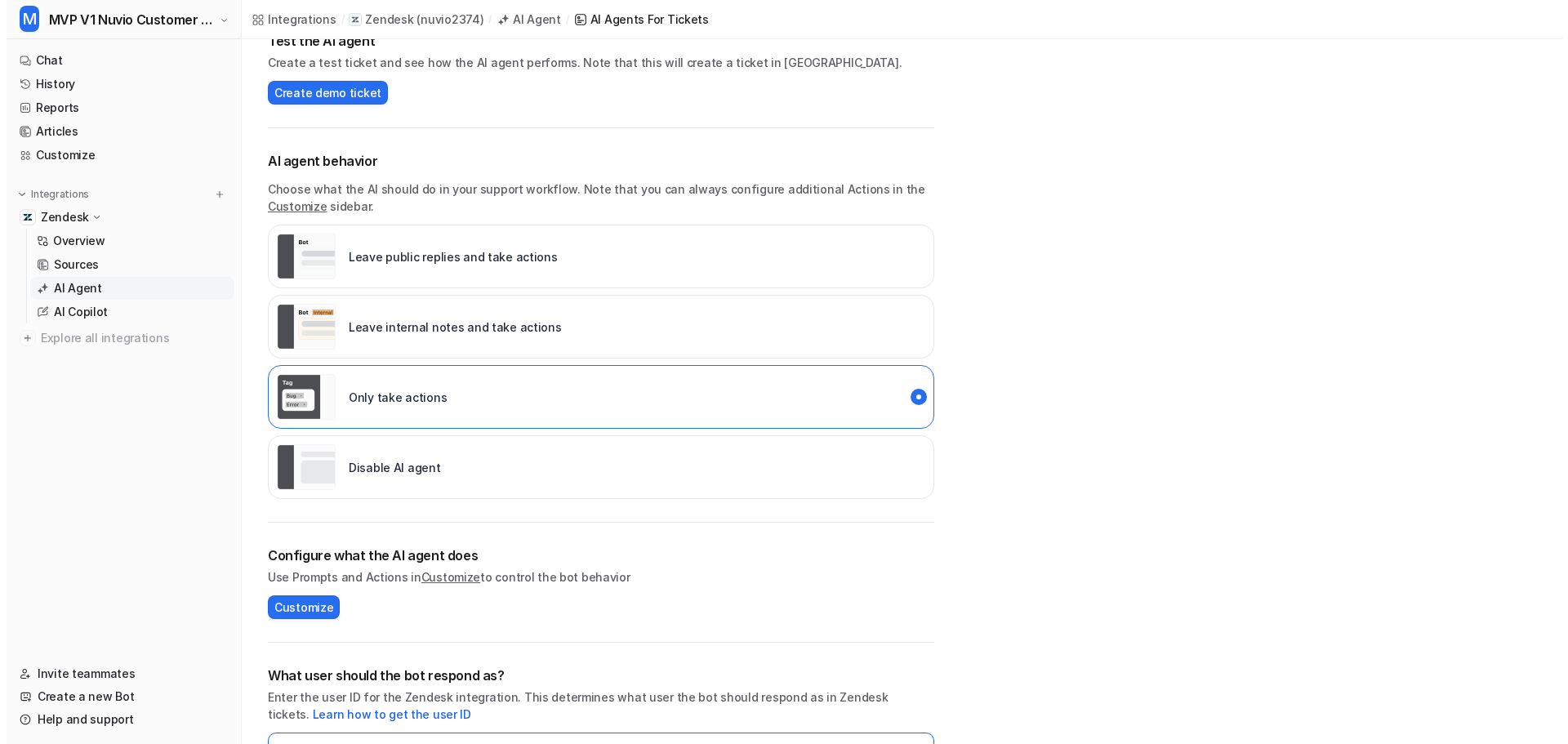
scroll to position [0, 0]
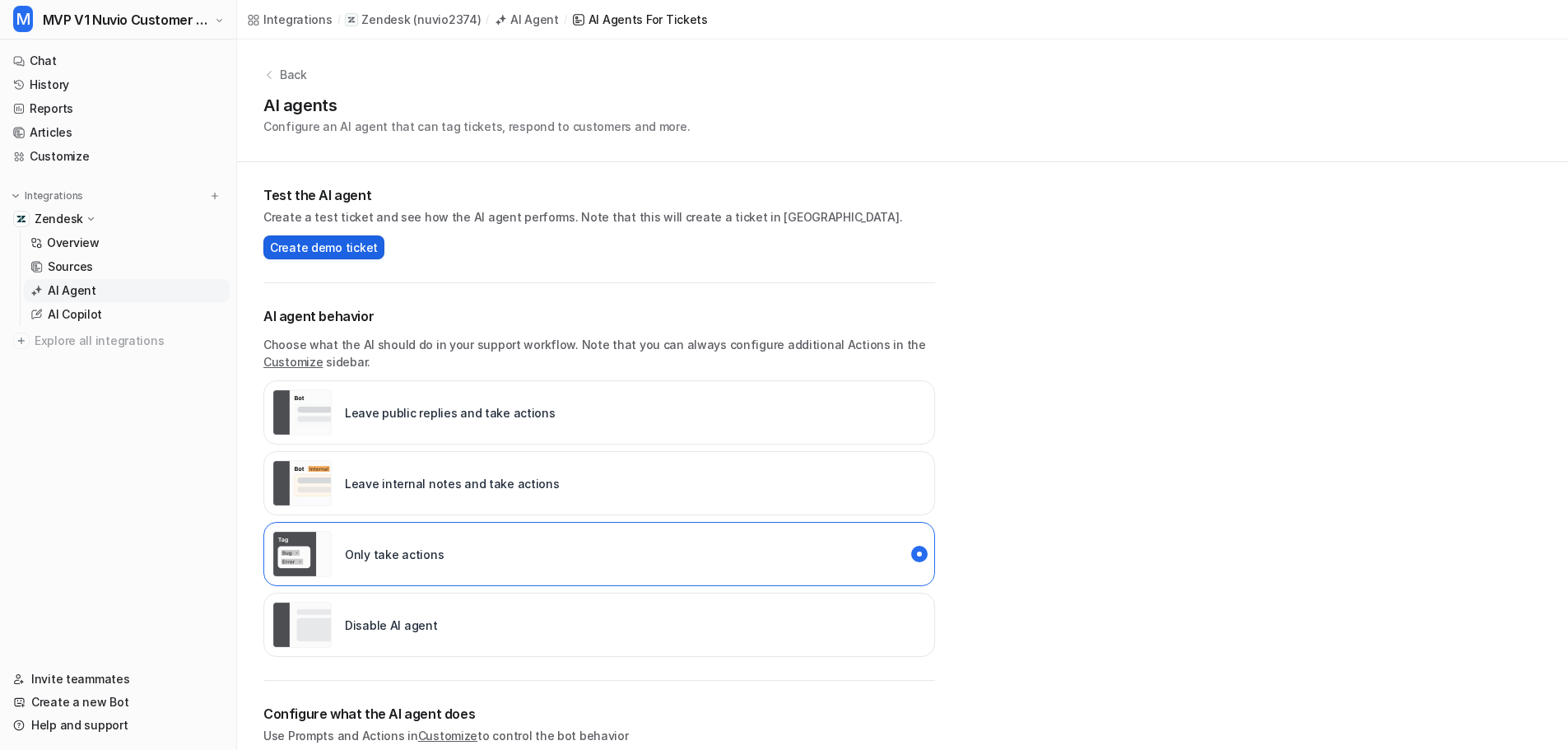
click at [304, 249] on span "Create demo ticket" at bounding box center [324, 247] width 108 height 17
click at [49, 158] on link "Customize" at bounding box center [118, 156] width 223 height 23
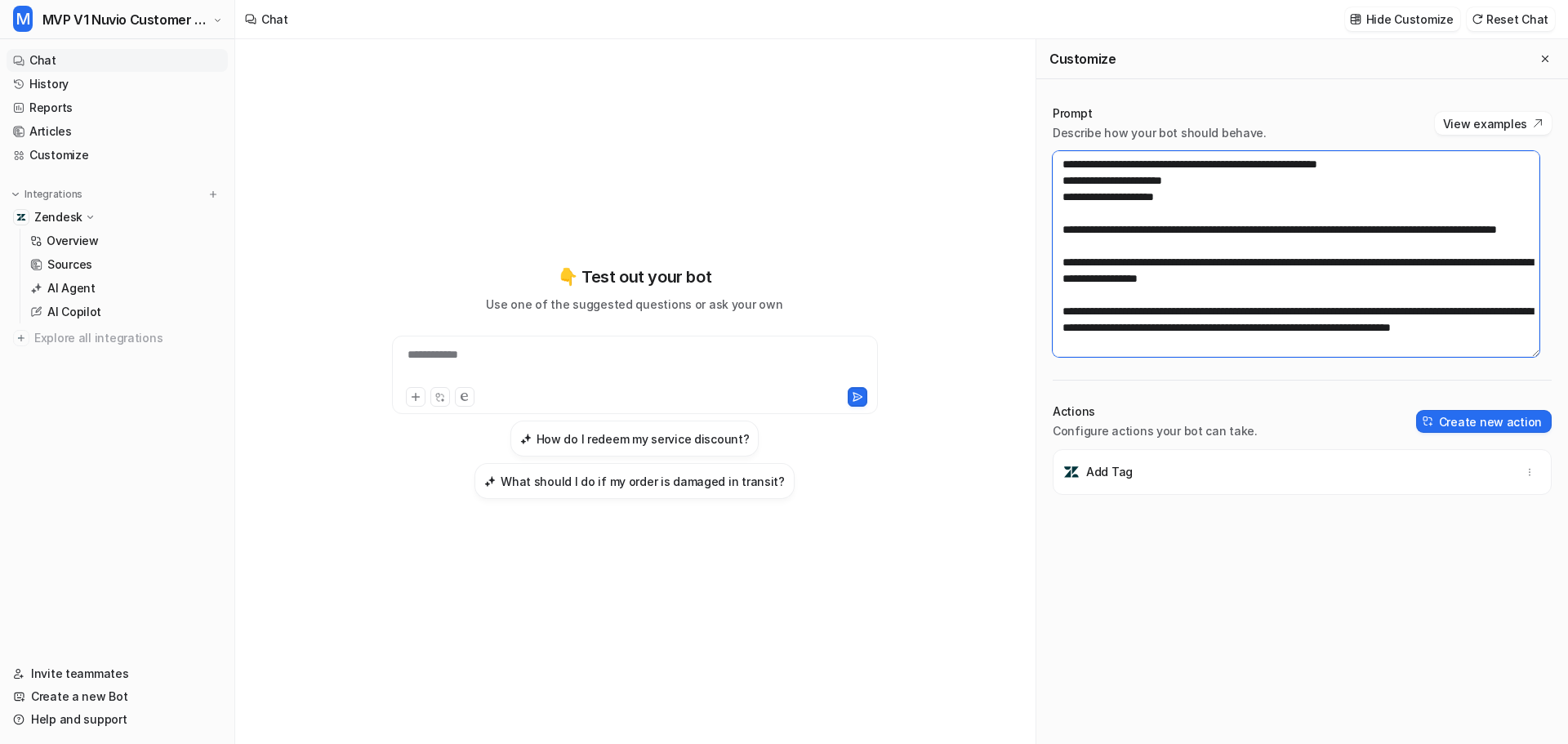
click at [1257, 166] on textarea at bounding box center [1296, 253] width 487 height 206
click at [1264, 188] on textarea at bounding box center [1296, 253] width 487 height 206
click at [1265, 201] on textarea at bounding box center [1296, 253] width 487 height 206
click at [1256, 180] on textarea at bounding box center [1296, 253] width 487 height 206
drag, startPoint x: 1227, startPoint y: 248, endPoint x: 1058, endPoint y: 161, distance: 190.1
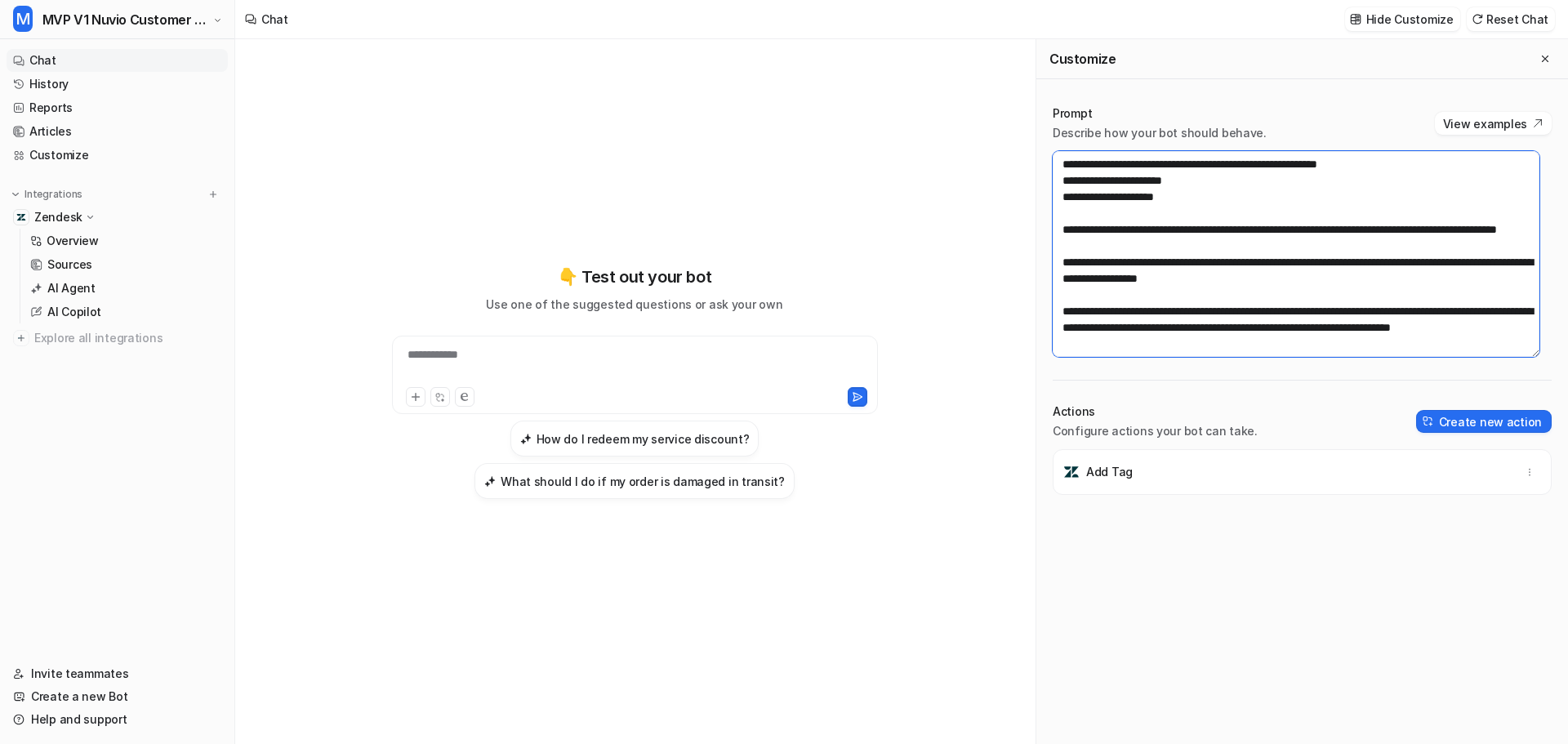
click at [1058, 161] on textarea at bounding box center [1296, 253] width 487 height 206
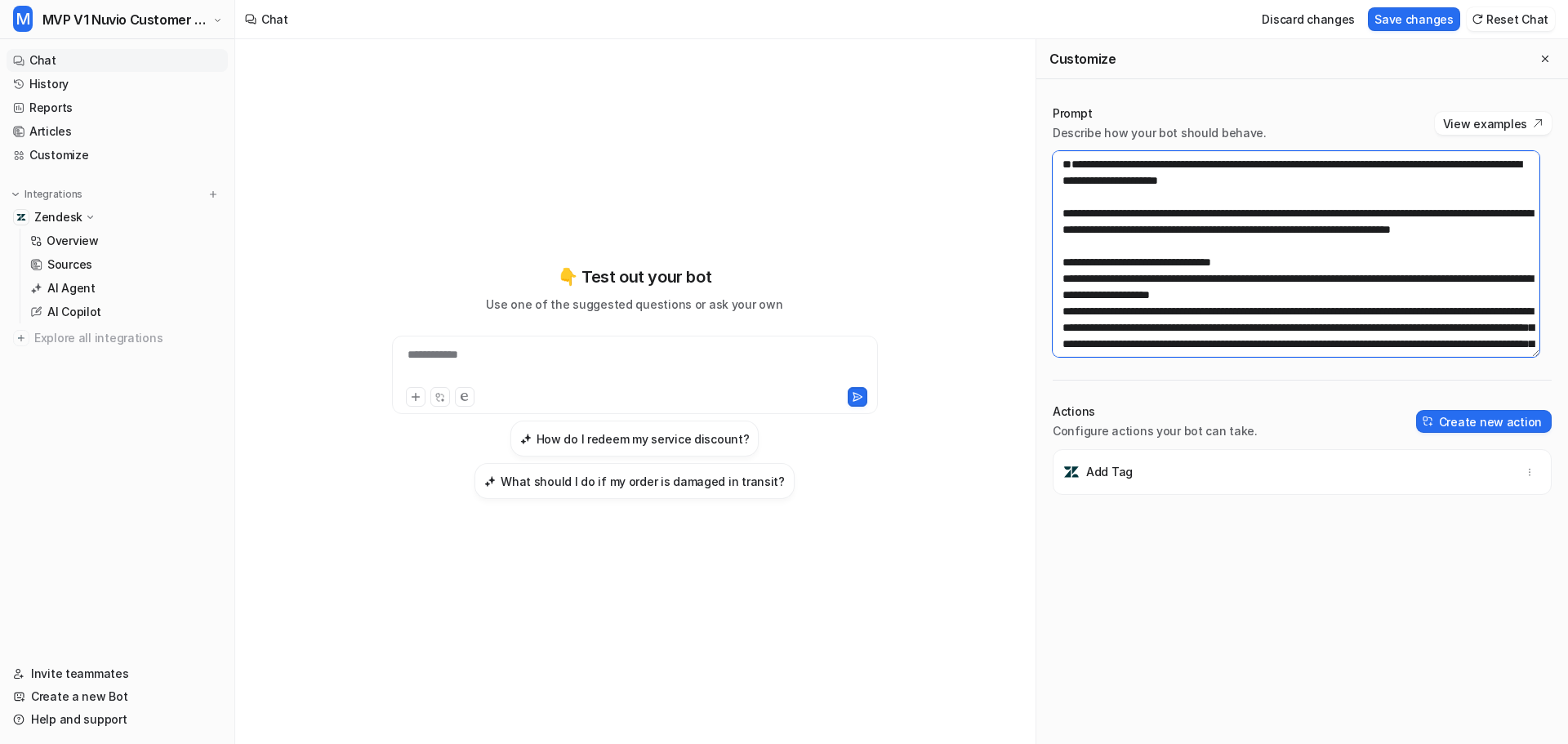
click at [1065, 193] on textarea at bounding box center [1296, 253] width 487 height 206
drag, startPoint x: 1474, startPoint y: 231, endPoint x: 1435, endPoint y: 243, distance: 40.8
click at [1435, 243] on textarea at bounding box center [1296, 253] width 487 height 206
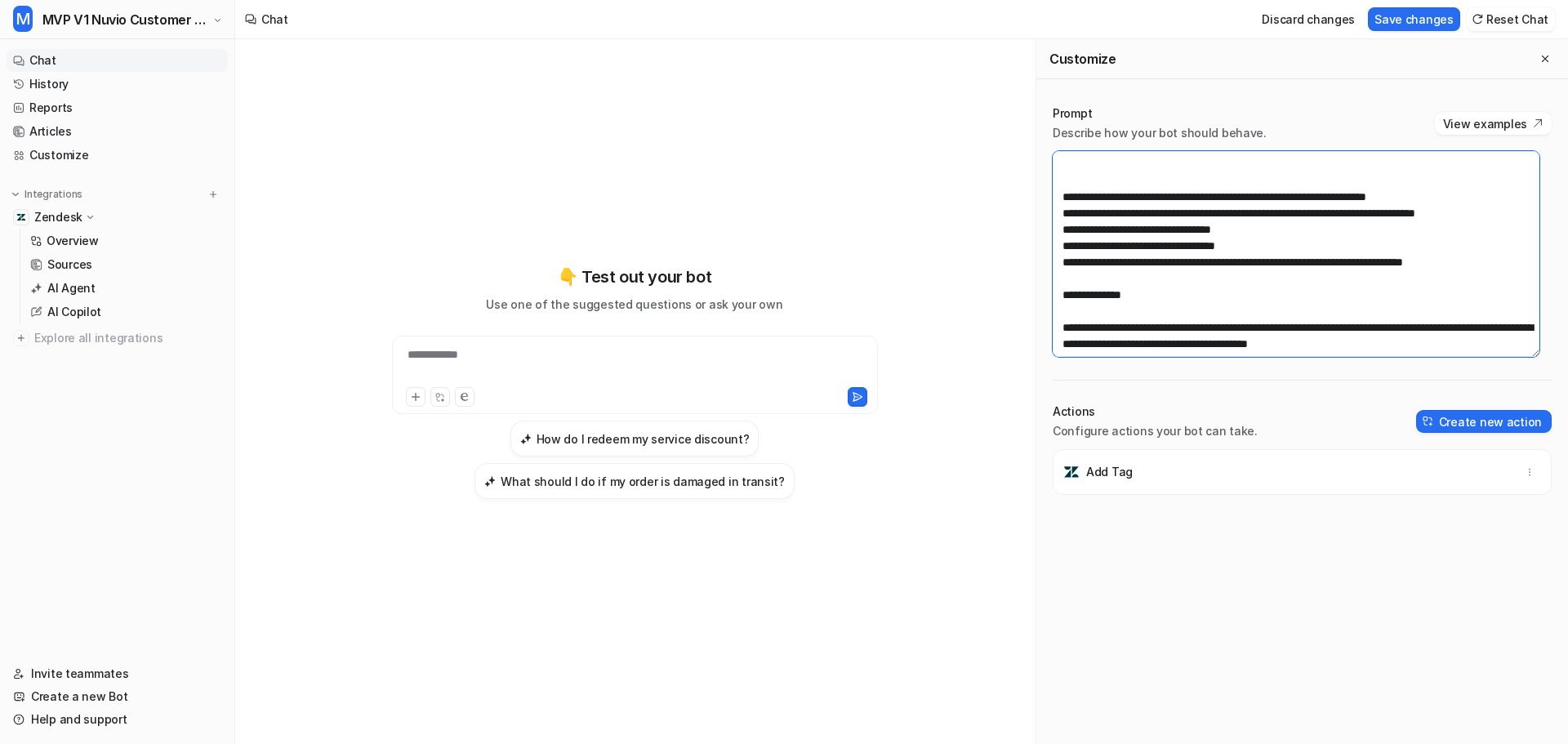
scroll to position [670, 0]
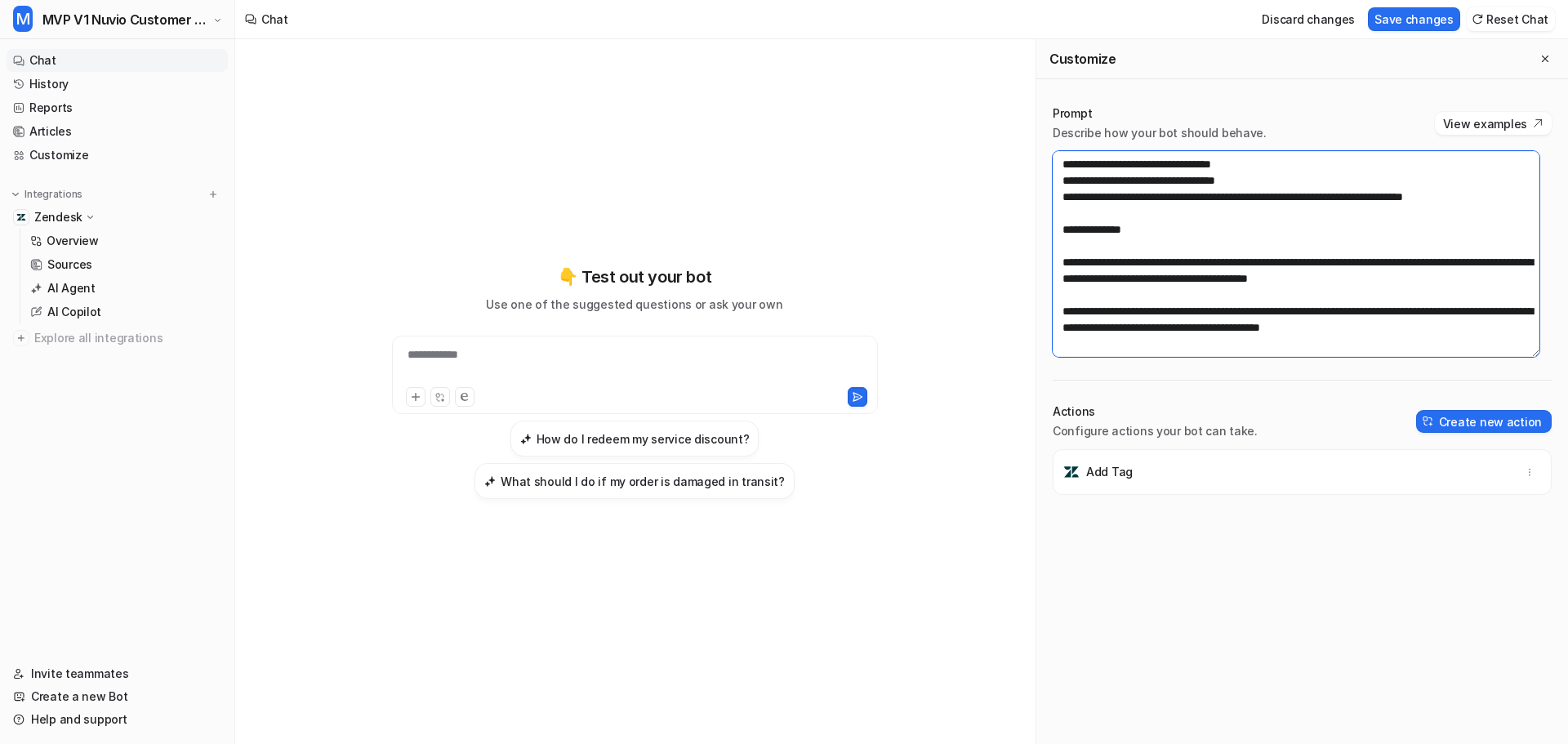
drag, startPoint x: 1490, startPoint y: 310, endPoint x: 1123, endPoint y: 312, distance: 367.0
click at [1123, 312] on textarea at bounding box center [1296, 253] width 487 height 206
paste textarea "**********"
click at [1092, 321] on textarea at bounding box center [1296, 253] width 487 height 206
drag, startPoint x: 1230, startPoint y: 332, endPoint x: 1160, endPoint y: 329, distance: 70.1
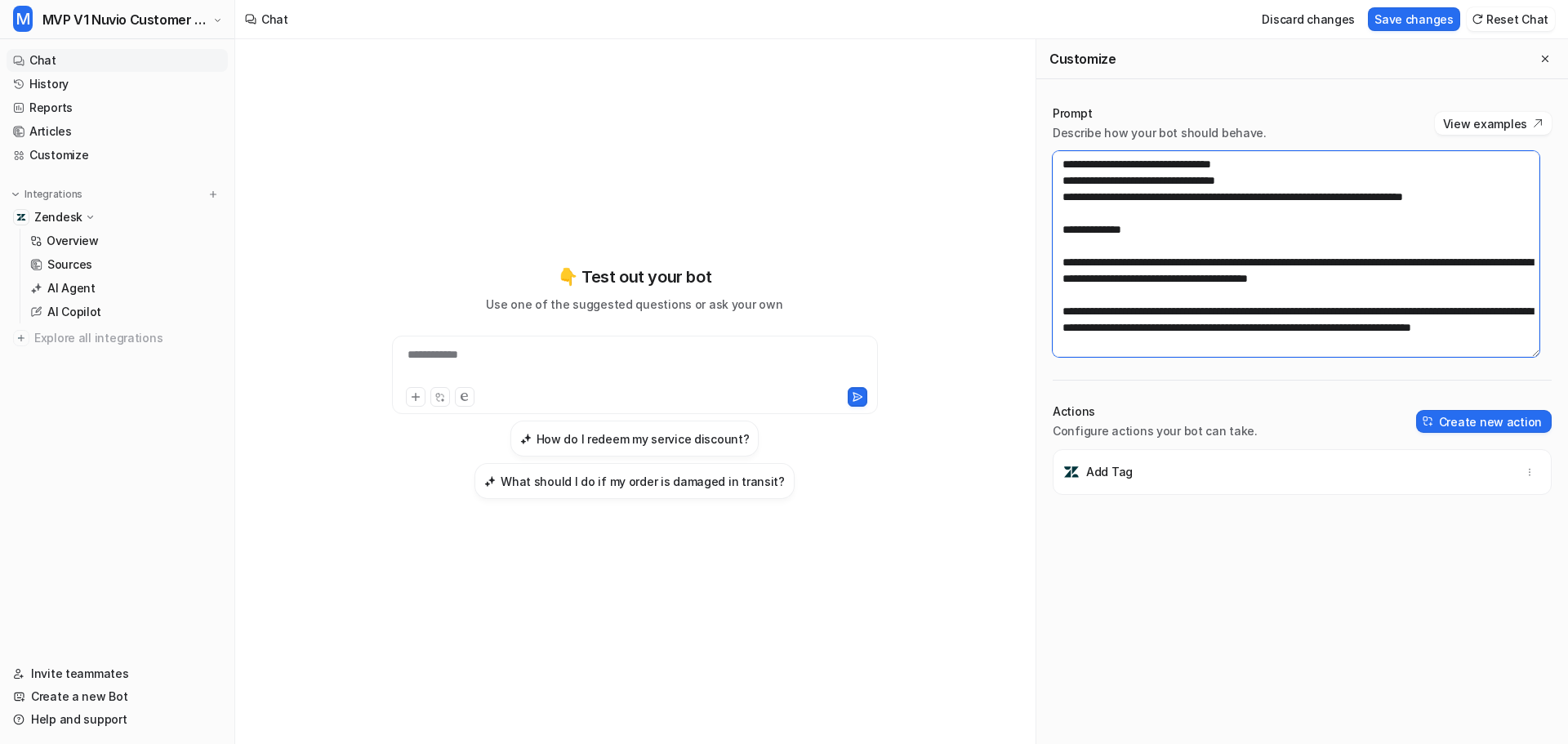
click at [1160, 329] on textarea at bounding box center [1296, 253] width 487 height 206
click at [1242, 327] on textarea at bounding box center [1296, 253] width 487 height 206
click at [1247, 334] on textarea at bounding box center [1296, 253] width 487 height 206
type textarea "**********"
click at [1418, 16] on button "Save changes" at bounding box center [1415, 19] width 93 height 24
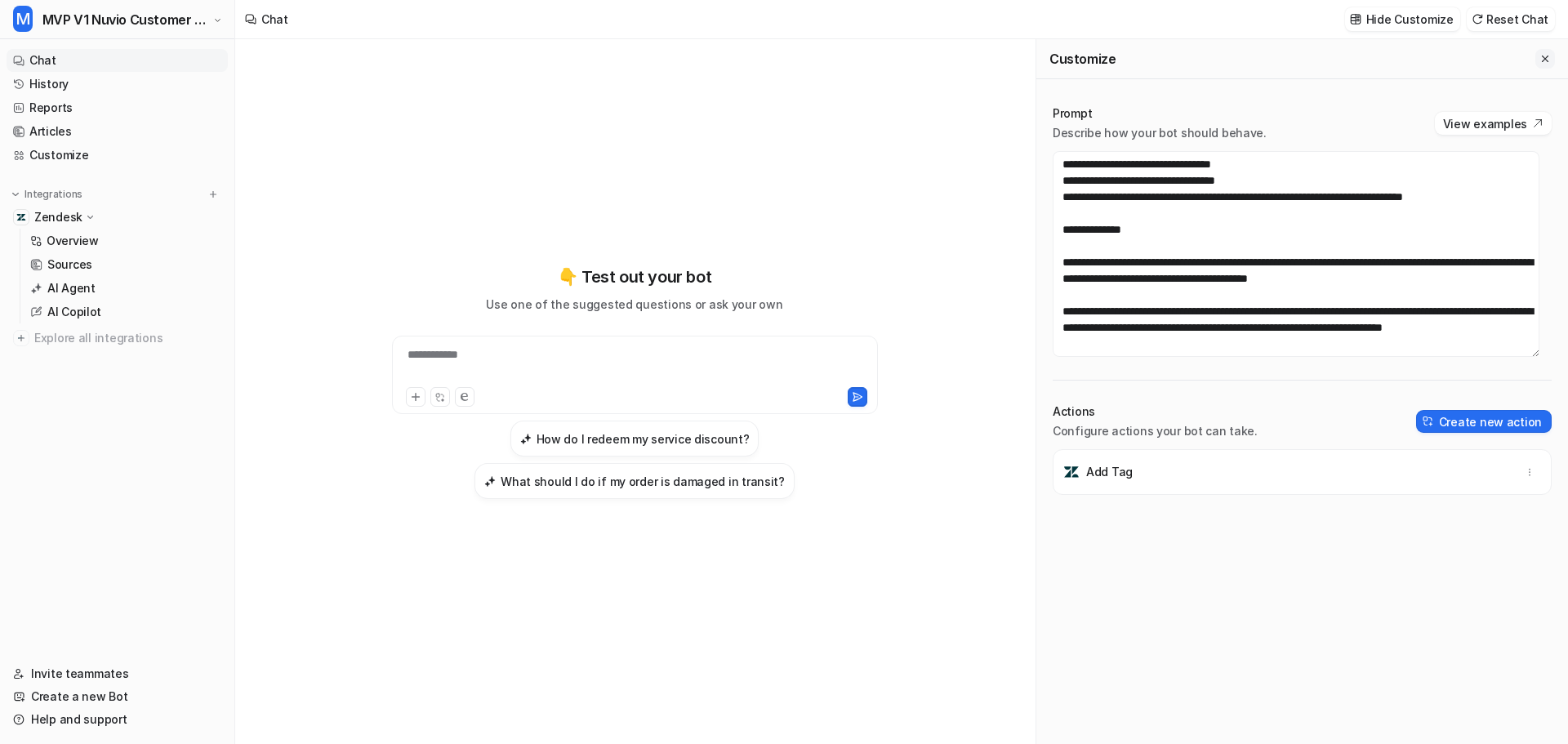
click at [1539, 60] on icon "Close flyout" at bounding box center [1544, 58] width 12 height 12
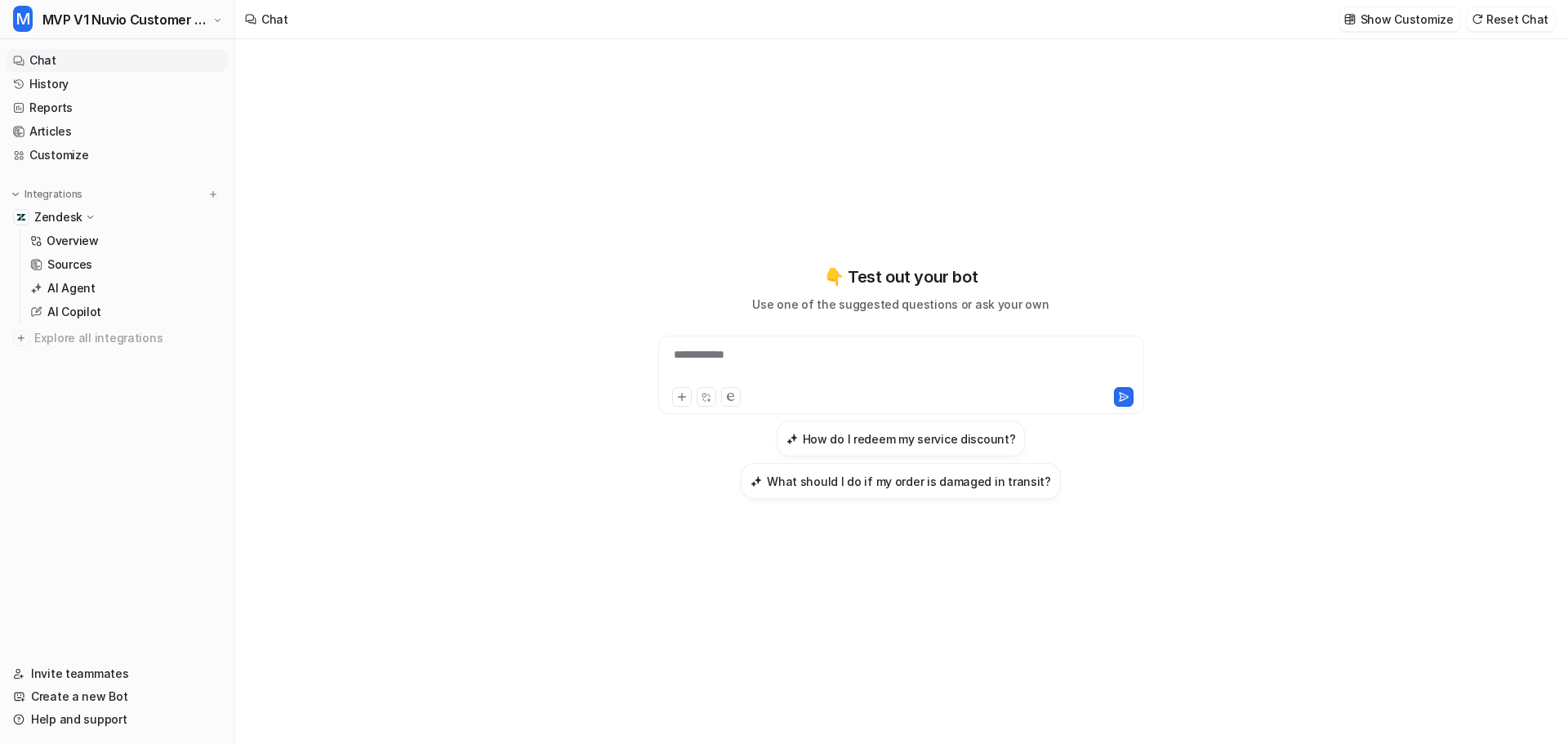
scroll to position [23057, 0]
click at [836, 359] on div "**********" at bounding box center [901, 364] width 478 height 37
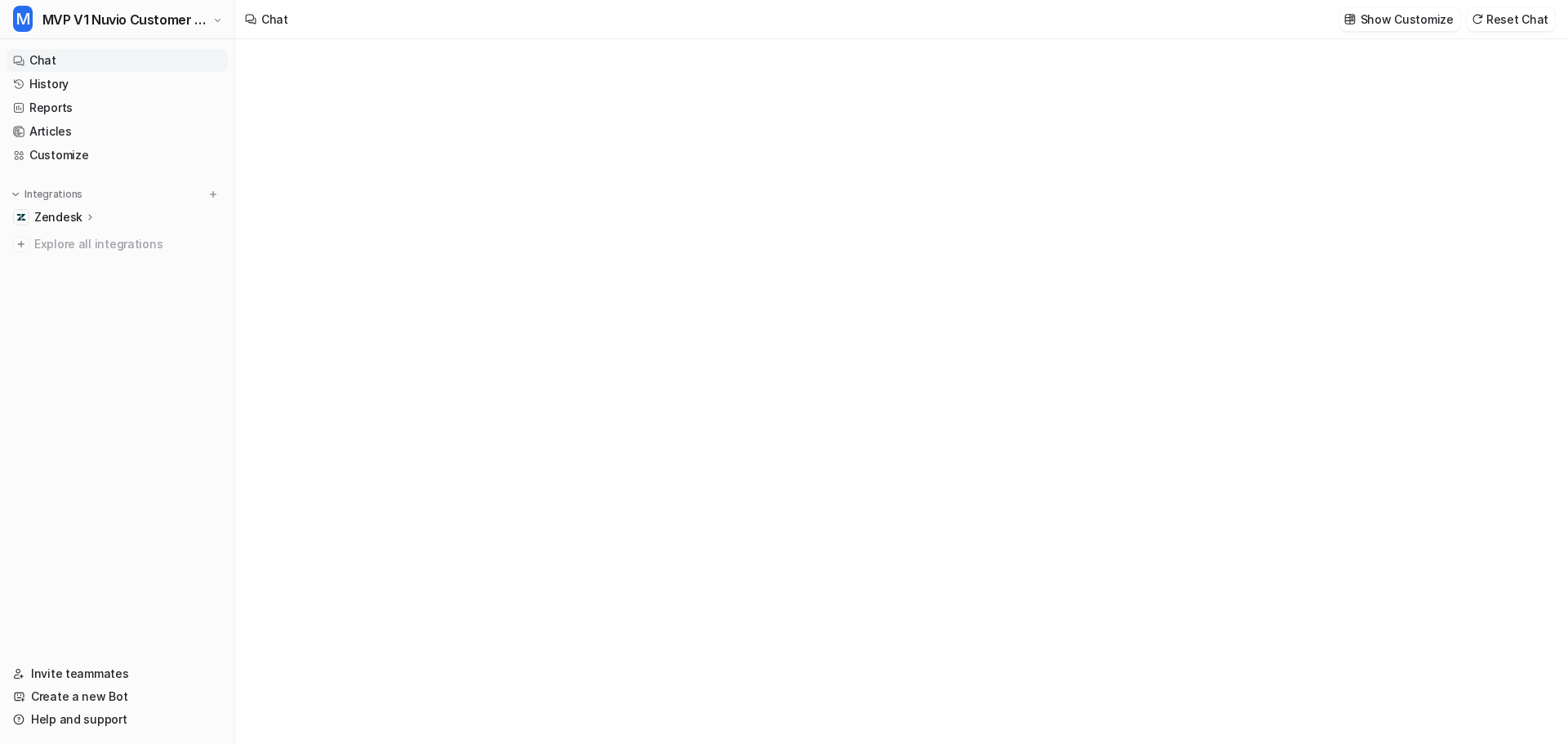
click at [31, 55] on link "Chat" at bounding box center [117, 60] width 222 height 23
click at [853, 402] on div "**********" at bounding box center [901, 407] width 478 height 37
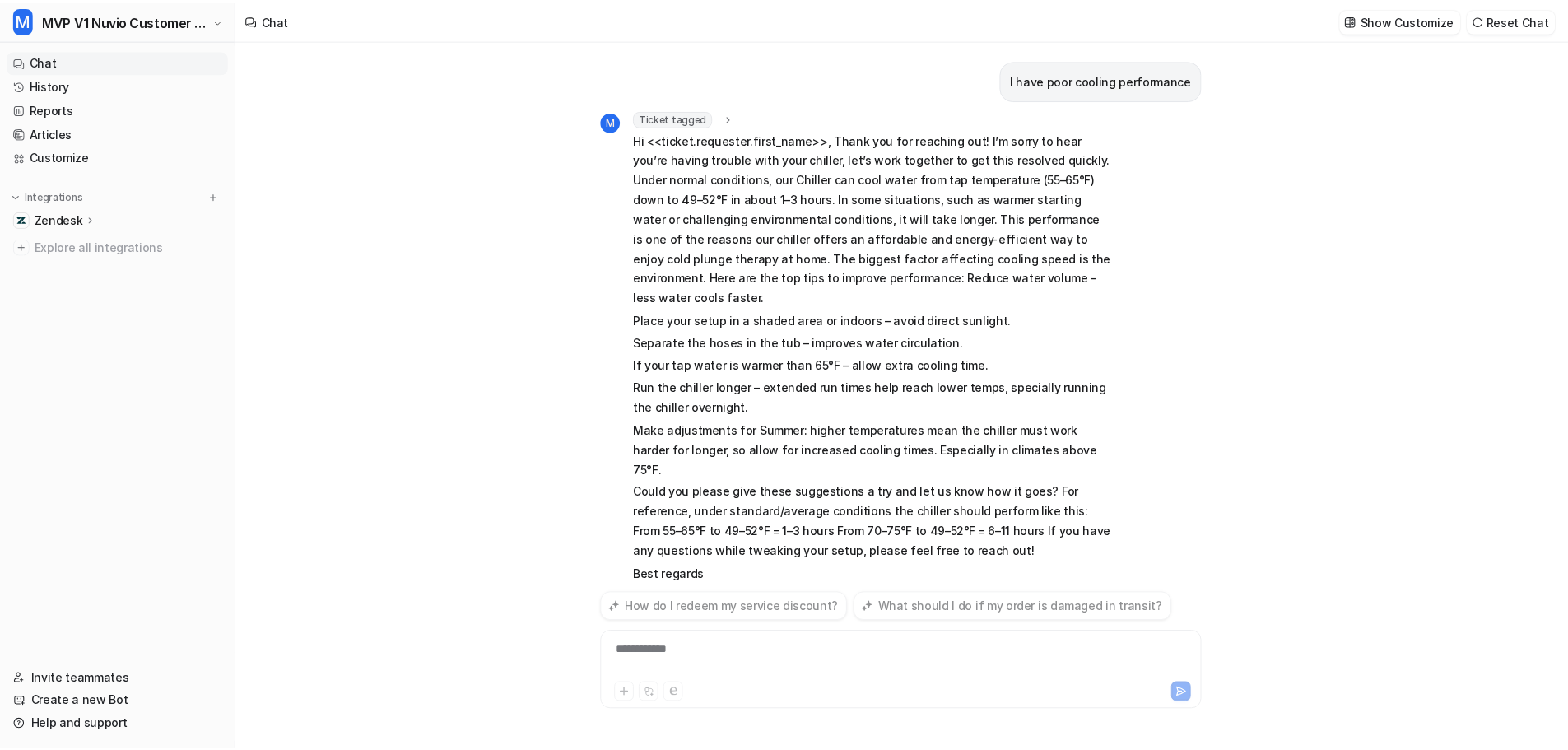
scroll to position [5, 0]
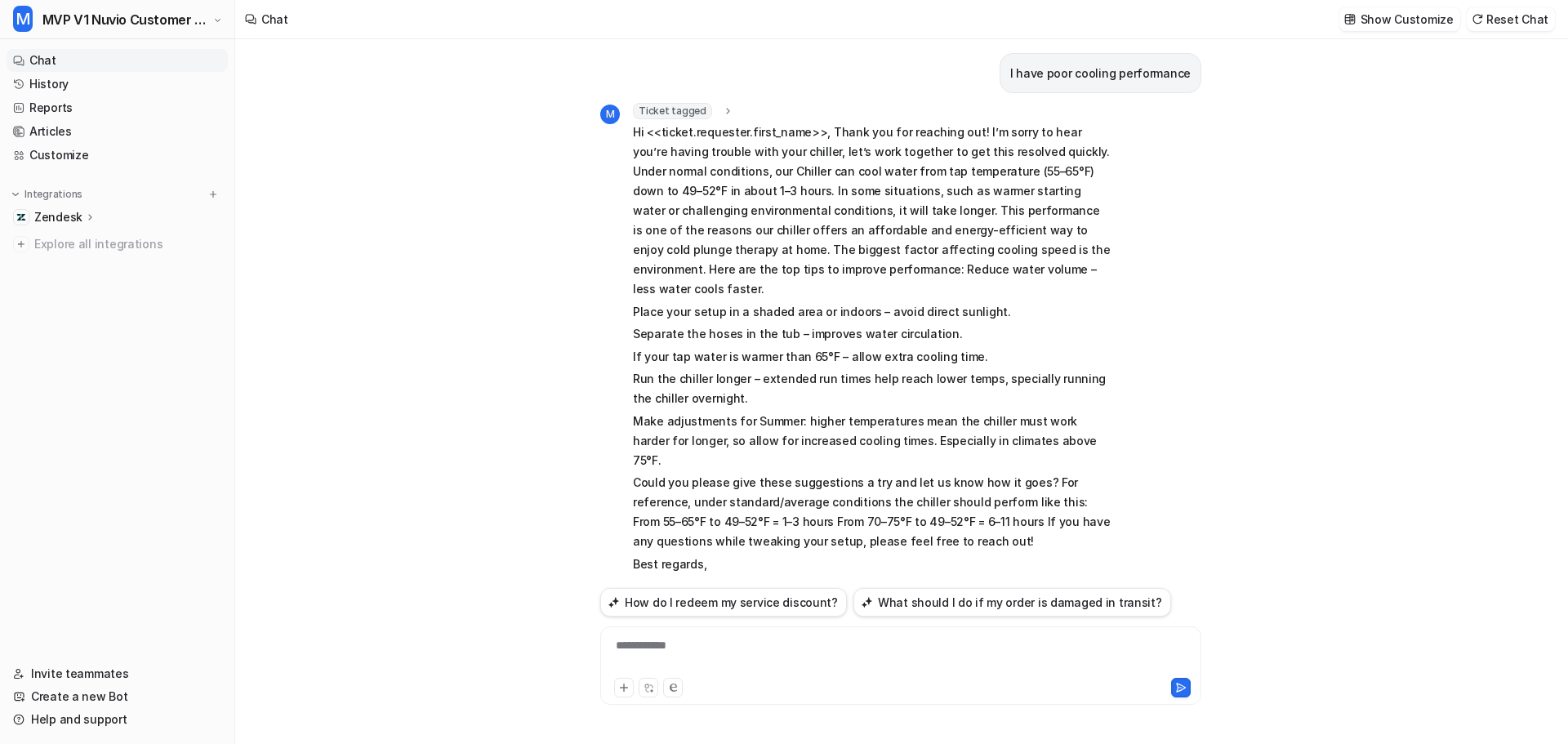
click at [722, 106] on icon at bounding box center [727, 111] width 12 height 12
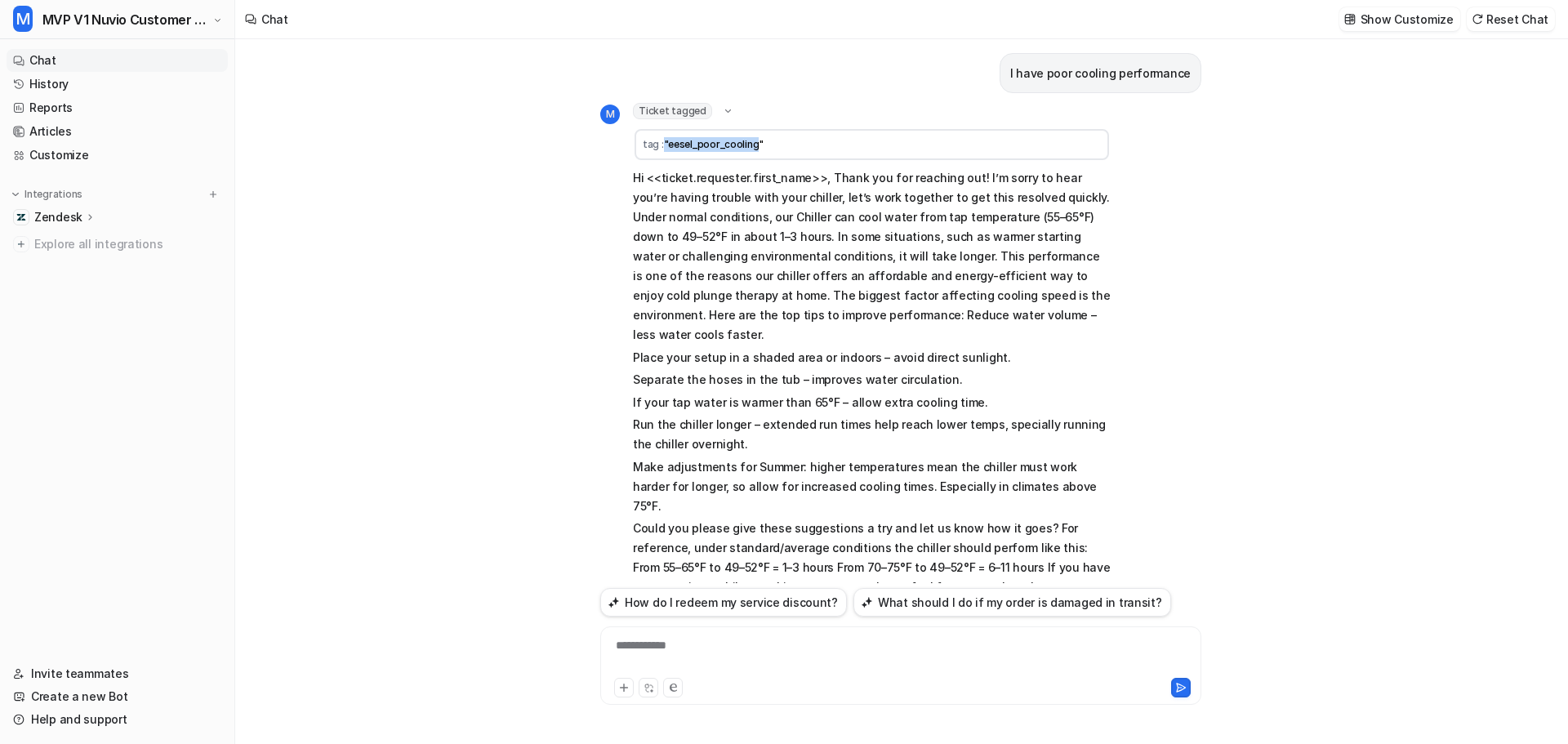
drag, startPoint x: 755, startPoint y: 146, endPoint x: 666, endPoint y: 142, distance: 89.1
click at [666, 142] on span ""eesel_poor_cooling"" at bounding box center [714, 144] width 100 height 12
click at [767, 142] on td "tag : "eesel_poor_cooling"" at bounding box center [872, 144] width 475 height 31
click at [78, 149] on link "Customize" at bounding box center [117, 154] width 222 height 23
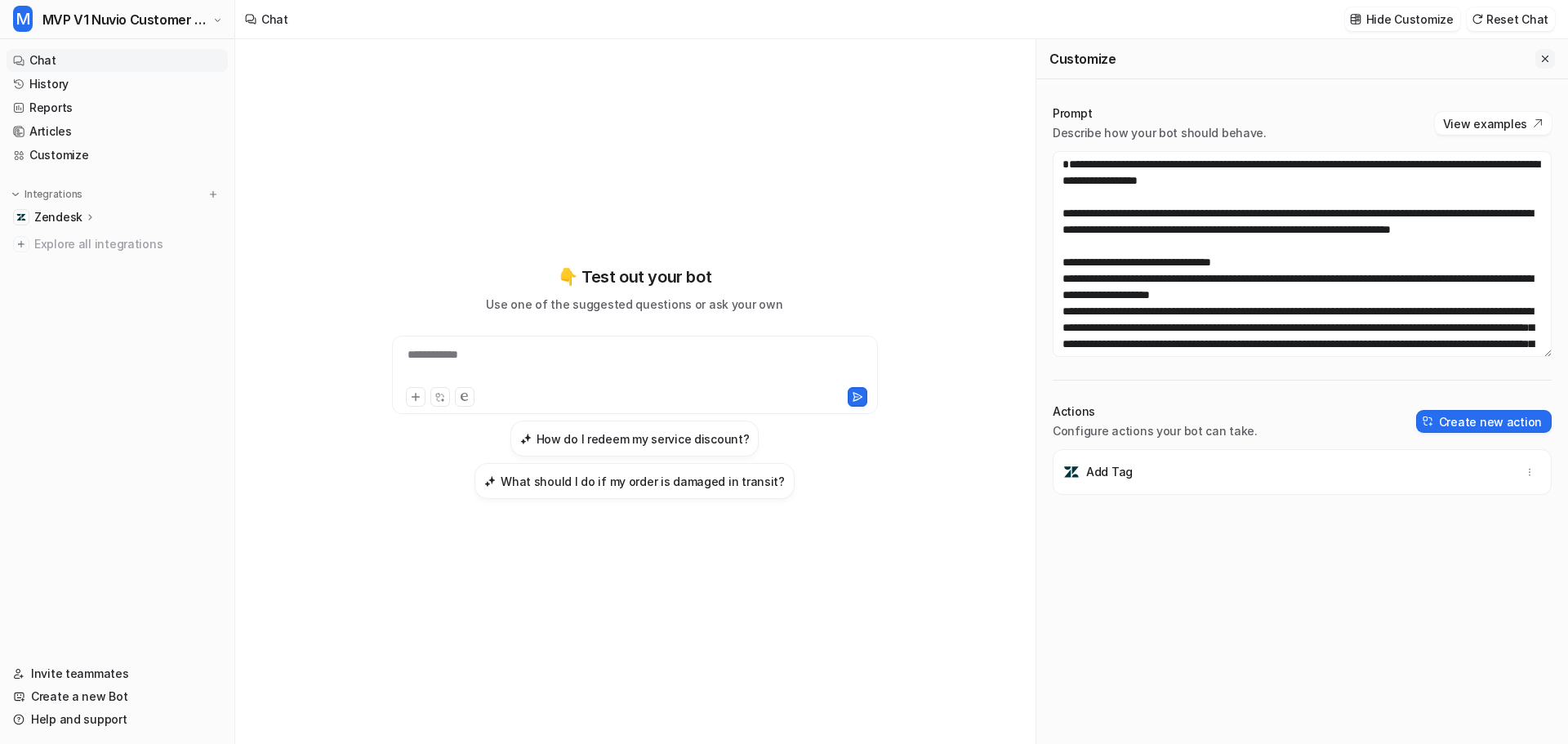
click at [1535, 56] on button "Close flyout" at bounding box center [1545, 59] width 20 height 20
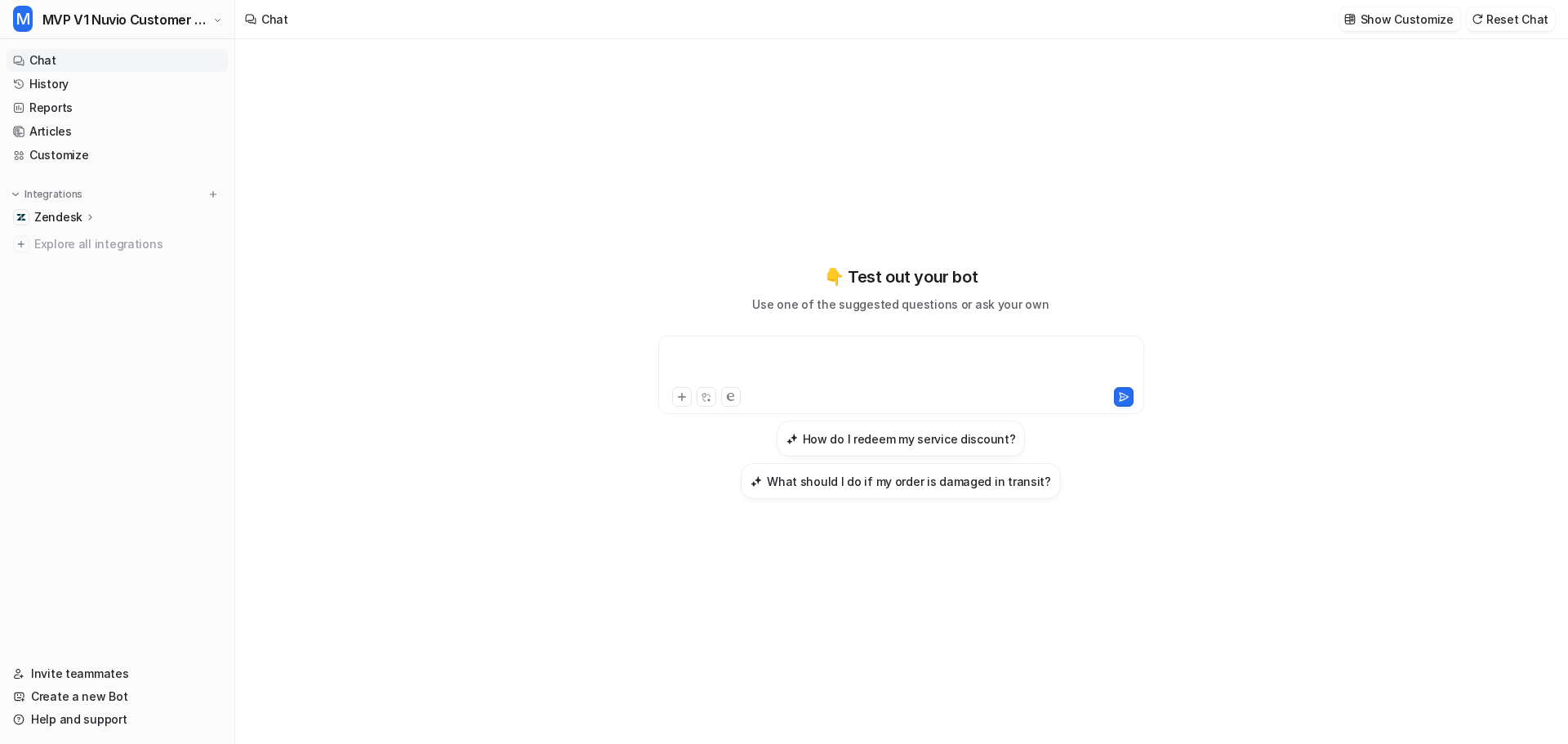
click at [765, 373] on div at bounding box center [901, 364] width 478 height 37
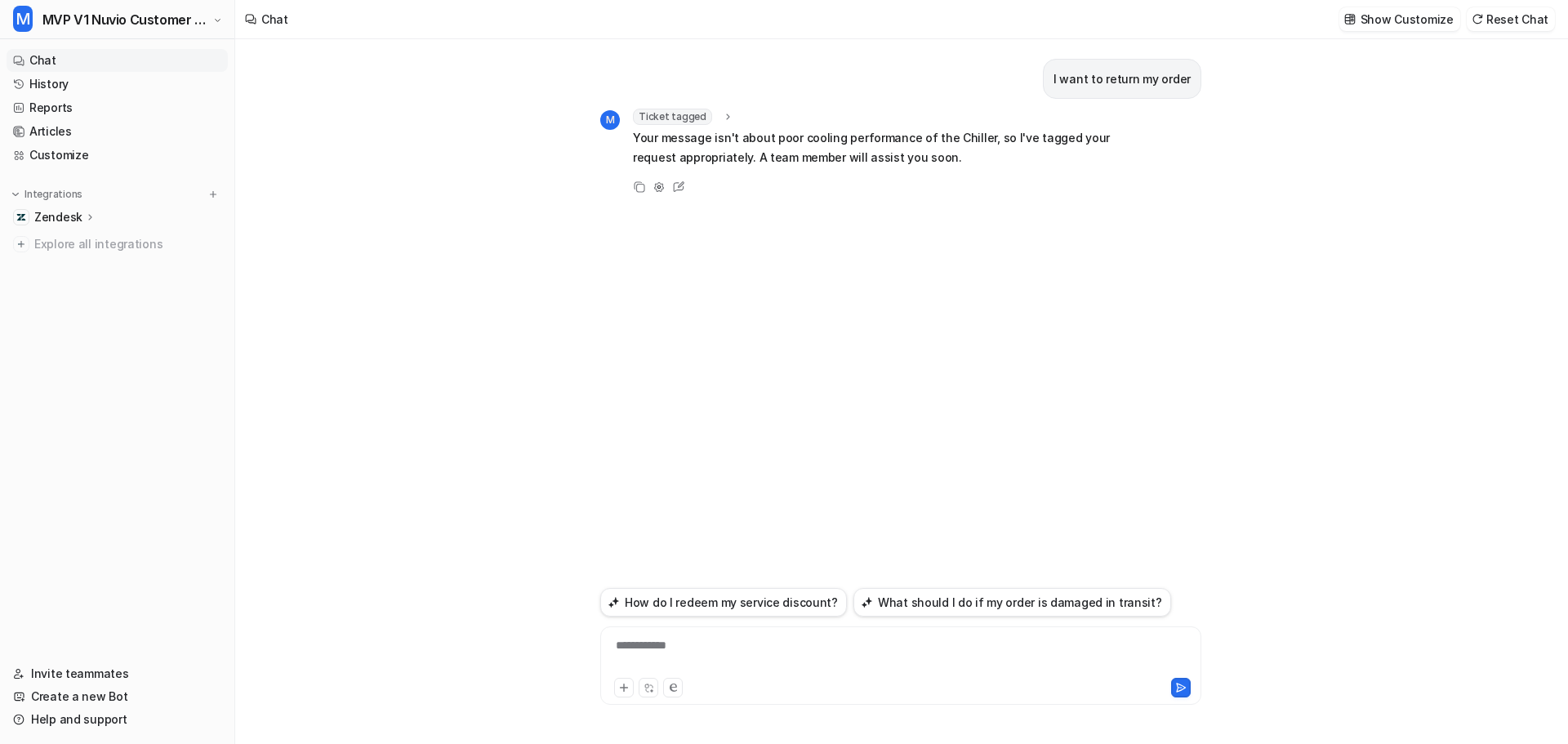
click at [726, 117] on icon at bounding box center [728, 116] width 4 height 5
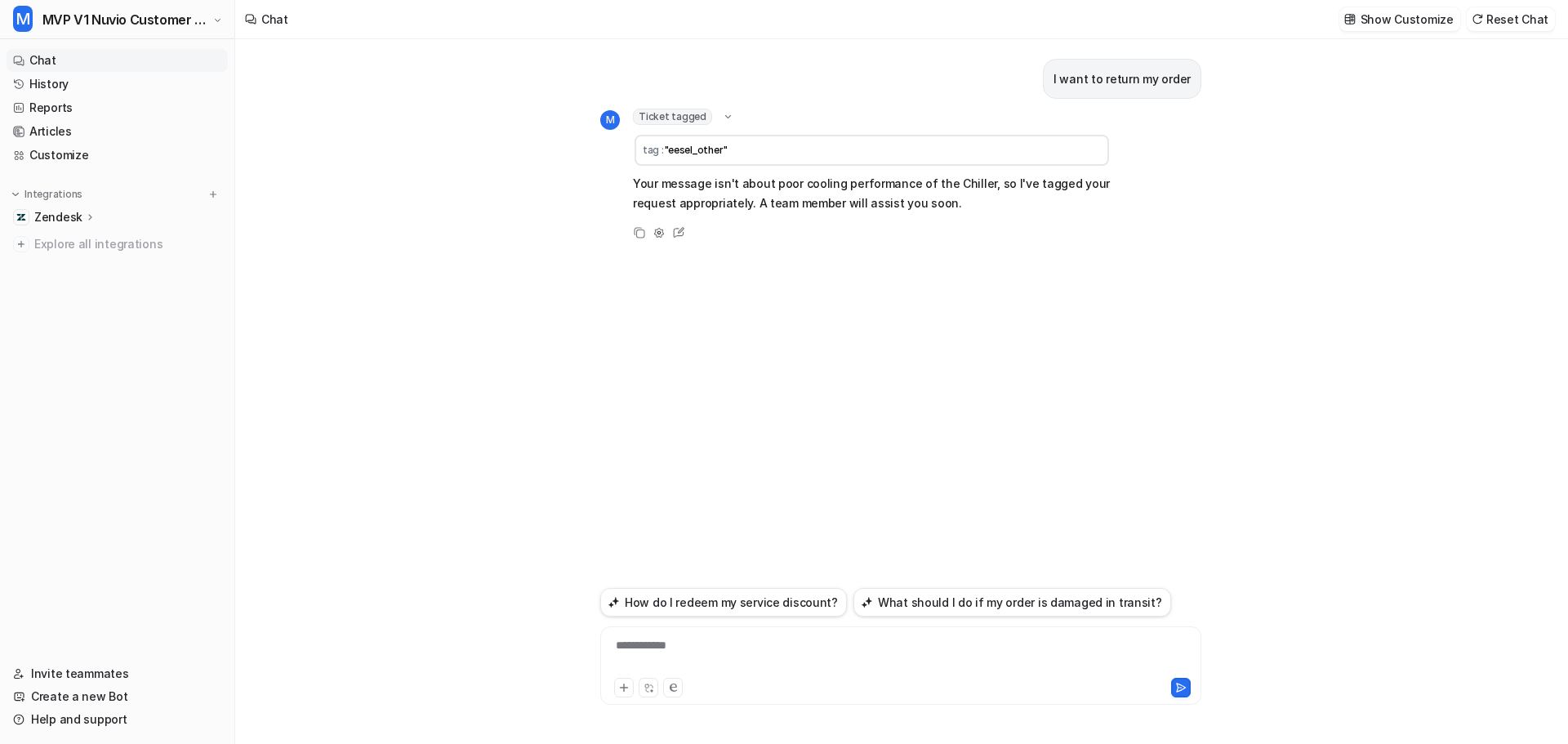
click at [600, 293] on div "I want to return my order M Ticket tagged tag : "eesel_other" Your message isn'…" at bounding box center [901, 311] width 601 height 544
click at [47, 216] on p "Zendesk" at bounding box center [58, 217] width 48 height 16
click at [63, 290] on p "AI Agent" at bounding box center [71, 288] width 48 height 16
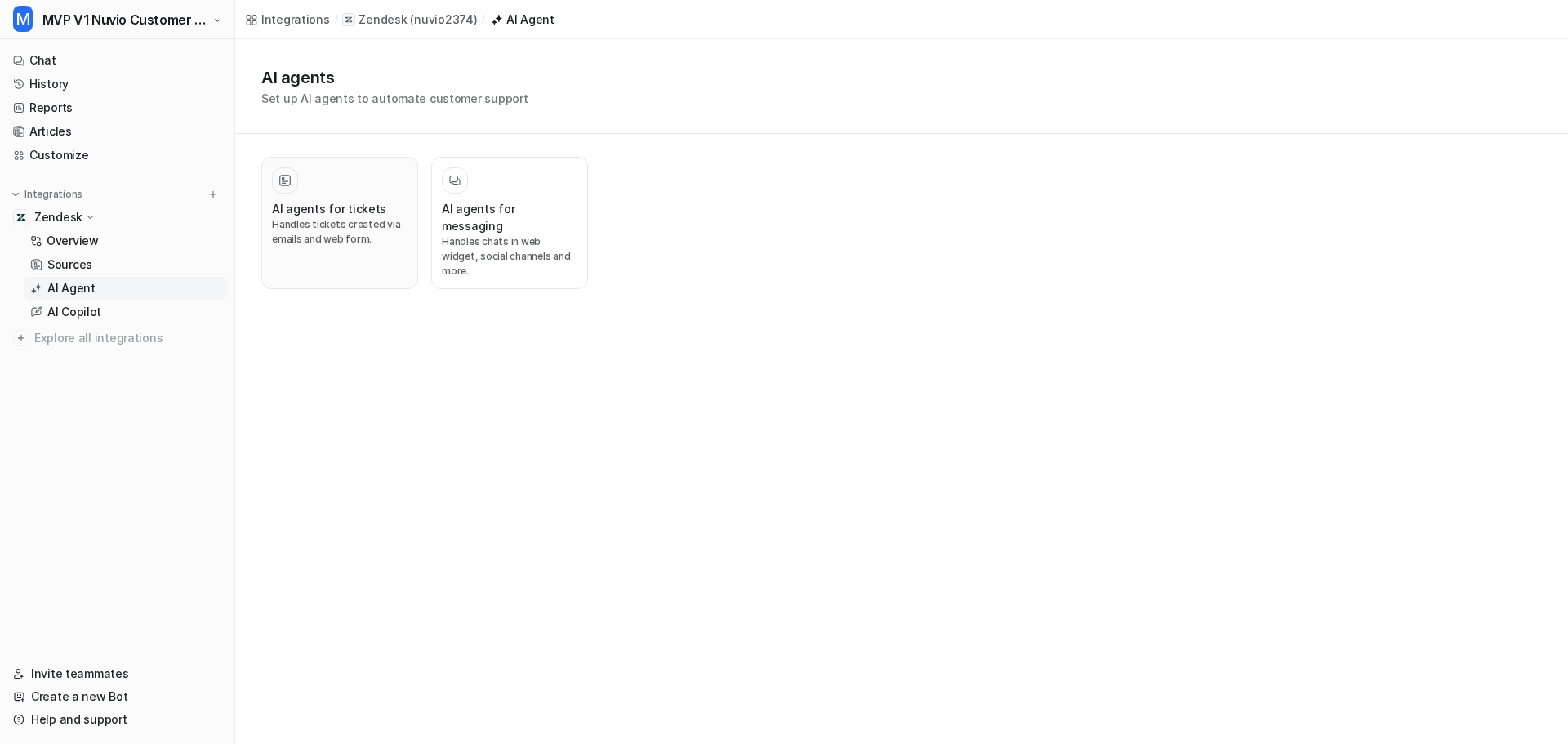
click at [358, 230] on p "Handles tickets created via emails and web form." at bounding box center [340, 232] width 135 height 29
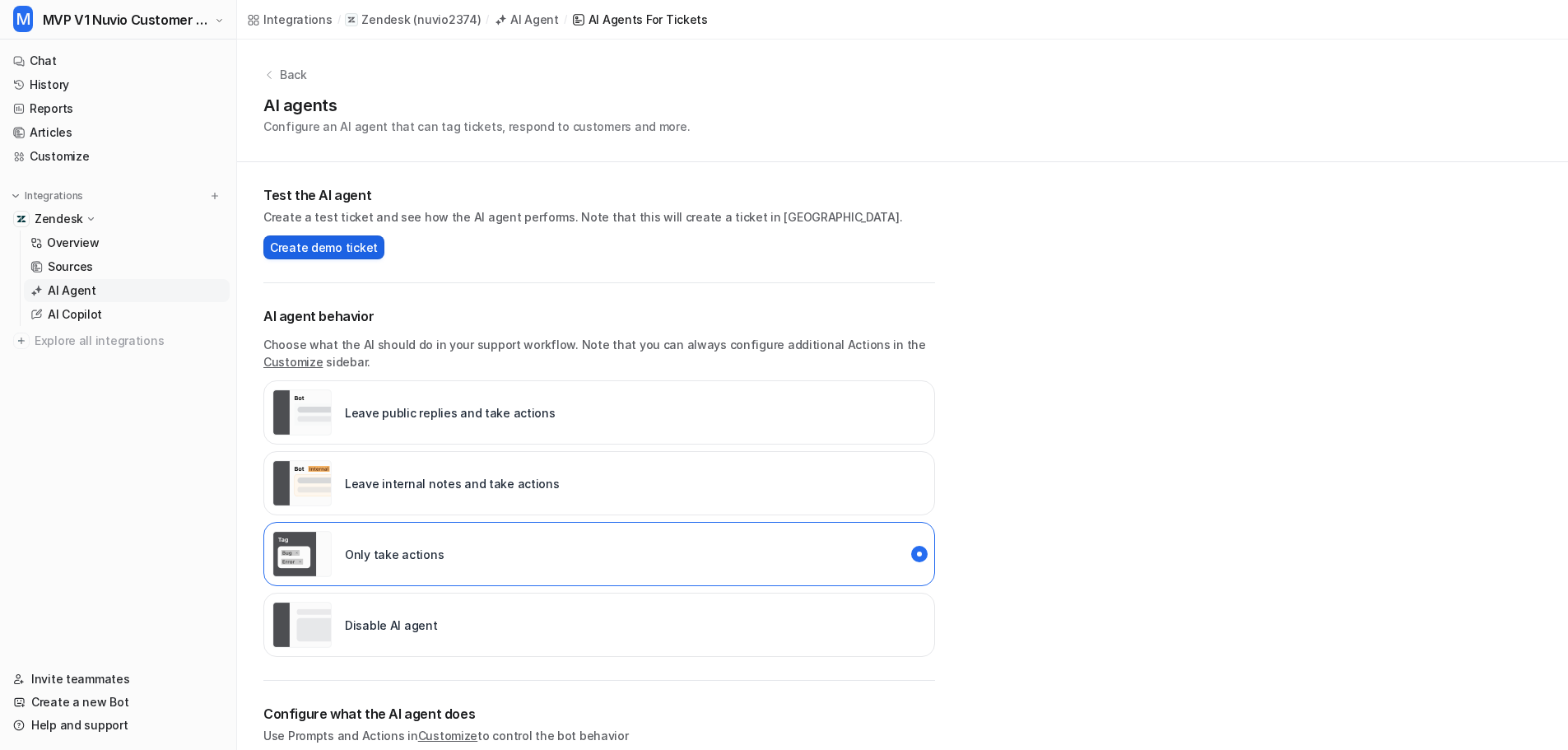
click at [331, 248] on span "Create demo ticket" at bounding box center [324, 247] width 108 height 17
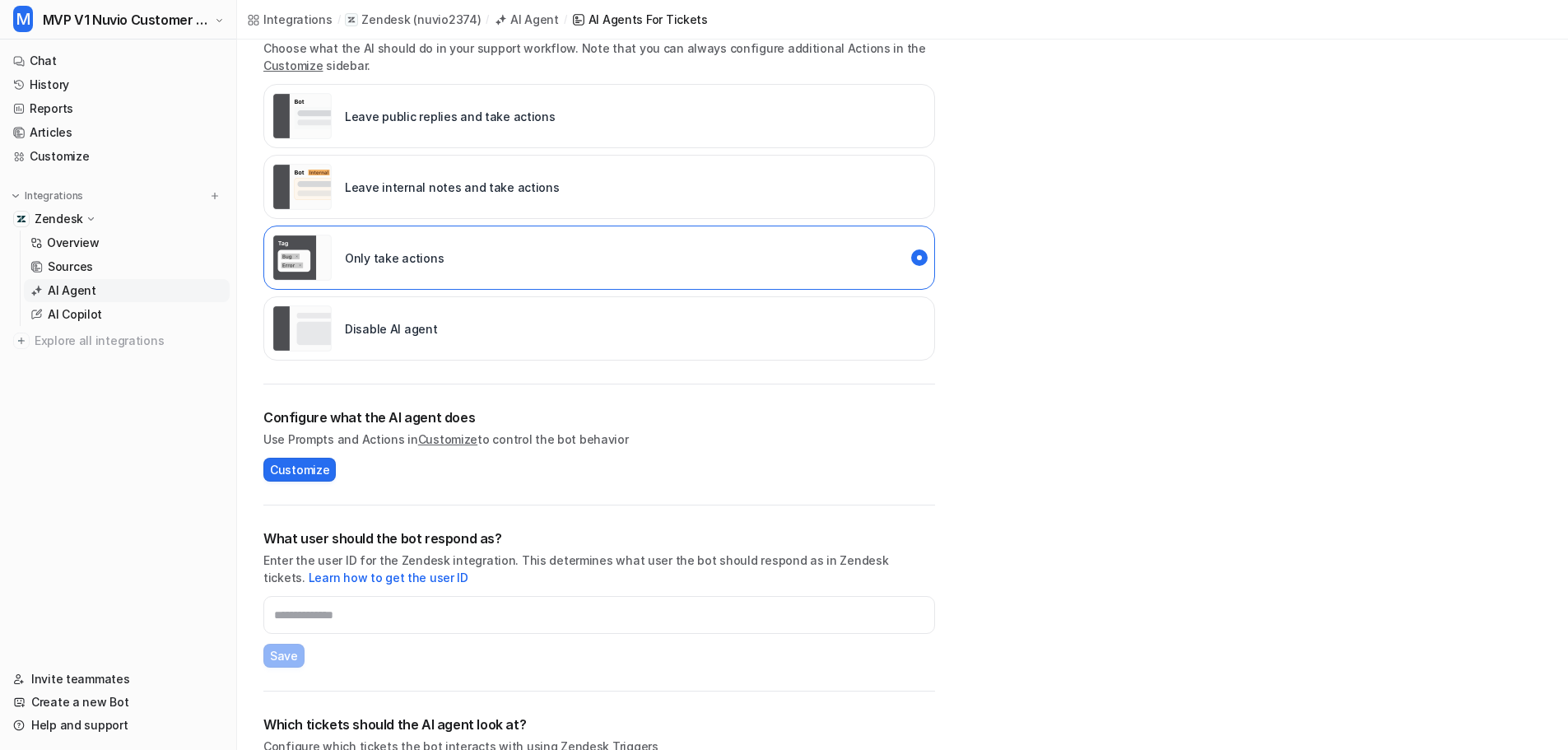
scroll to position [358, 0]
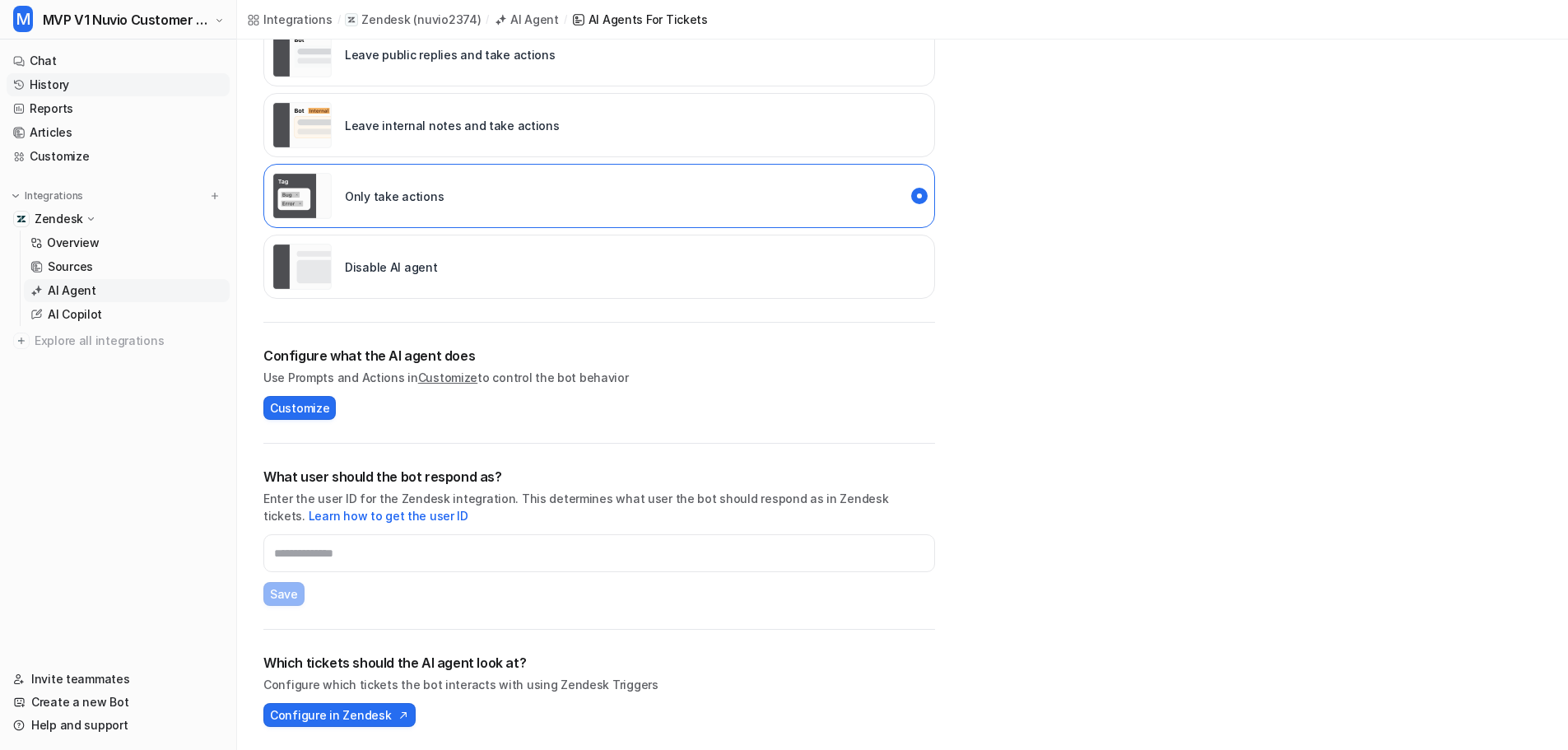
click at [44, 84] on link "History" at bounding box center [118, 84] width 223 height 23
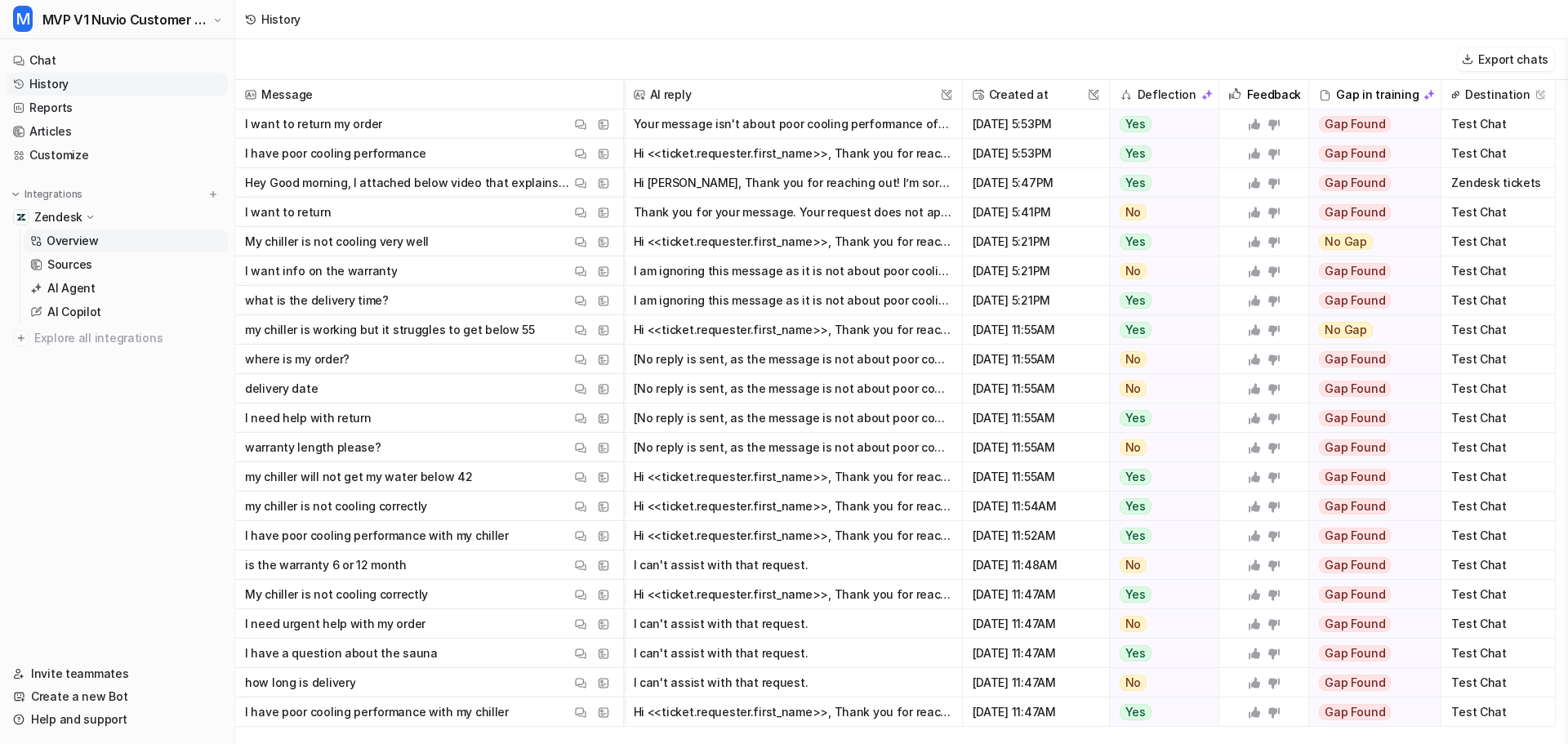
click at [69, 238] on p "Overview" at bounding box center [73, 241] width 53 height 16
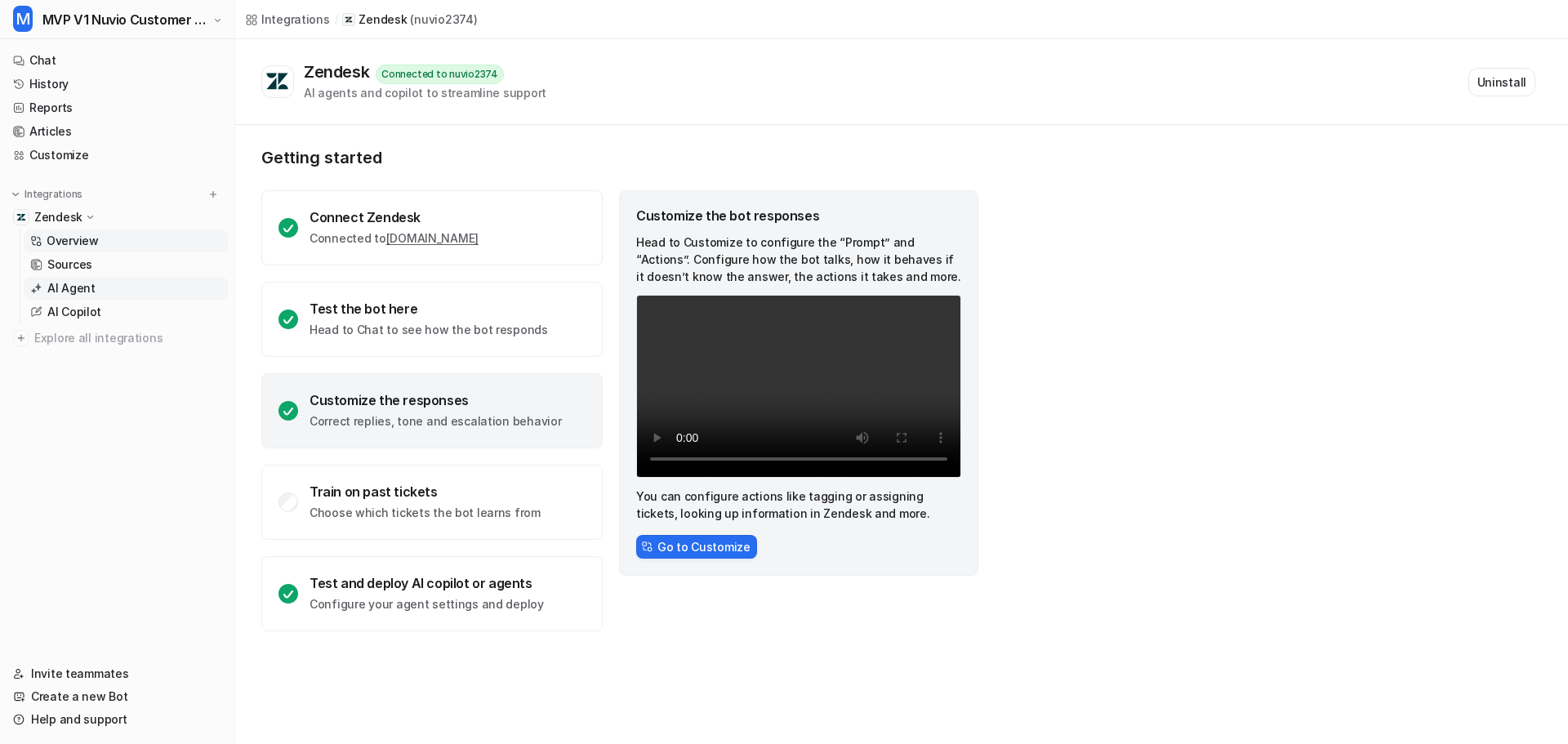
click at [75, 289] on p "AI Agent" at bounding box center [71, 288] width 48 height 16
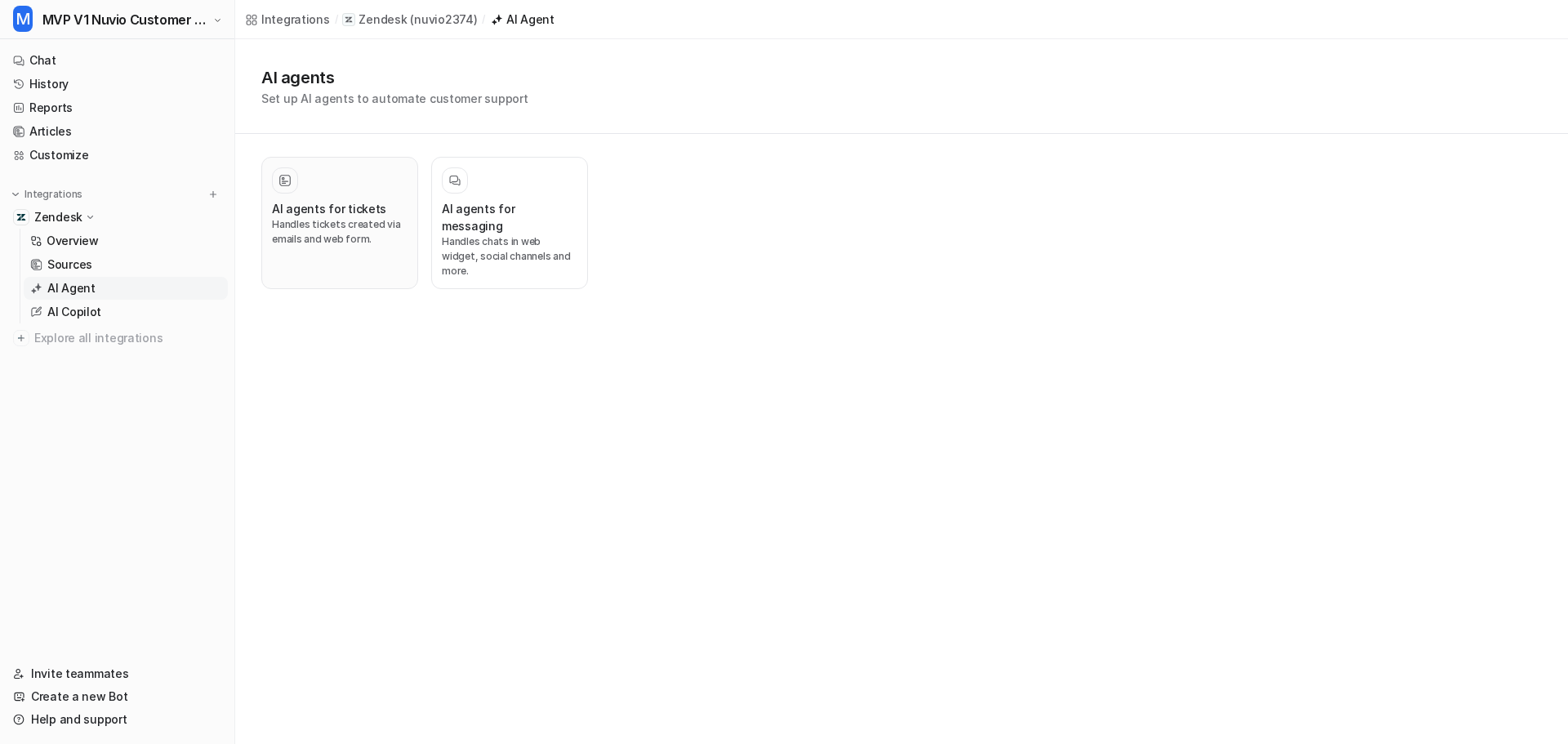
click at [338, 211] on h3 "AI agents for tickets" at bounding box center [330, 208] width 114 height 17
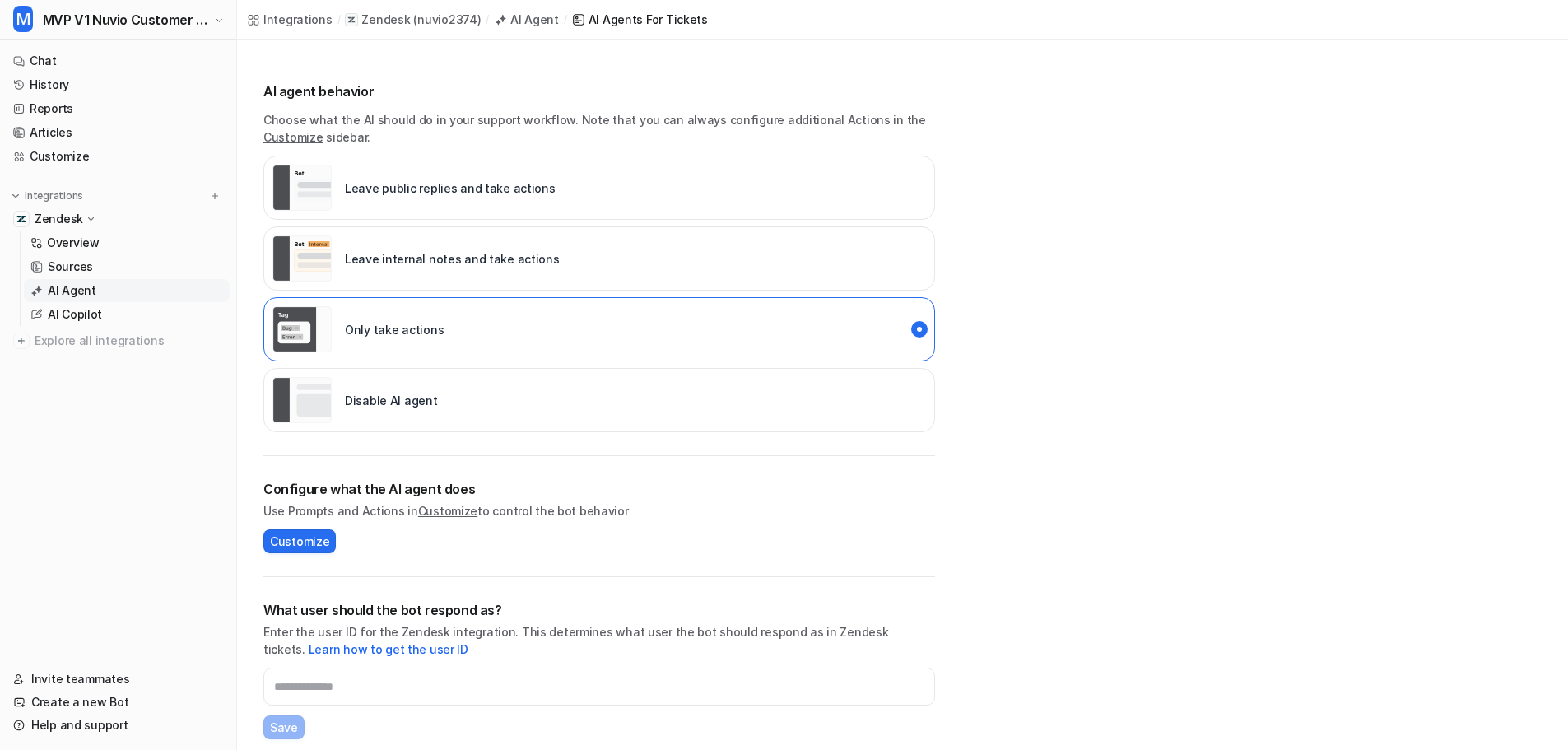
scroll to position [330, 0]
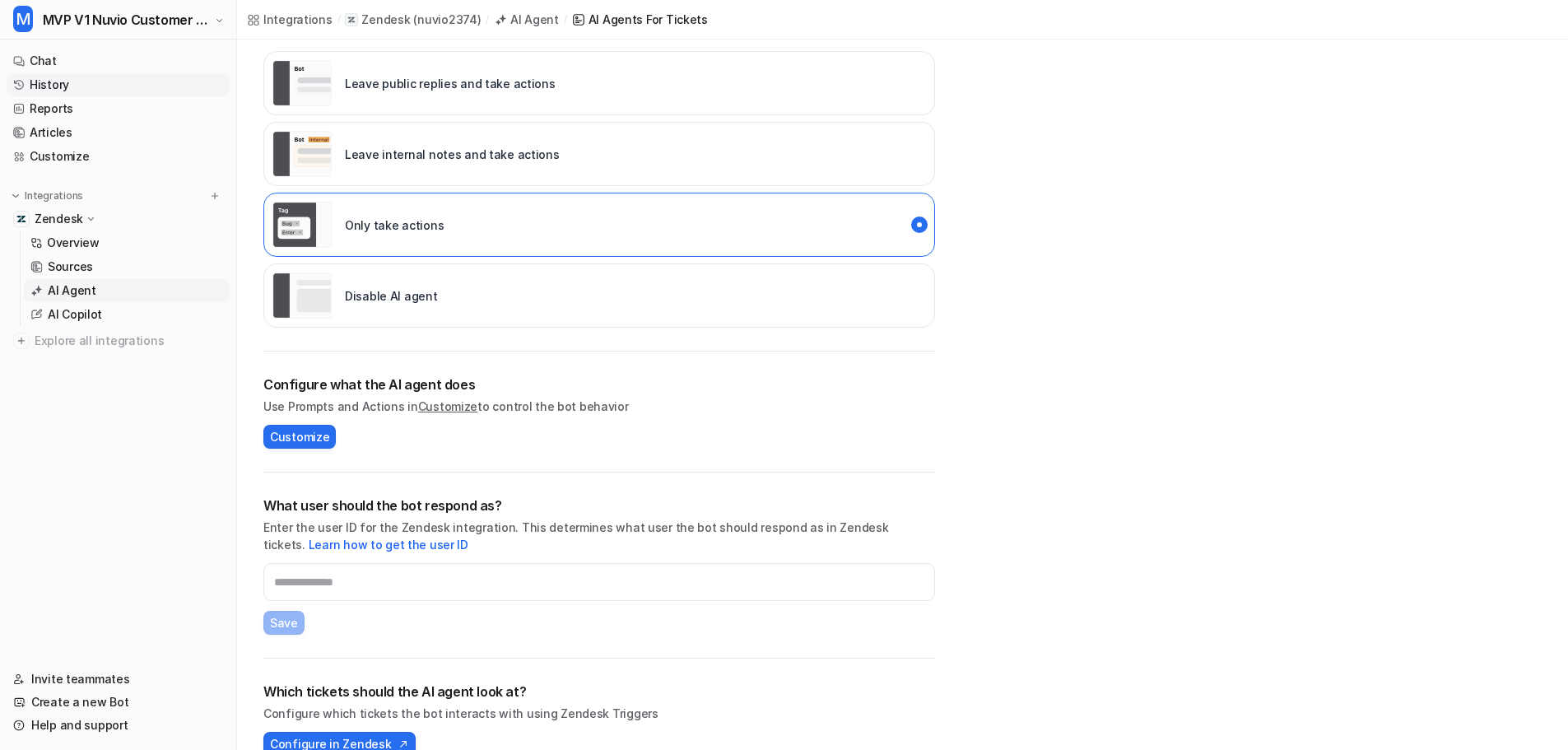
click at [49, 88] on link "History" at bounding box center [118, 84] width 223 height 23
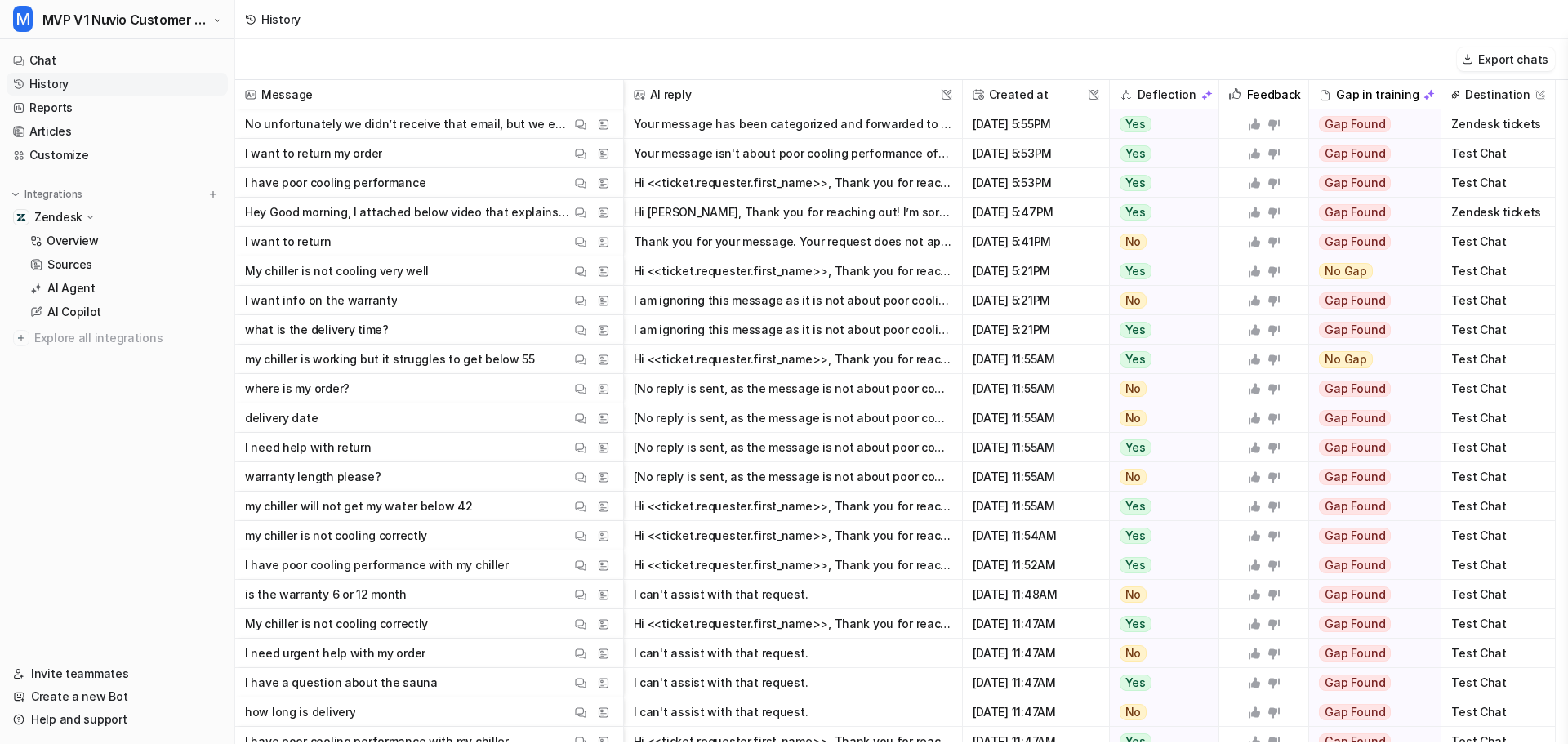
click at [534, 124] on p "No unfortunately we didn’t receive that email, but we ended up deciding to keep…" at bounding box center [408, 124] width 326 height 29
click at [572, 131] on div "View Thread" at bounding box center [581, 124] width 20 height 20
click at [588, 127] on button "View Thread" at bounding box center [581, 124] width 20 height 20
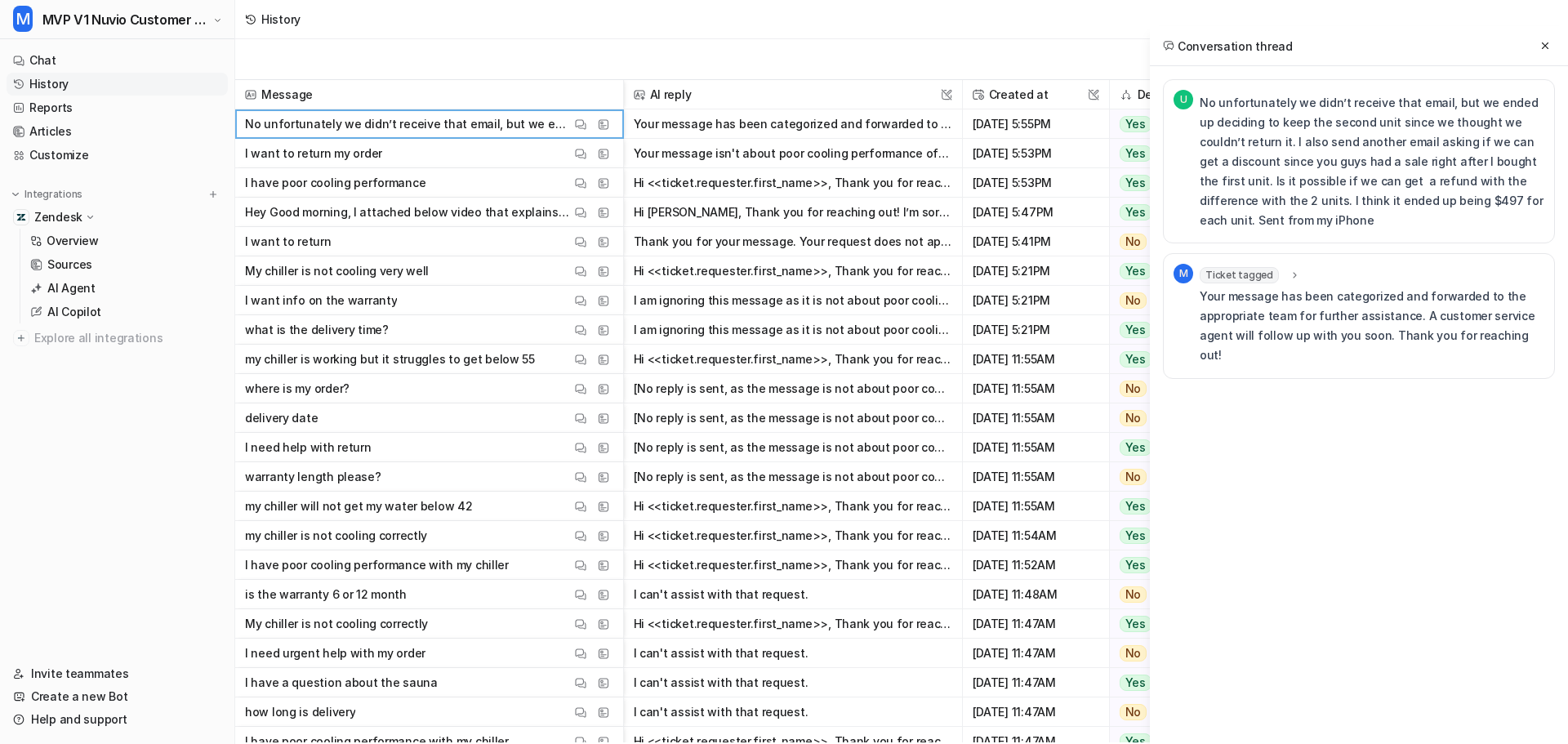
click at [1288, 271] on icon at bounding box center [1294, 275] width 12 height 12
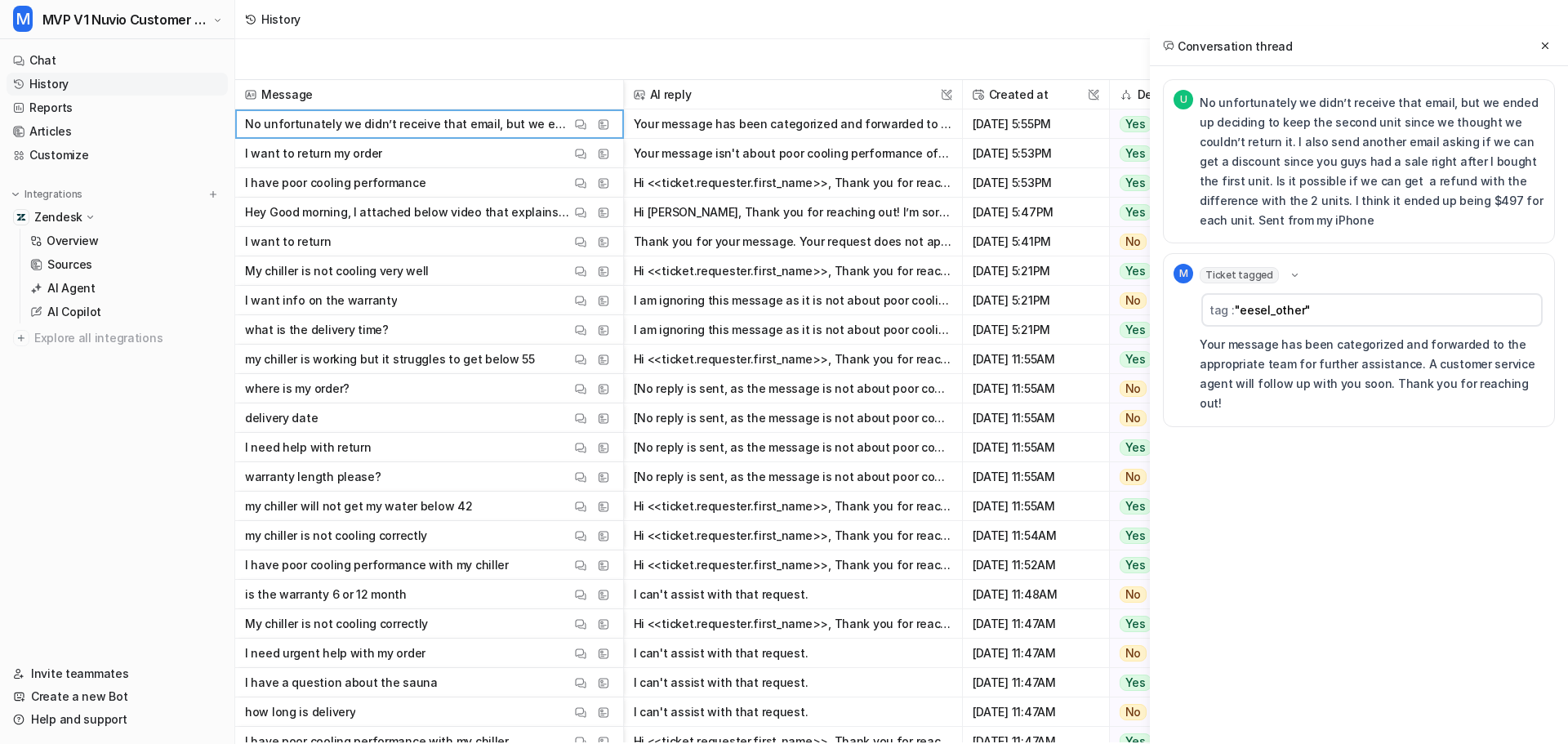
click at [1288, 273] on icon at bounding box center [1294, 275] width 12 height 12
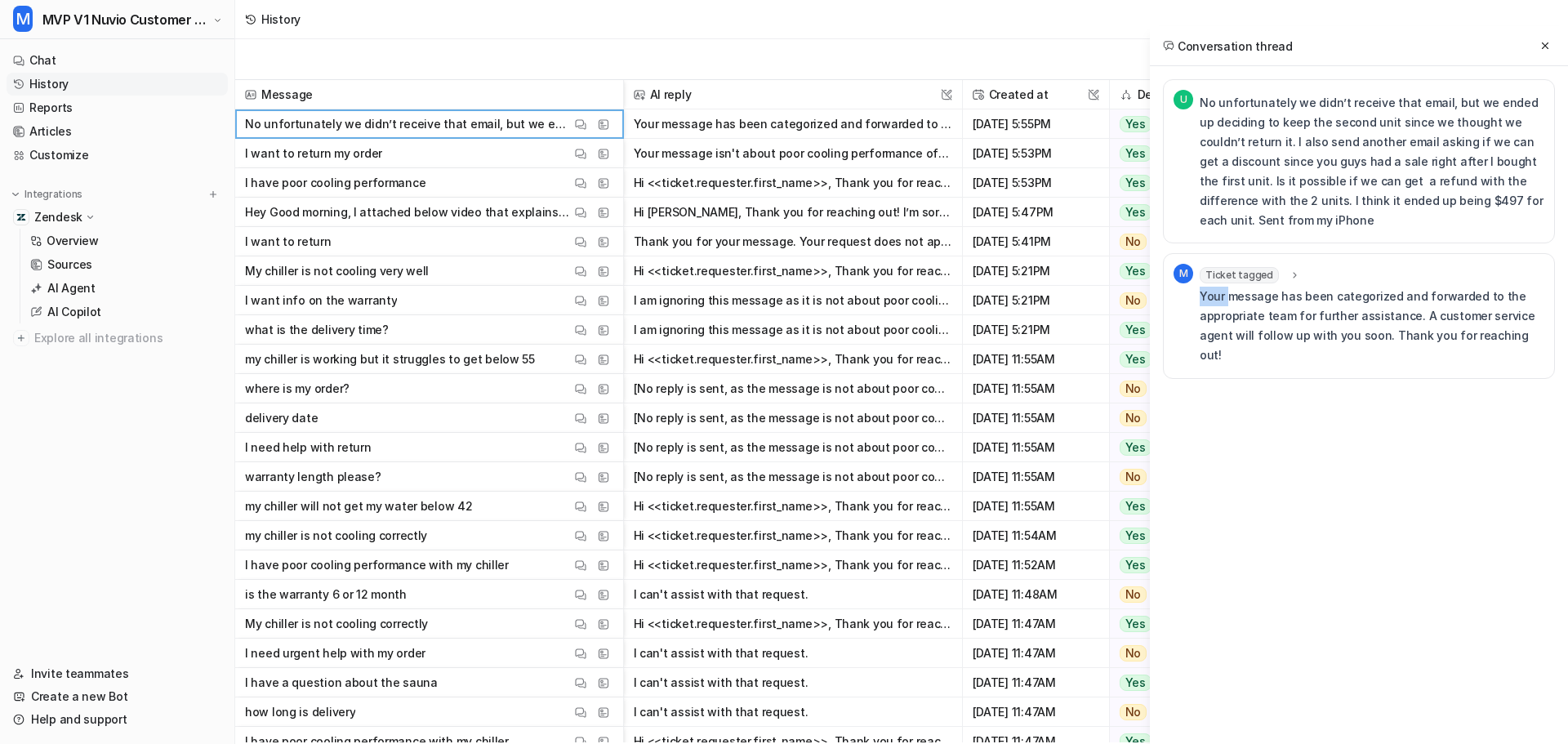
click at [1288, 273] on icon at bounding box center [1294, 275] width 12 height 12
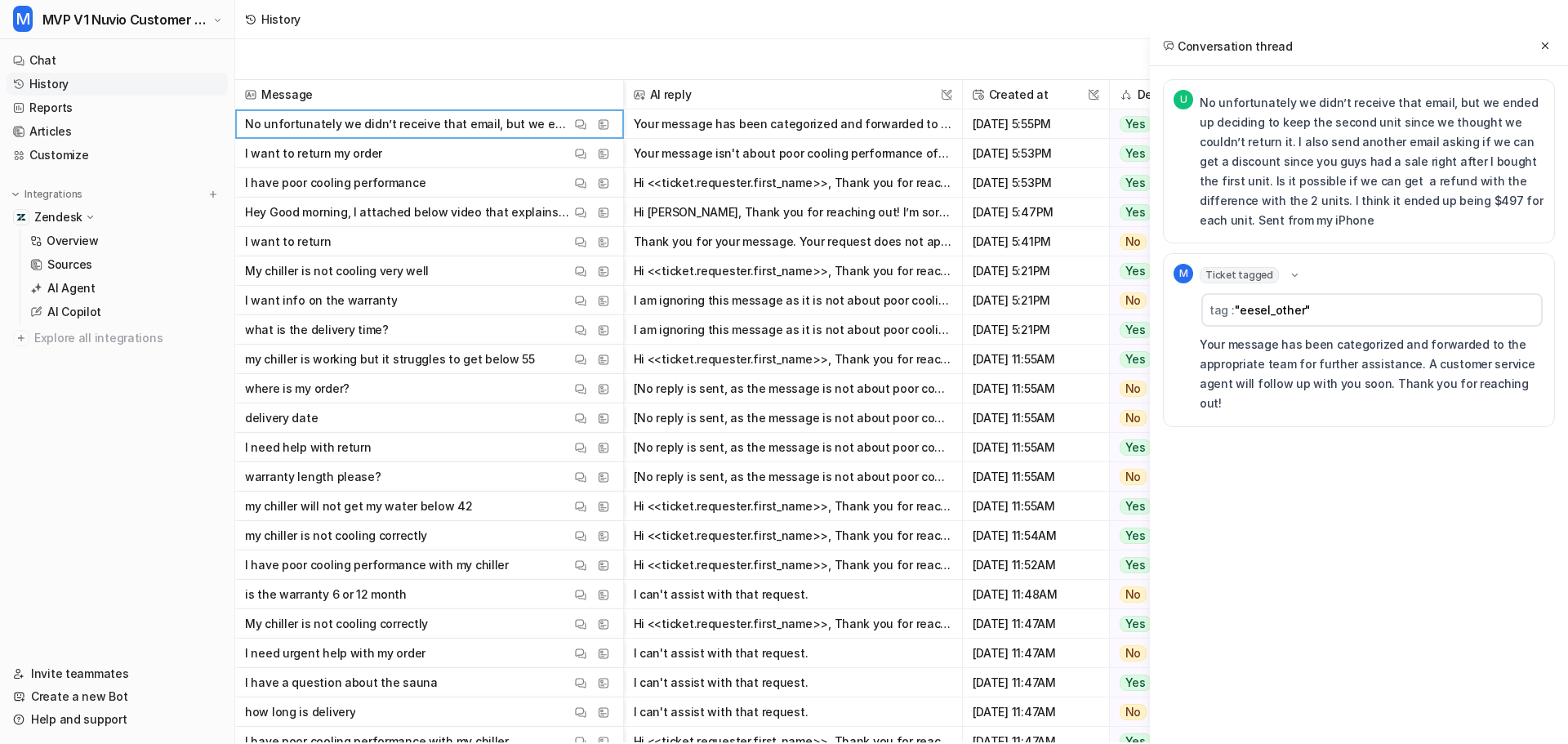
click at [1288, 273] on icon at bounding box center [1294, 275] width 12 height 12
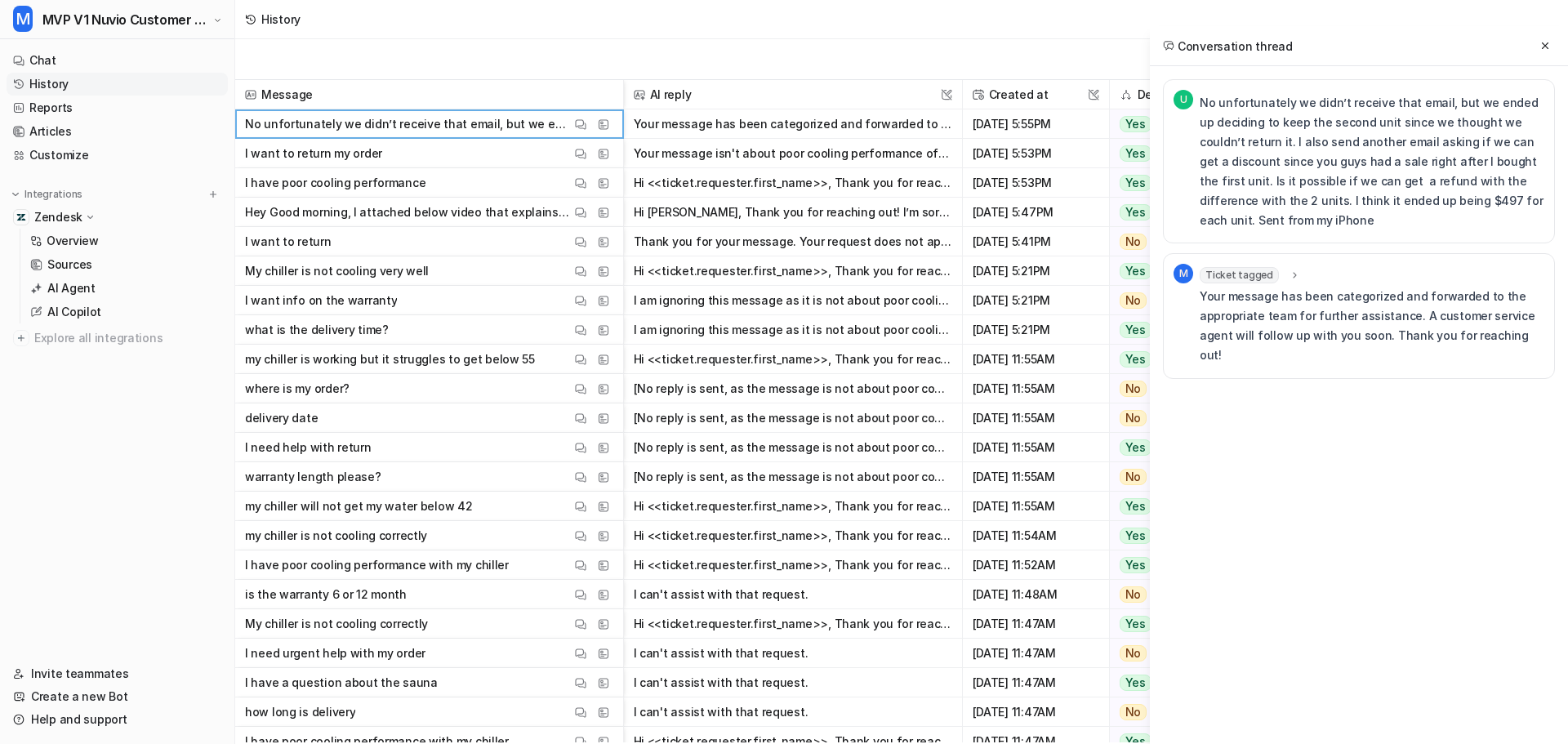
click at [1185, 100] on span "U" at bounding box center [1183, 100] width 20 height 20
click at [1546, 46] on icon at bounding box center [1544, 45] width 6 height 6
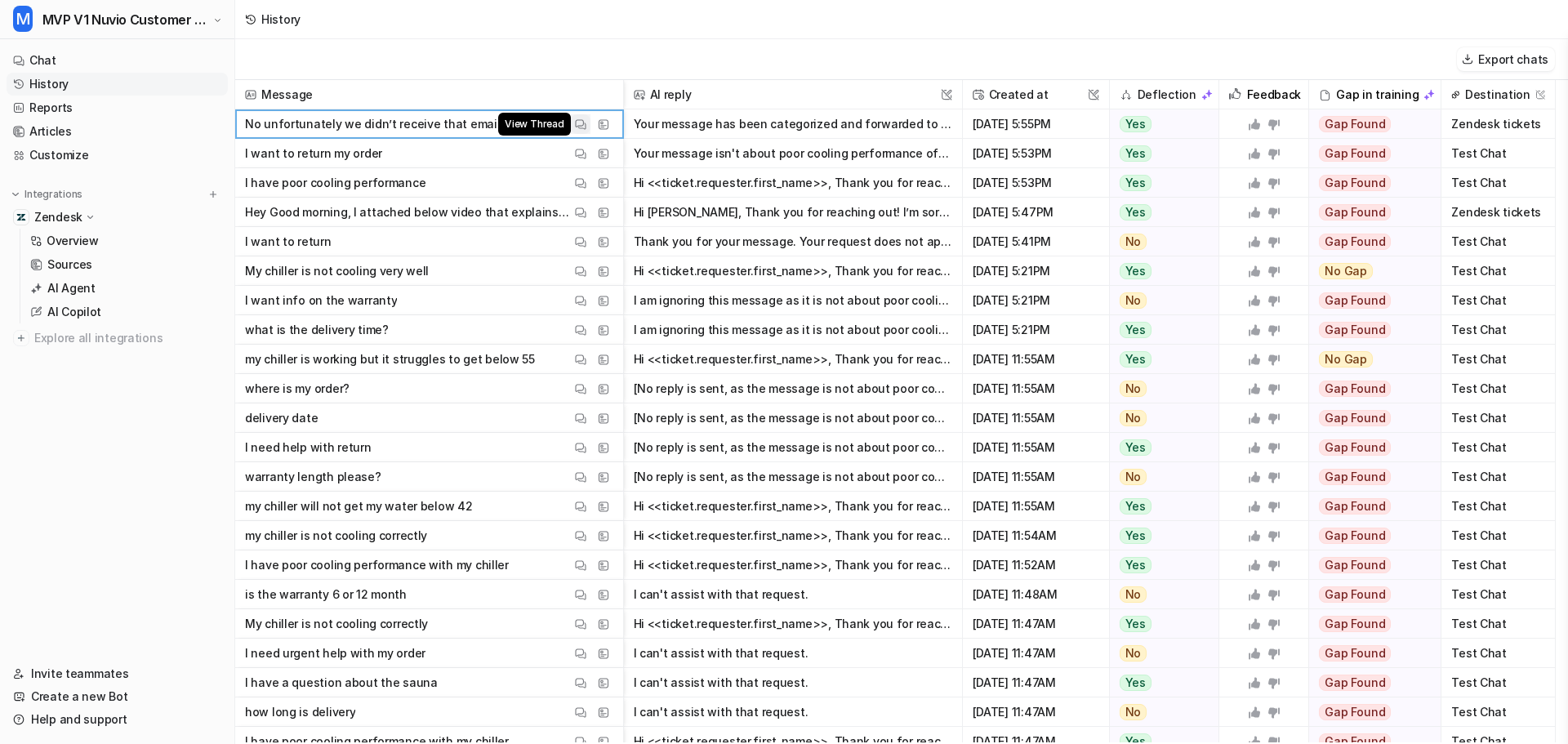
click at [582, 127] on img at bounding box center [580, 124] width 12 height 12
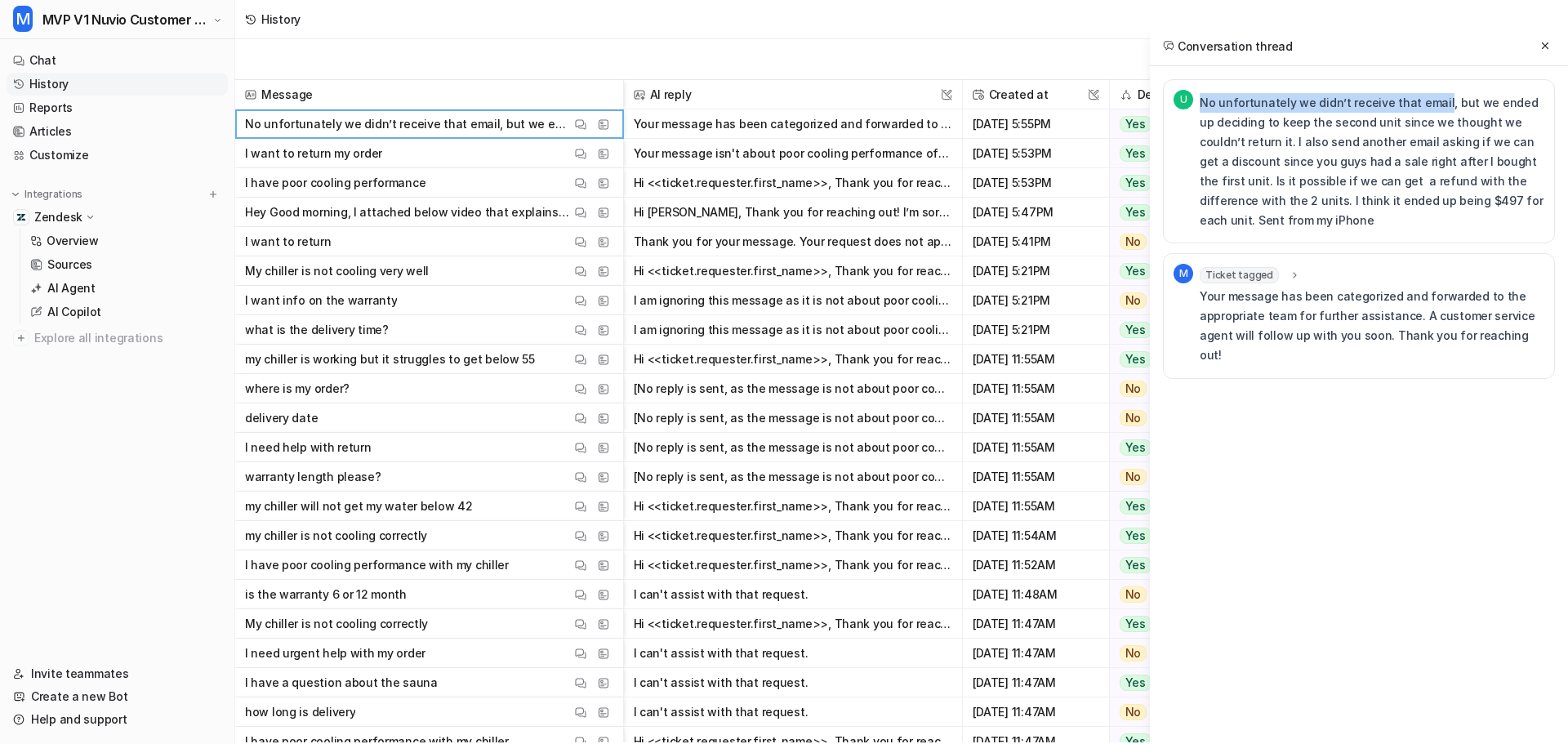
drag, startPoint x: 1203, startPoint y: 101, endPoint x: 1434, endPoint y: 111, distance: 231.2
click at [1434, 111] on p "No unfortunately we didn’t receive that email, but we ended up deciding to keep…" at bounding box center [1372, 162] width 345 height 137
copy p "No unfortunately we didn’t receive that email"
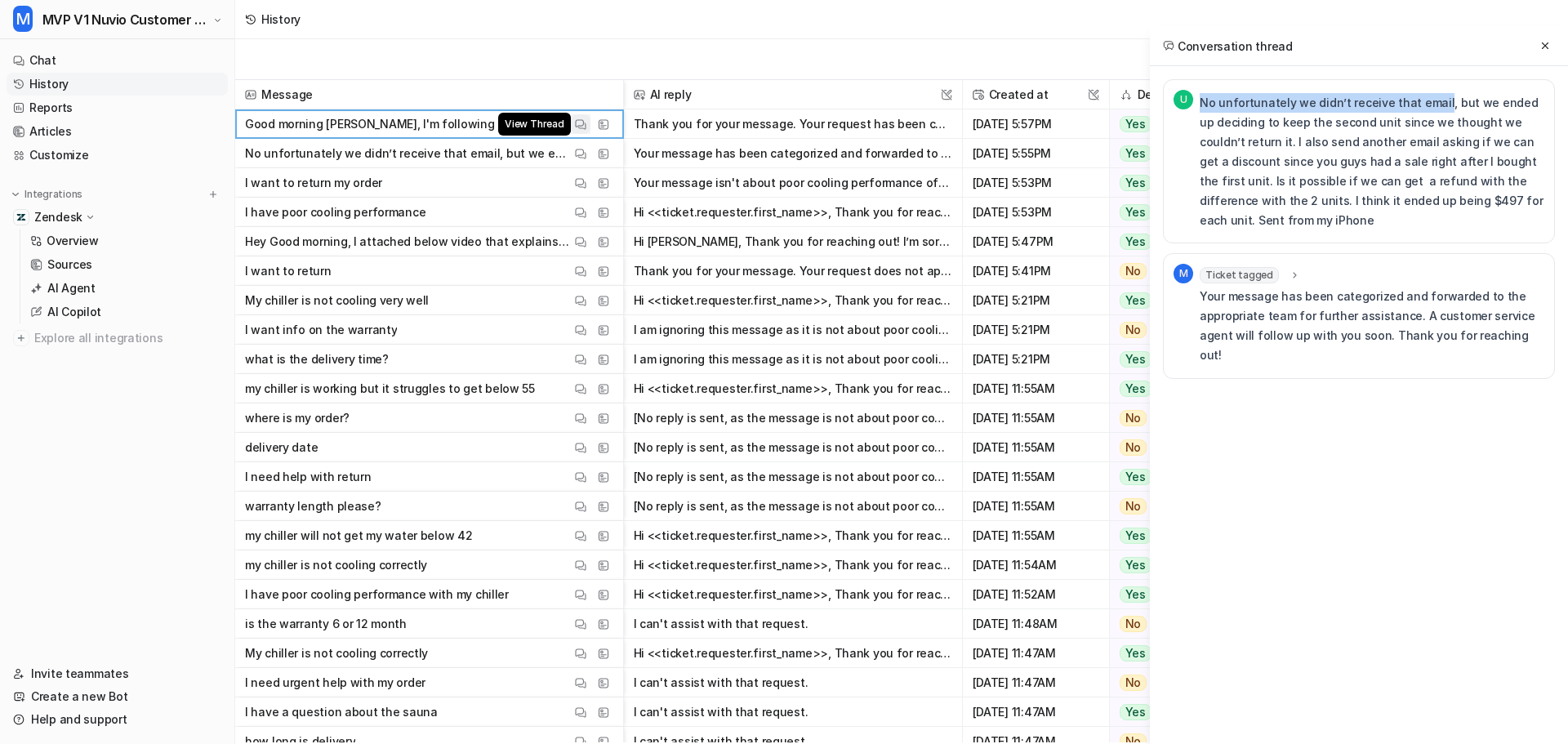
click at [576, 127] on img at bounding box center [580, 124] width 12 height 12
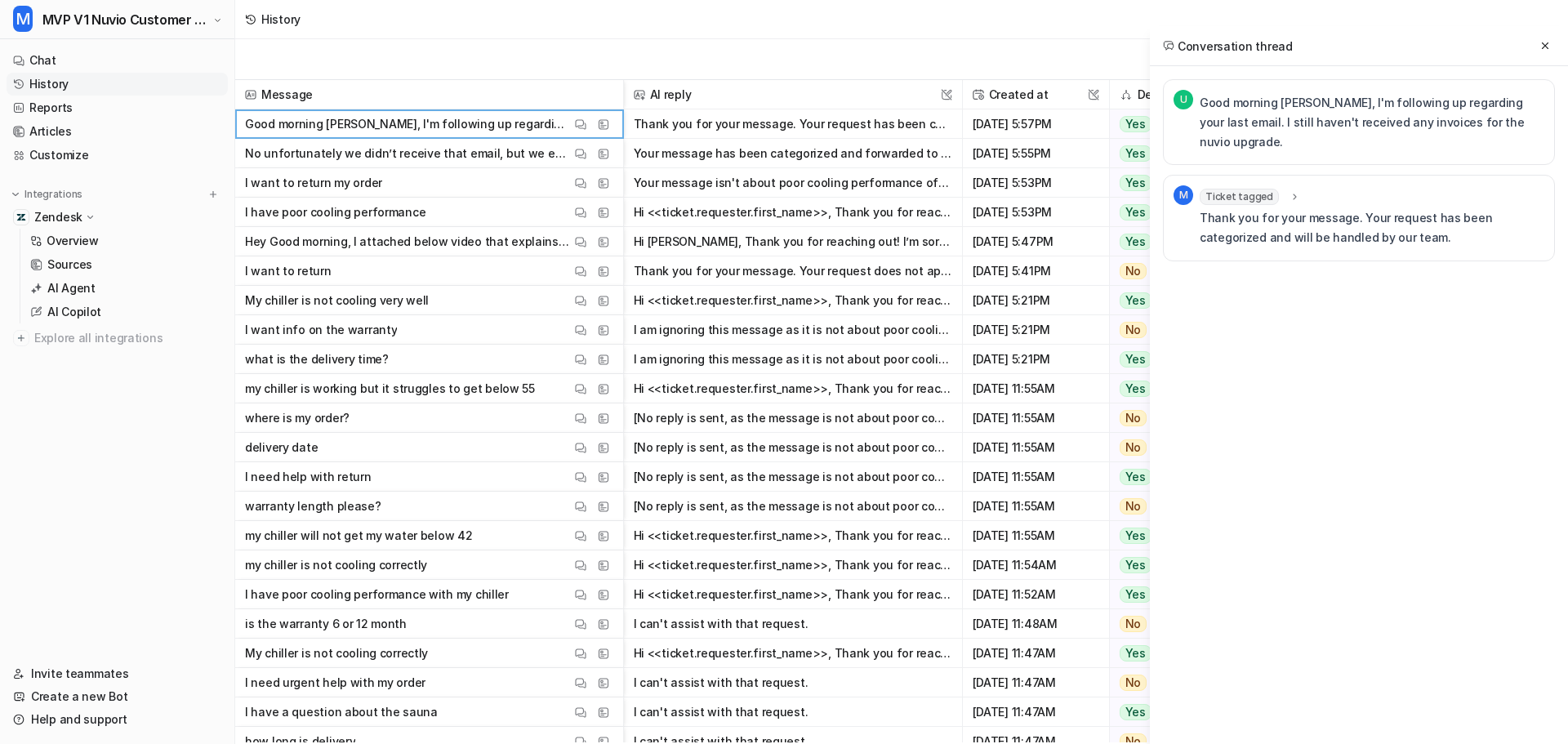
click at [1288, 191] on icon at bounding box center [1294, 196] width 12 height 12
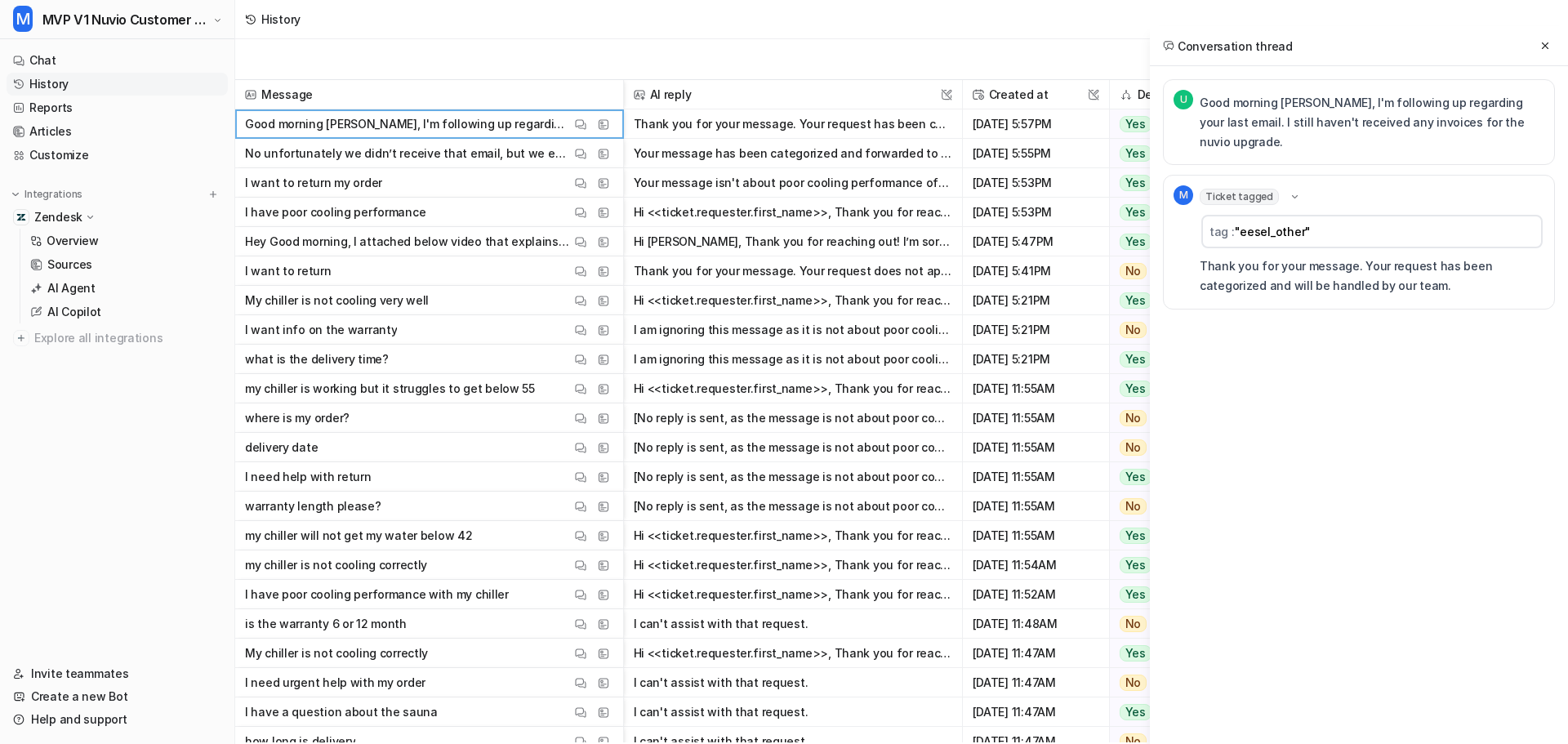
click at [1202, 108] on p "Good morning Lisa, I'm following up regarding your last email. I still haven't …" at bounding box center [1372, 123] width 345 height 59
click at [1393, 104] on p "Good morning Lisa, I'm following up regarding your last email. I still haven't …" at bounding box center [1372, 123] width 345 height 59
drag, startPoint x: 1202, startPoint y: 103, endPoint x: 1386, endPoint y: 99, distance: 184.0
click at [1386, 99] on p "Good morning Lisa, I'm following up regarding your last email. I still haven't …" at bounding box center [1372, 123] width 345 height 59
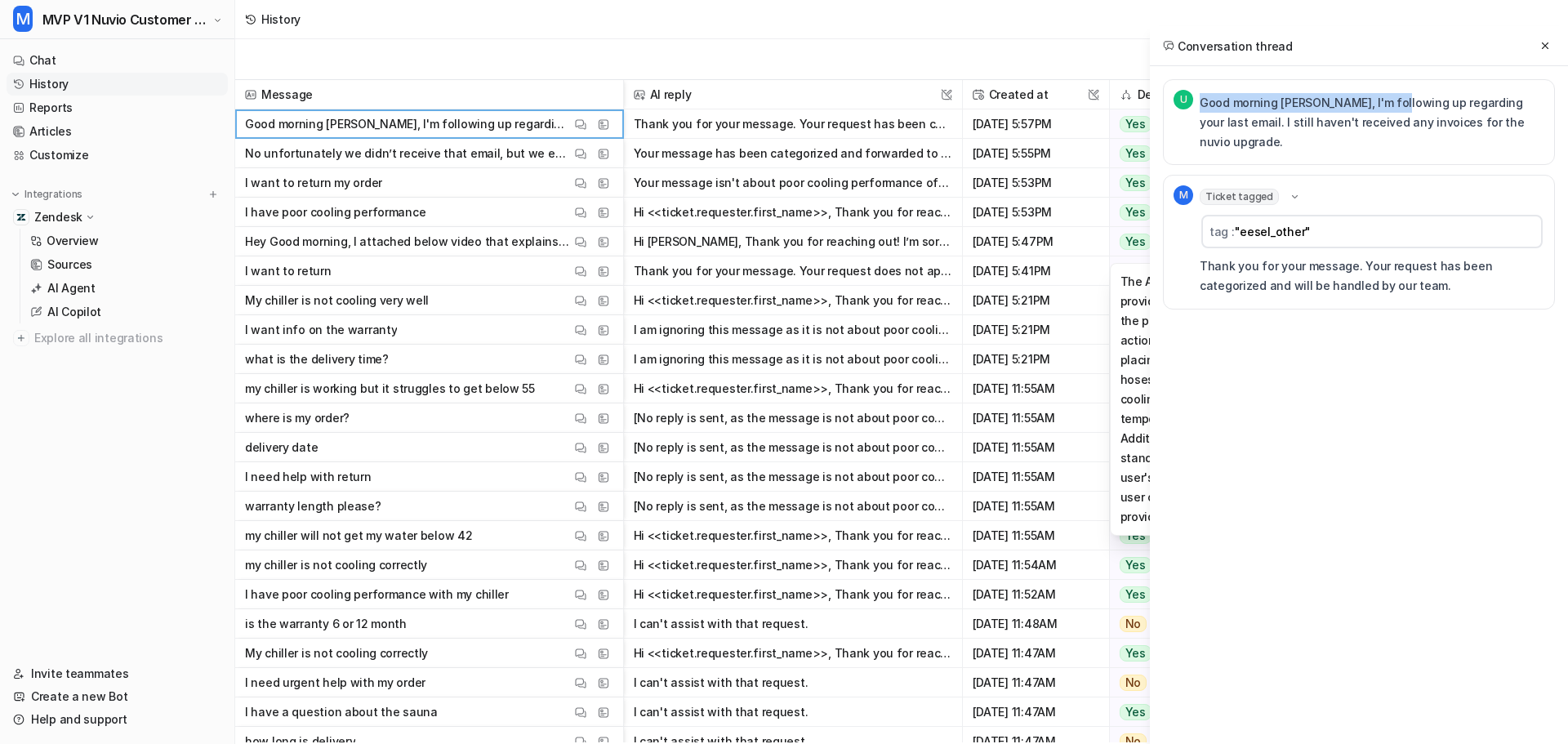
copy p "Good morning Lisa, I'm following up"
click at [1543, 47] on icon at bounding box center [1544, 45] width 6 height 6
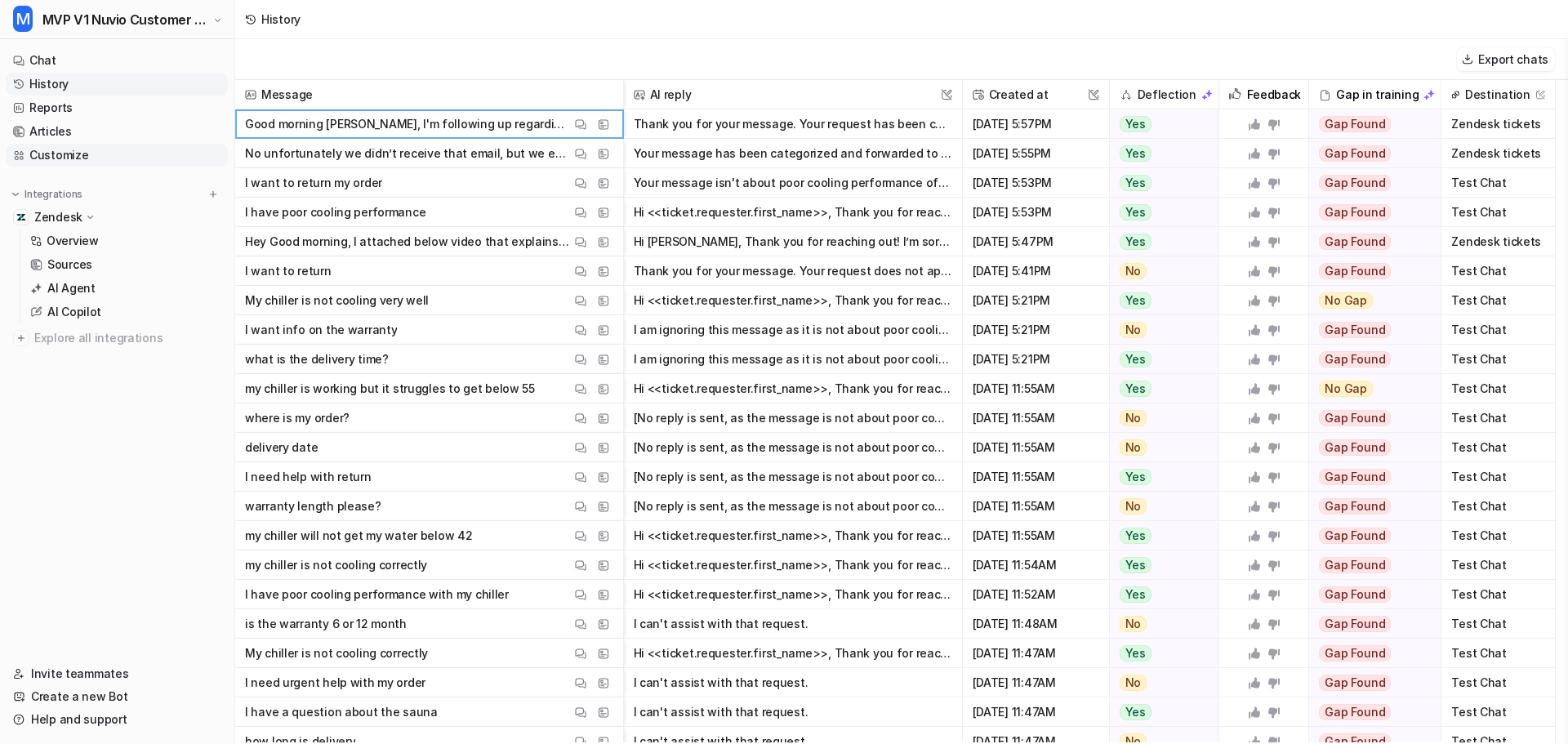
click at [77, 157] on link "Customize" at bounding box center [117, 154] width 222 height 23
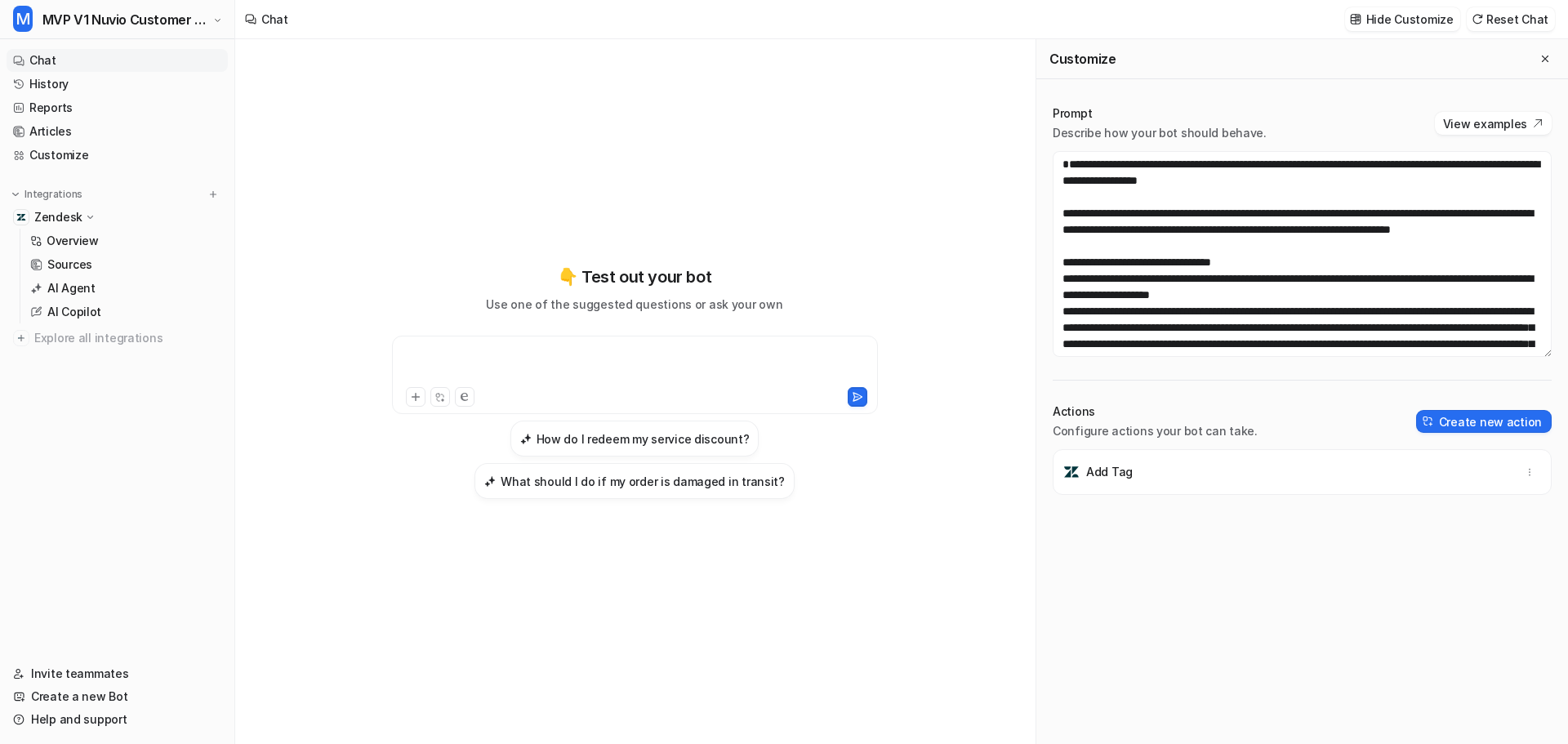
click at [630, 370] on div at bounding box center [635, 364] width 478 height 37
click at [468, 362] on div at bounding box center [635, 364] width 478 height 37
click at [1539, 54] on icon "Close flyout" at bounding box center [1544, 58] width 12 height 12
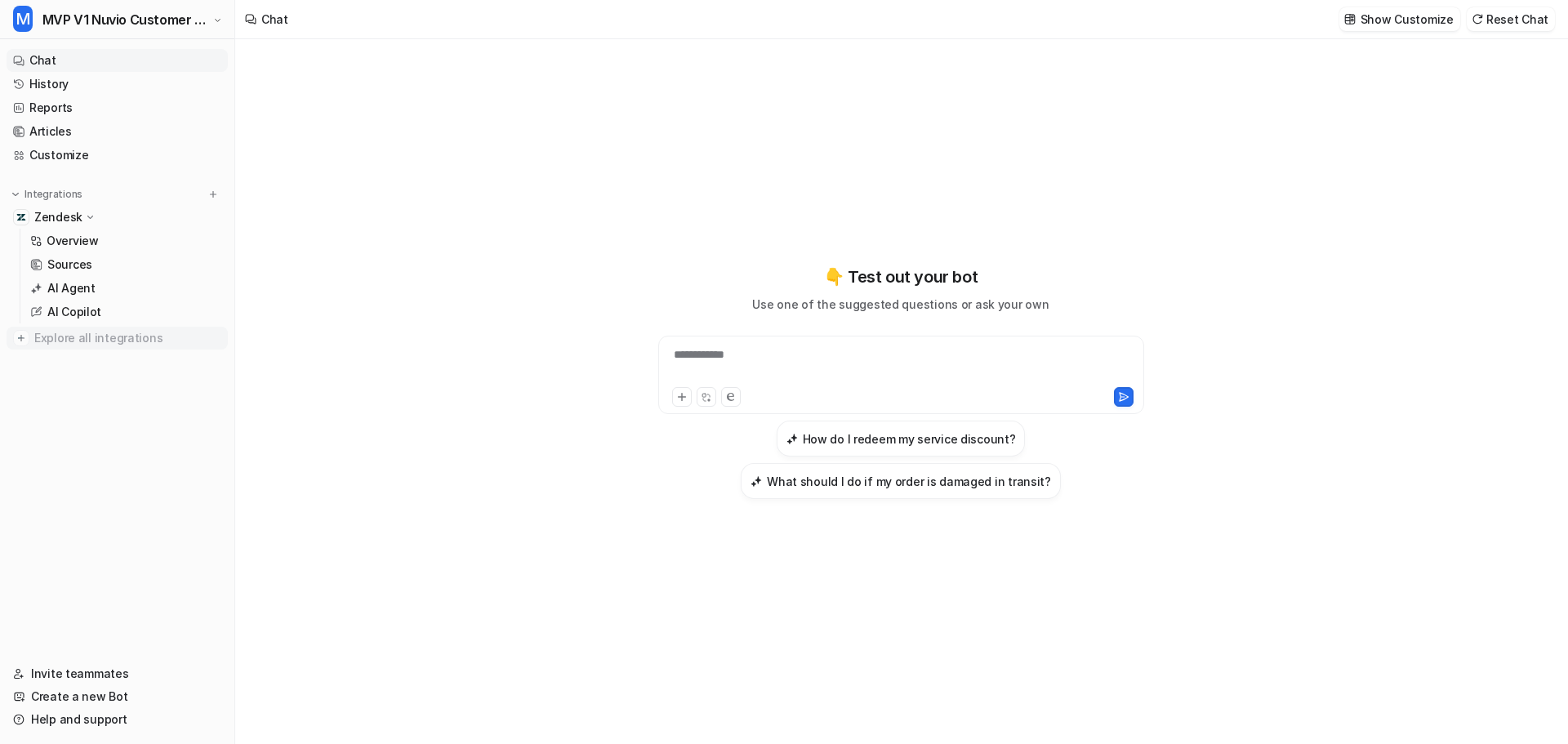
click at [402, 258] on div "**********" at bounding box center [901, 392] width 1331 height 705
click at [92, 309] on p "AI Copilot" at bounding box center [74, 312] width 54 height 16
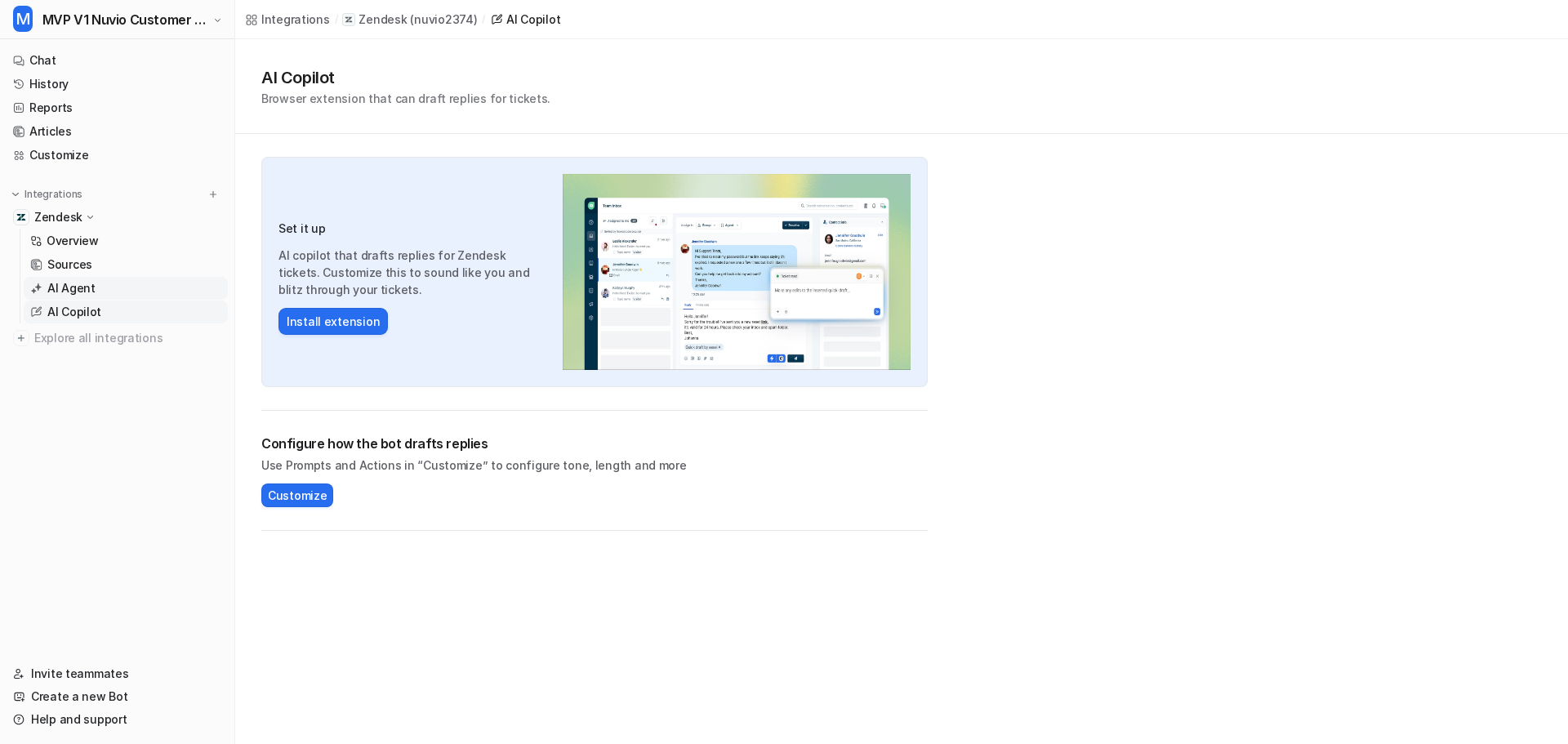
click at [69, 288] on p "AI Agent" at bounding box center [71, 288] width 48 height 16
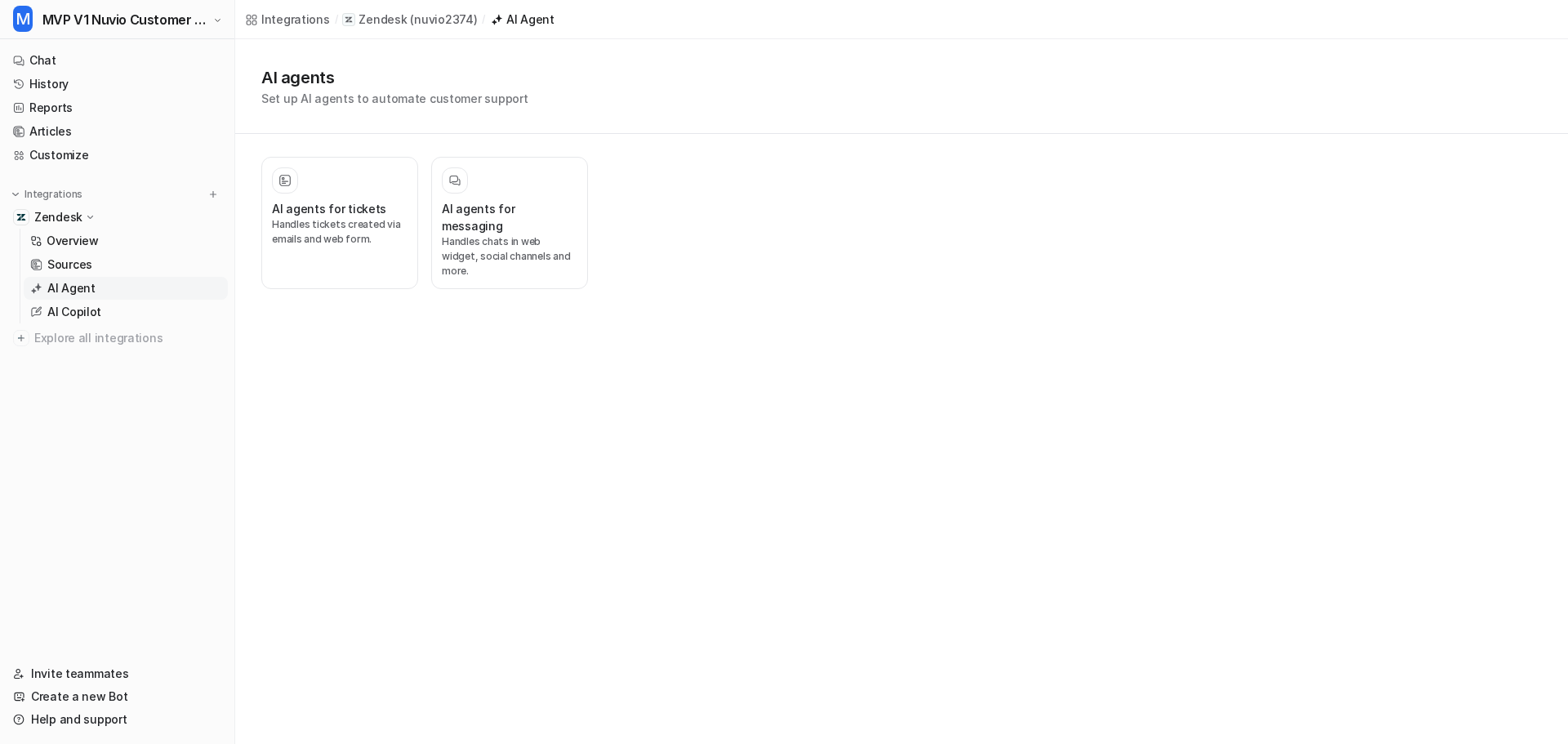
click at [695, 420] on div "Integrations / Zendesk ( nuvio2374 ) / AI Agent AI agents Set up AI agents to a…" at bounding box center [784, 372] width 1568 height 744
drag, startPoint x: 544, startPoint y: 353, endPoint x: 588, endPoint y: 446, distance: 102.9
click at [587, 447] on div "Integrations / Zendesk ( nuvio2374 ) / AI Agent AI agents Set up AI agents to a…" at bounding box center [784, 372] width 1568 height 744
click at [640, 414] on div "Integrations / Zendesk ( nuvio2374 ) / AI Agent AI agents Set up AI agents to a…" at bounding box center [784, 372] width 1568 height 744
click at [653, 412] on div "Integrations / Zendesk ( nuvio2374 ) / AI Agent AI agents Set up AI agents to a…" at bounding box center [784, 372] width 1568 height 744
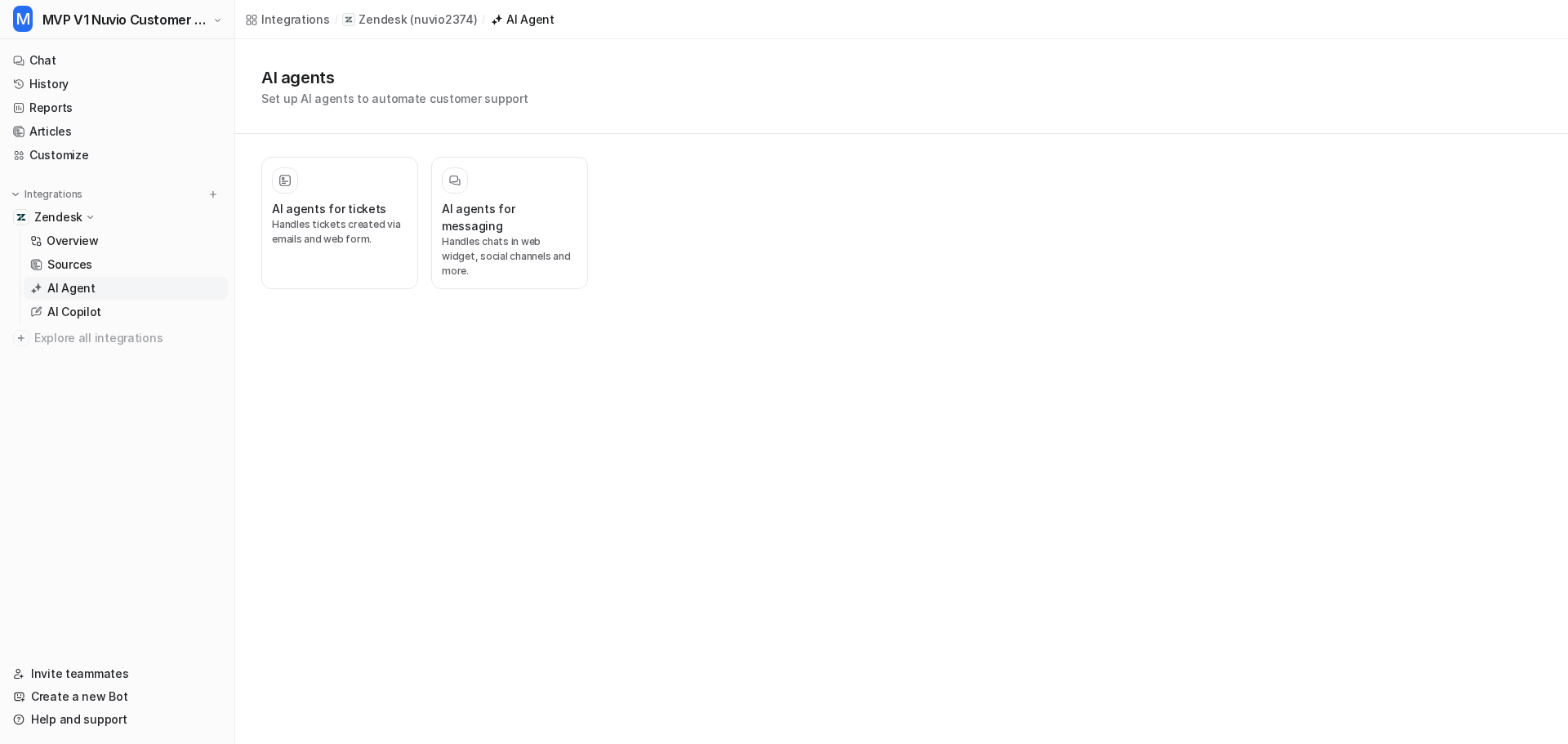
click at [653, 412] on div "Integrations / Zendesk ( nuvio2374 ) / AI Agent AI agents Set up AI agents to a…" at bounding box center [784, 372] width 1568 height 744
